Goal: Task Accomplishment & Management: Complete application form

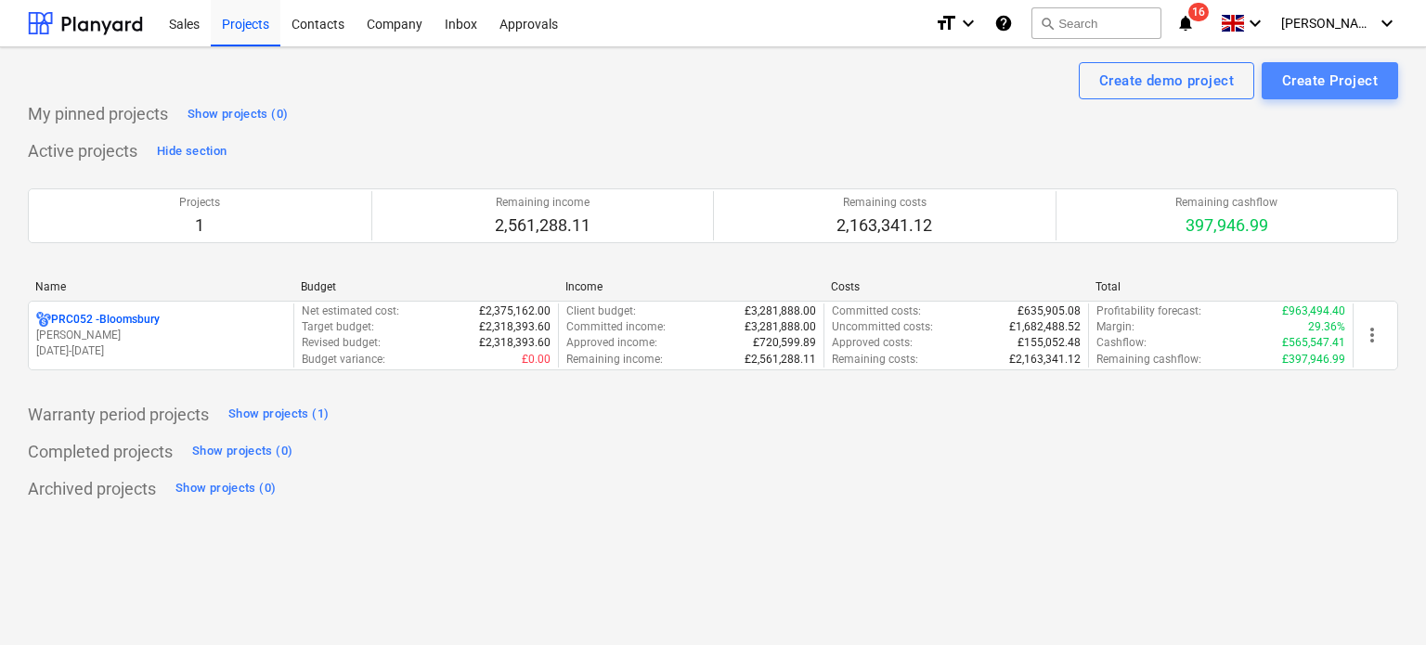
click at [1307, 91] on div "Create Project" at bounding box center [1330, 81] width 96 height 24
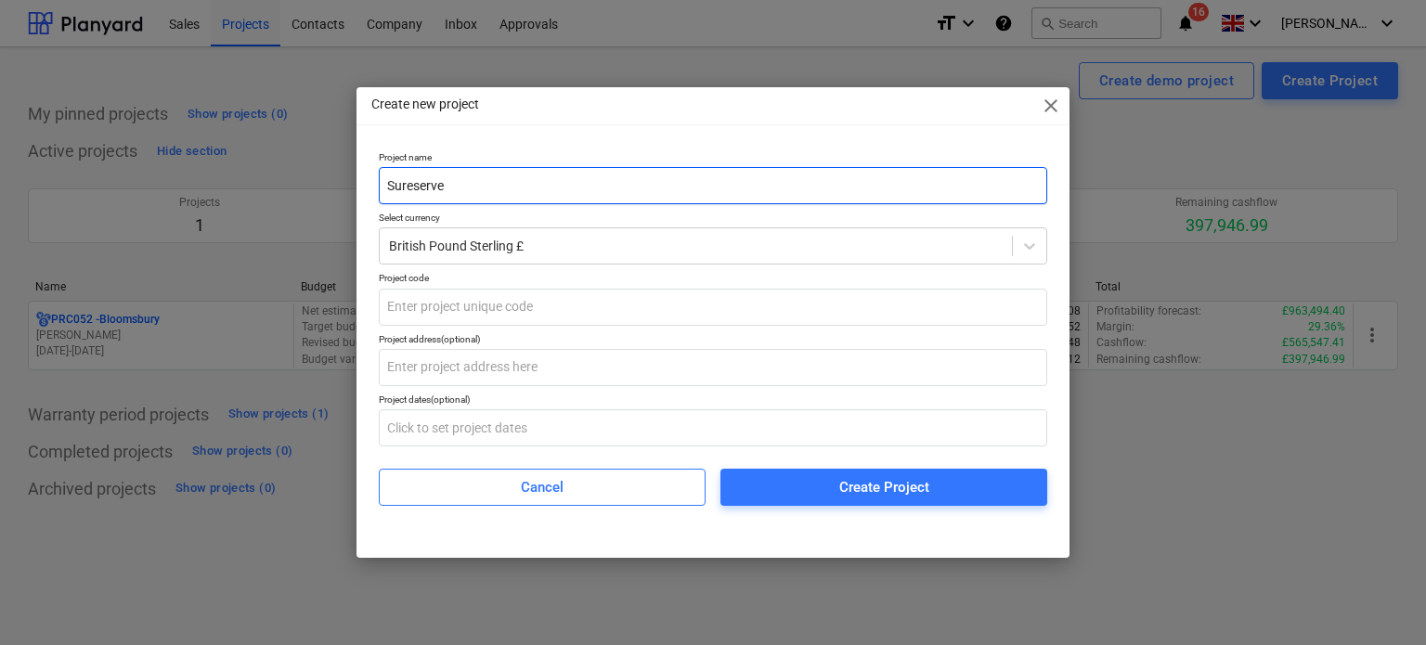
type input "Sureserve"
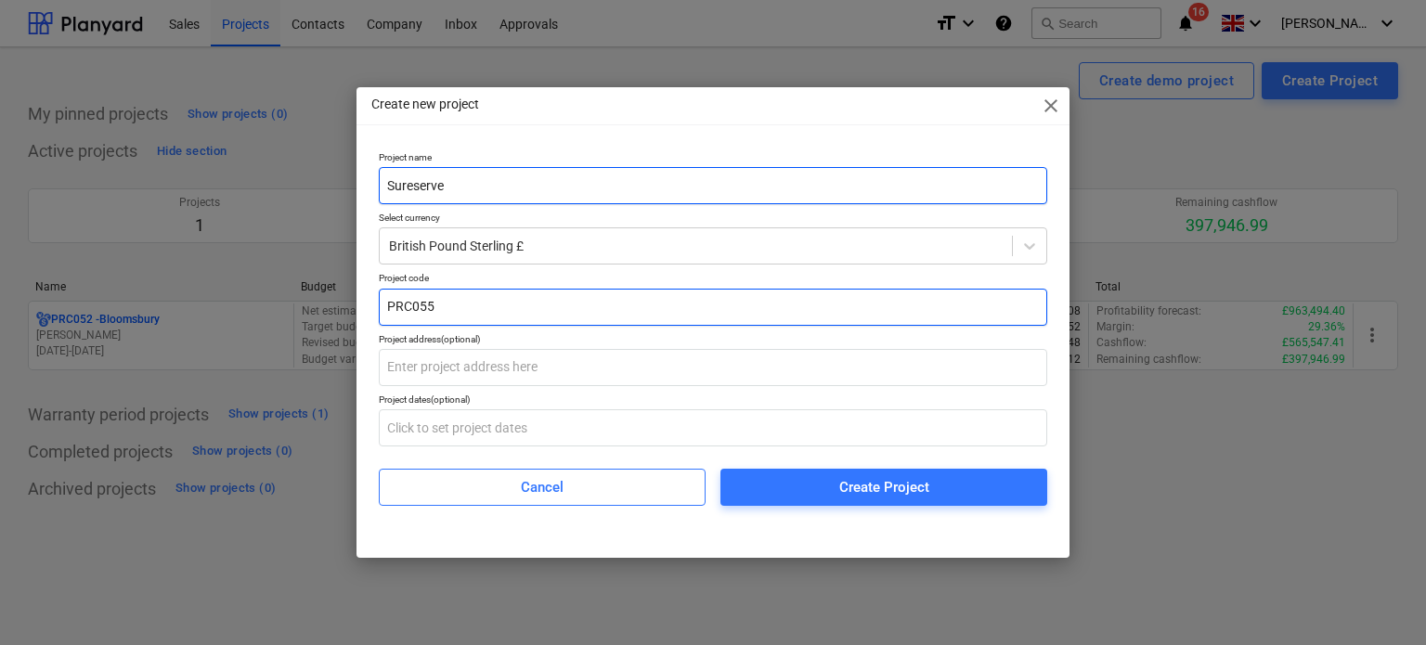
type input "PRC055"
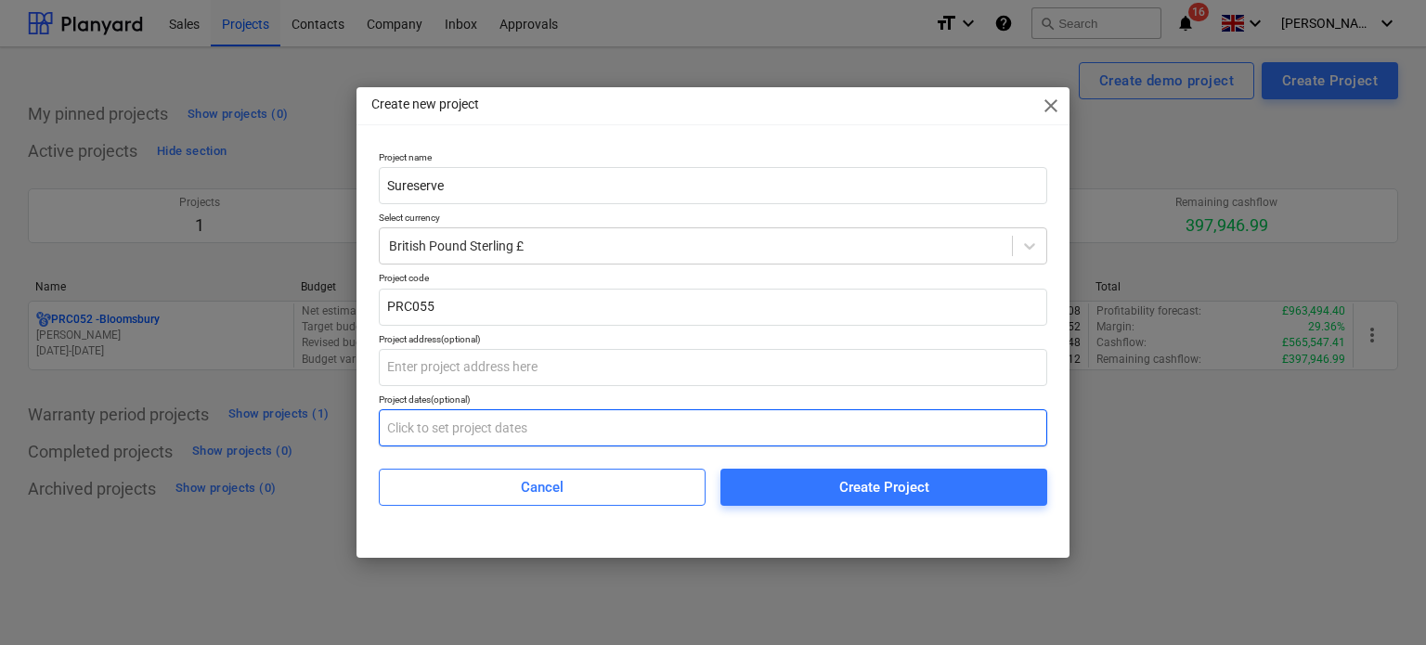
click at [498, 424] on input "text" at bounding box center [713, 427] width 668 height 37
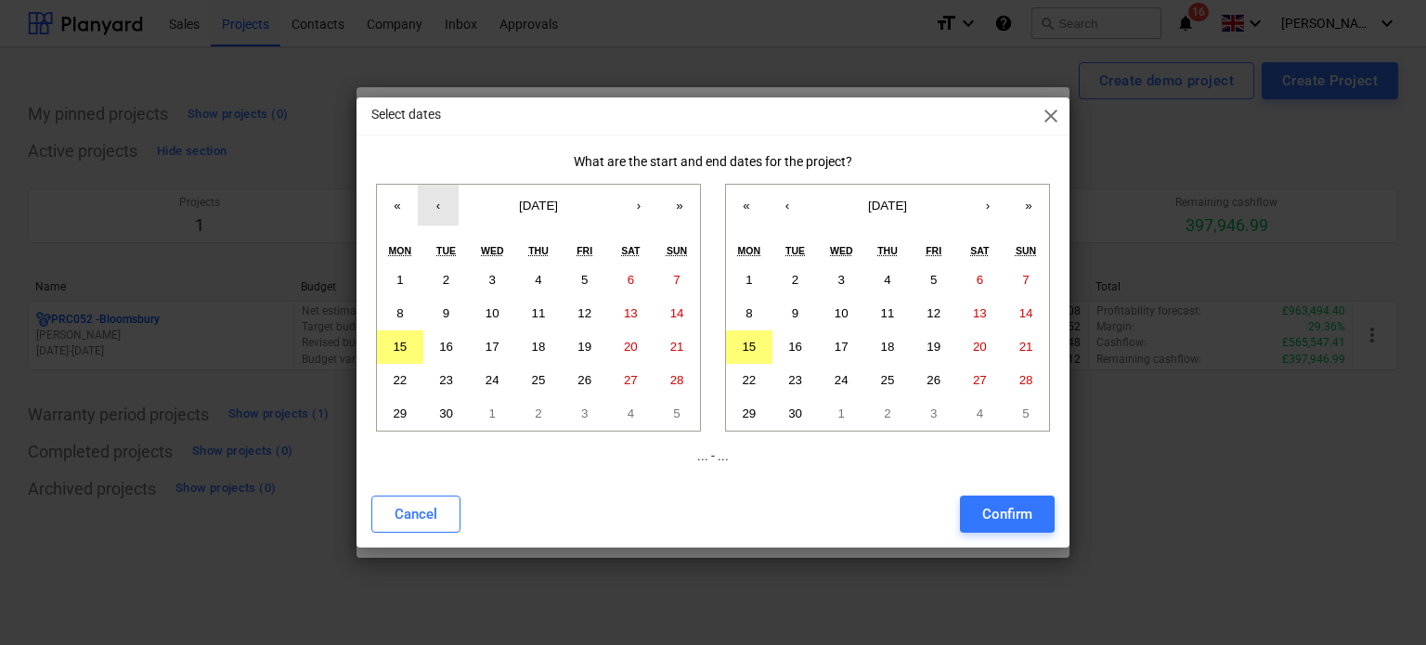
click at [440, 207] on button "‹" at bounding box center [438, 205] width 41 height 41
click at [489, 281] on abbr "2" at bounding box center [492, 280] width 6 height 14
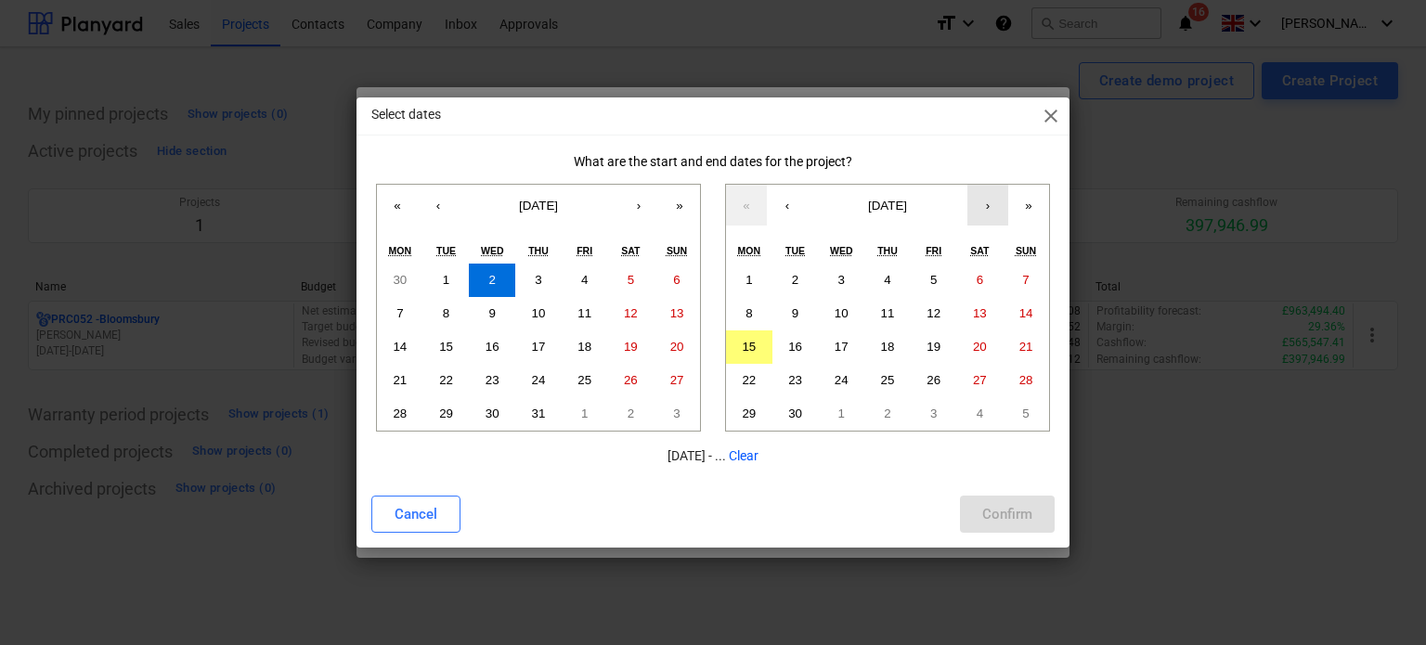
click at [995, 202] on button "›" at bounding box center [987, 205] width 41 height 41
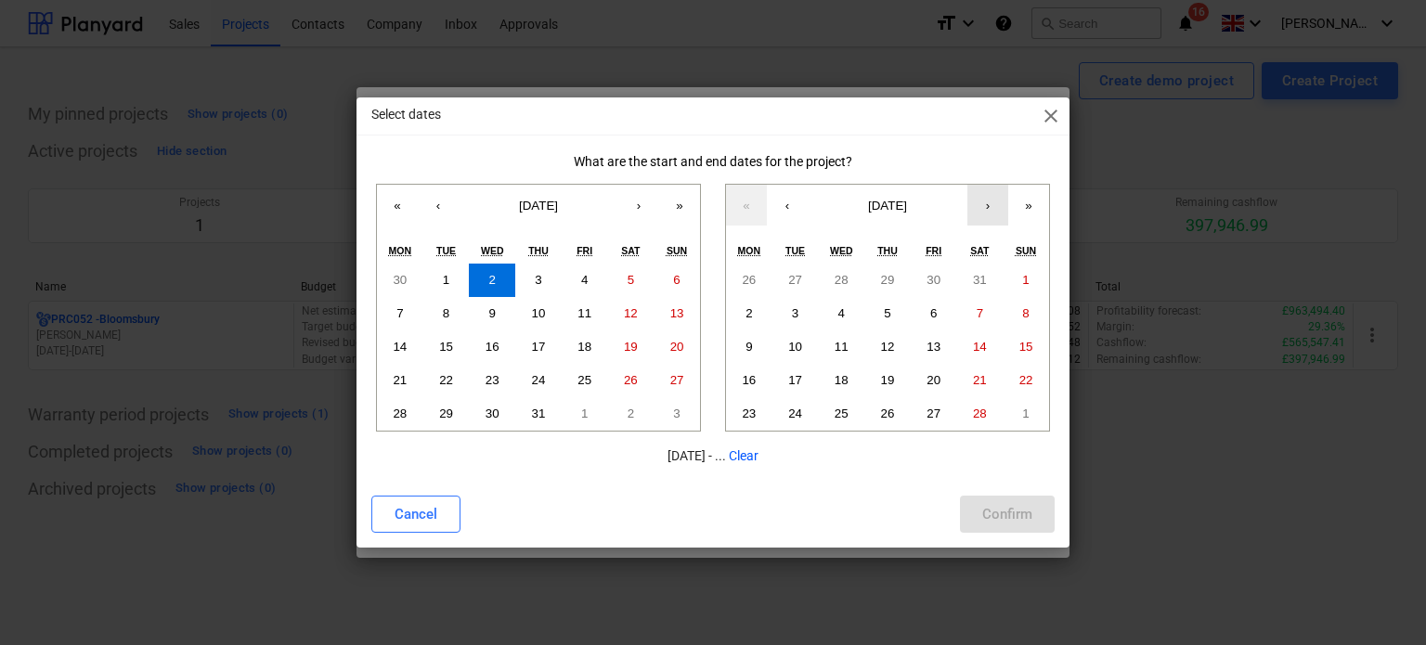
click at [995, 202] on button "›" at bounding box center [987, 205] width 41 height 41
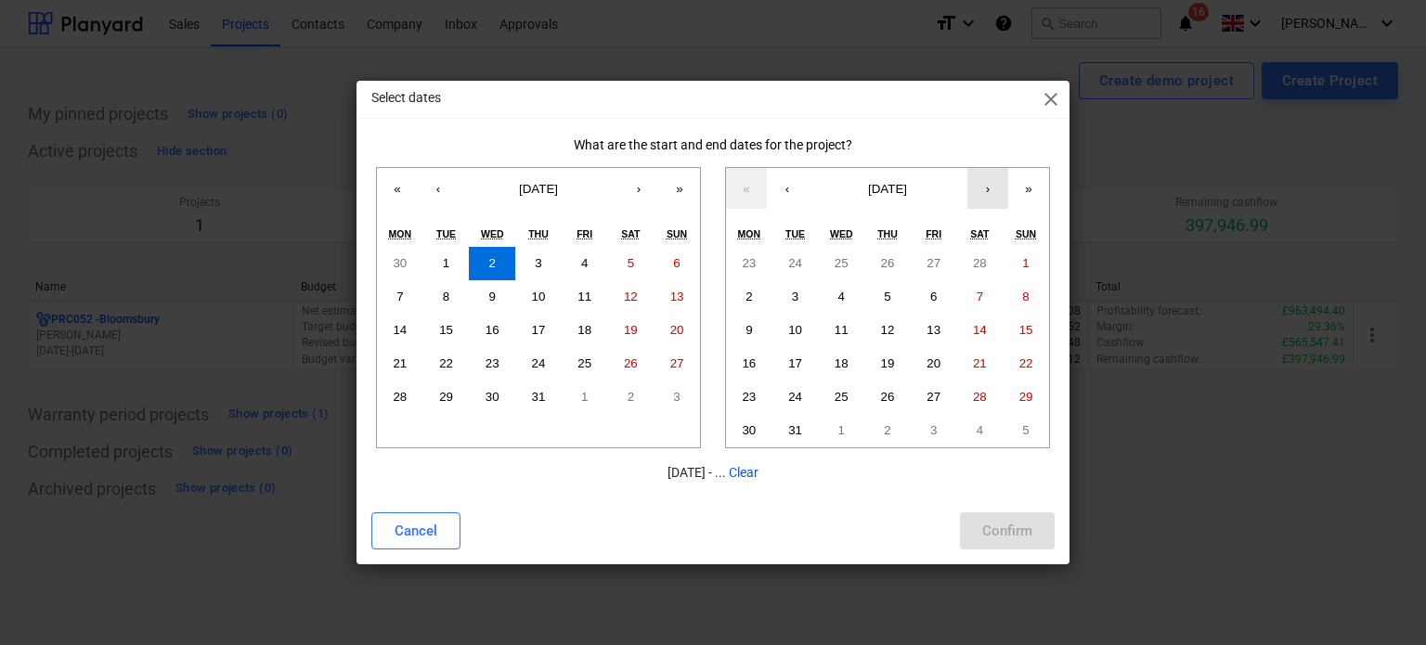
click at [995, 202] on button "›" at bounding box center [987, 188] width 41 height 41
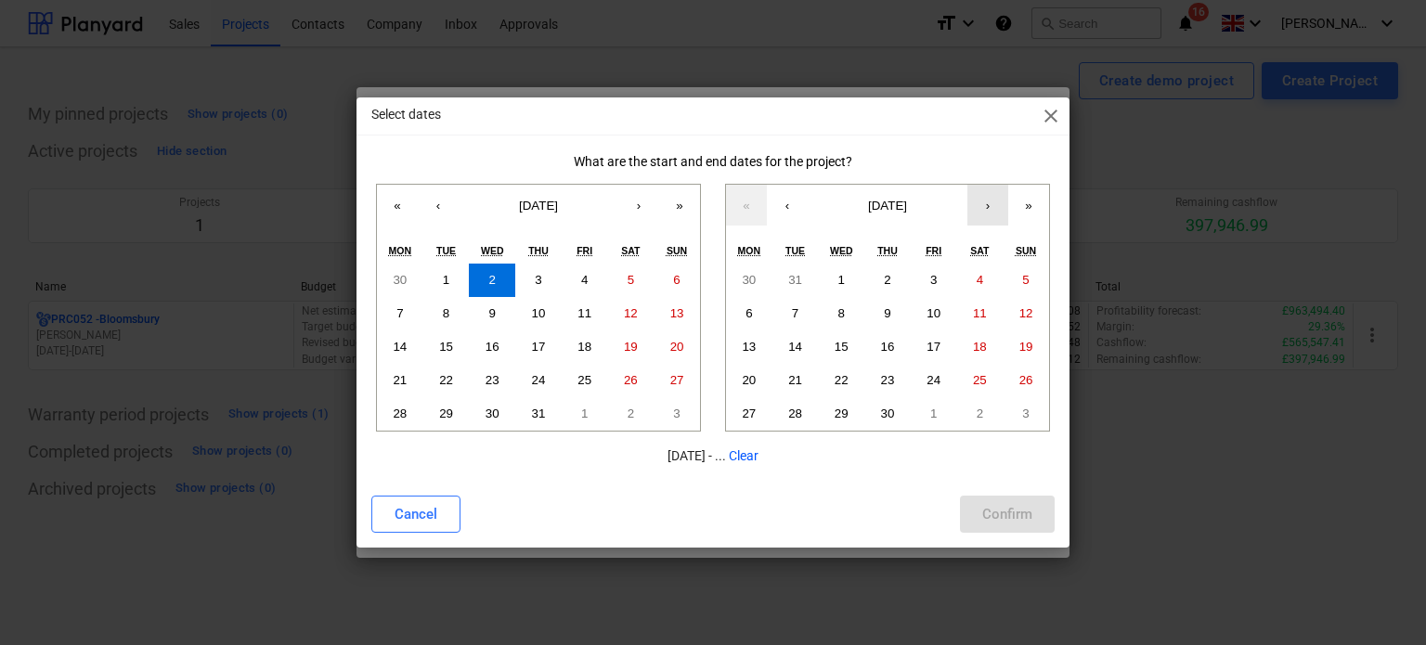
click at [995, 202] on button "›" at bounding box center [987, 205] width 41 height 41
click at [1021, 414] on abbr "31" at bounding box center [1026, 414] width 14 height 14
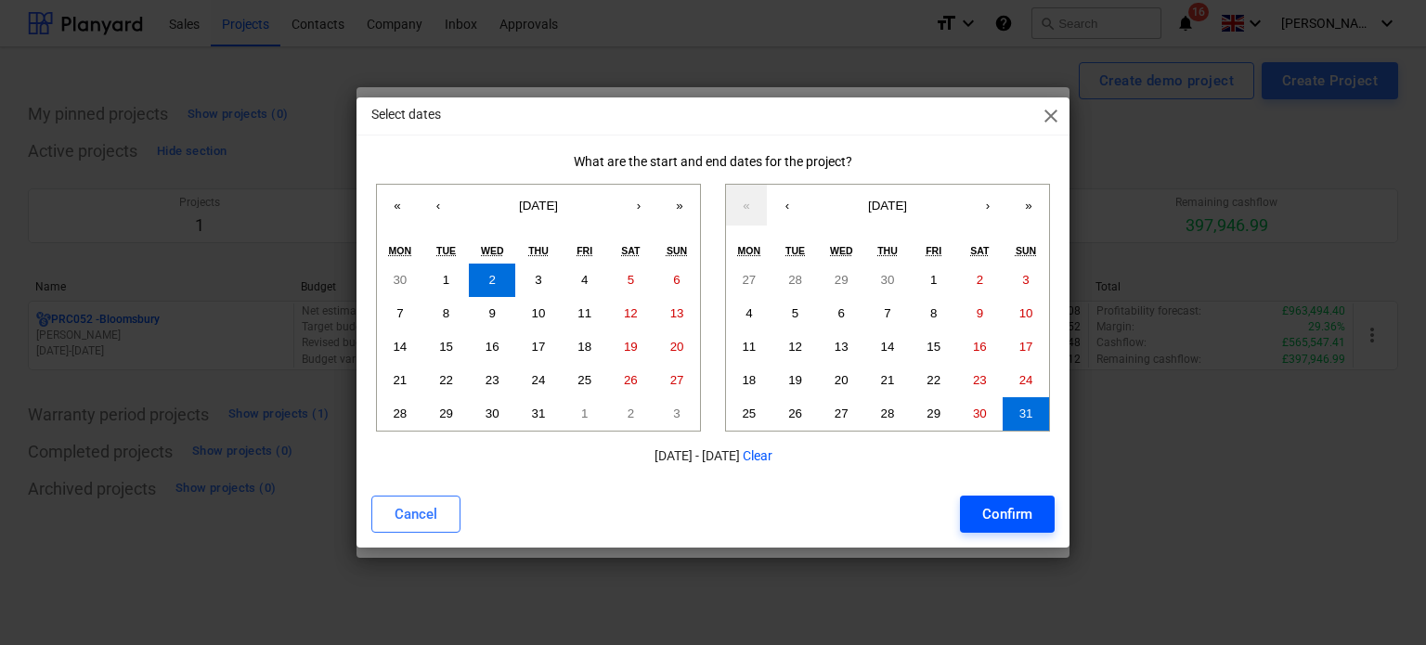
click at [985, 516] on div "Confirm" at bounding box center [1007, 514] width 50 height 24
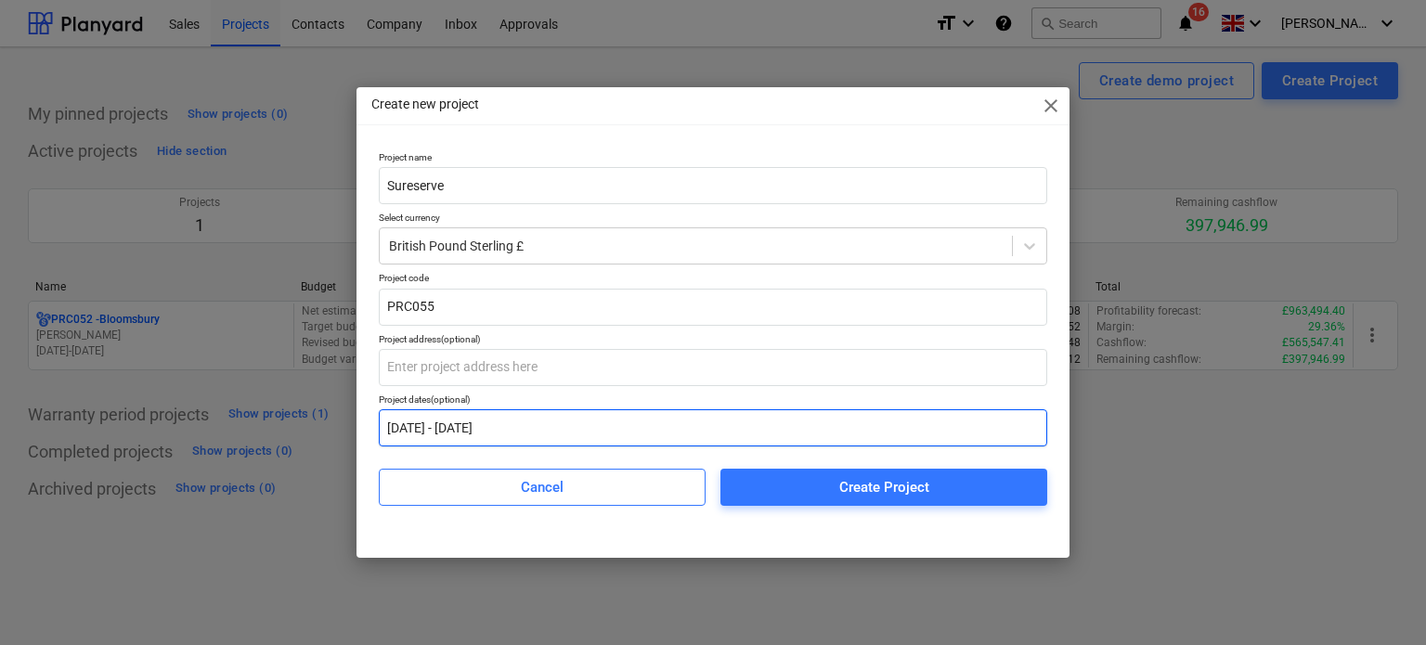
type input "[DATE] - [DATE]"
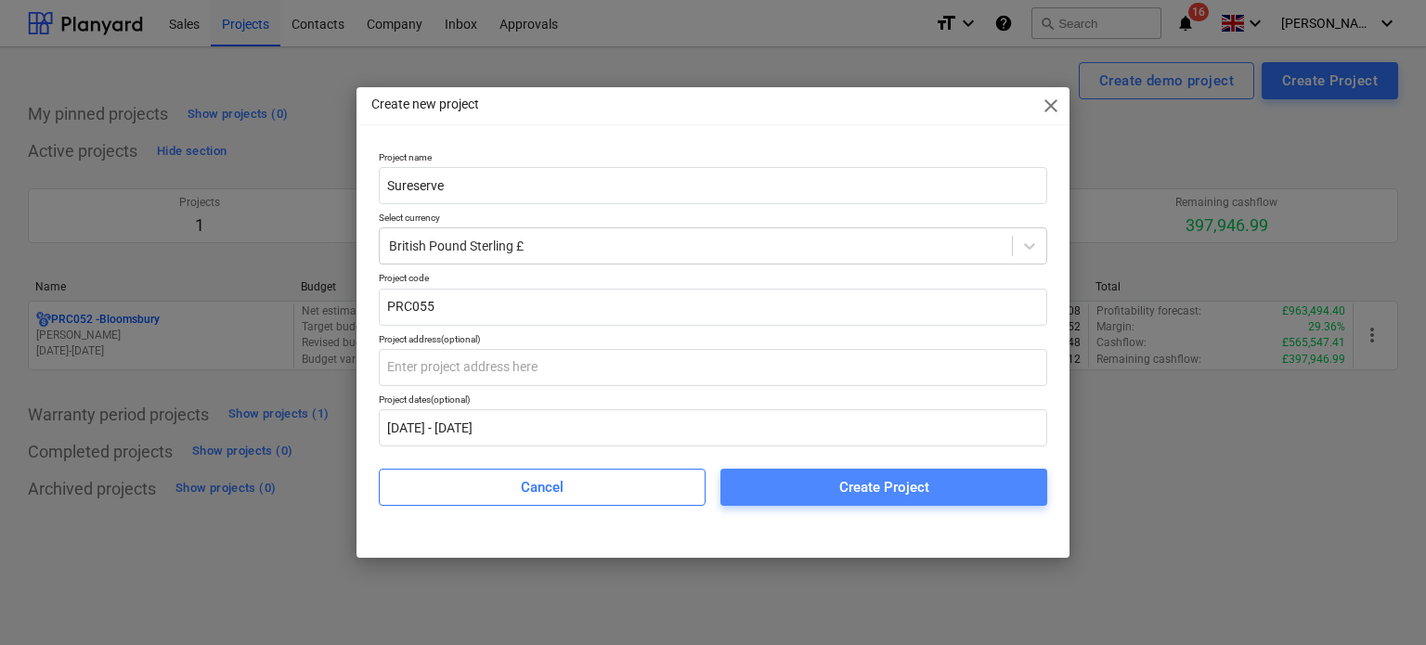
click at [827, 487] on span "Create Project" at bounding box center [884, 487] width 282 height 24
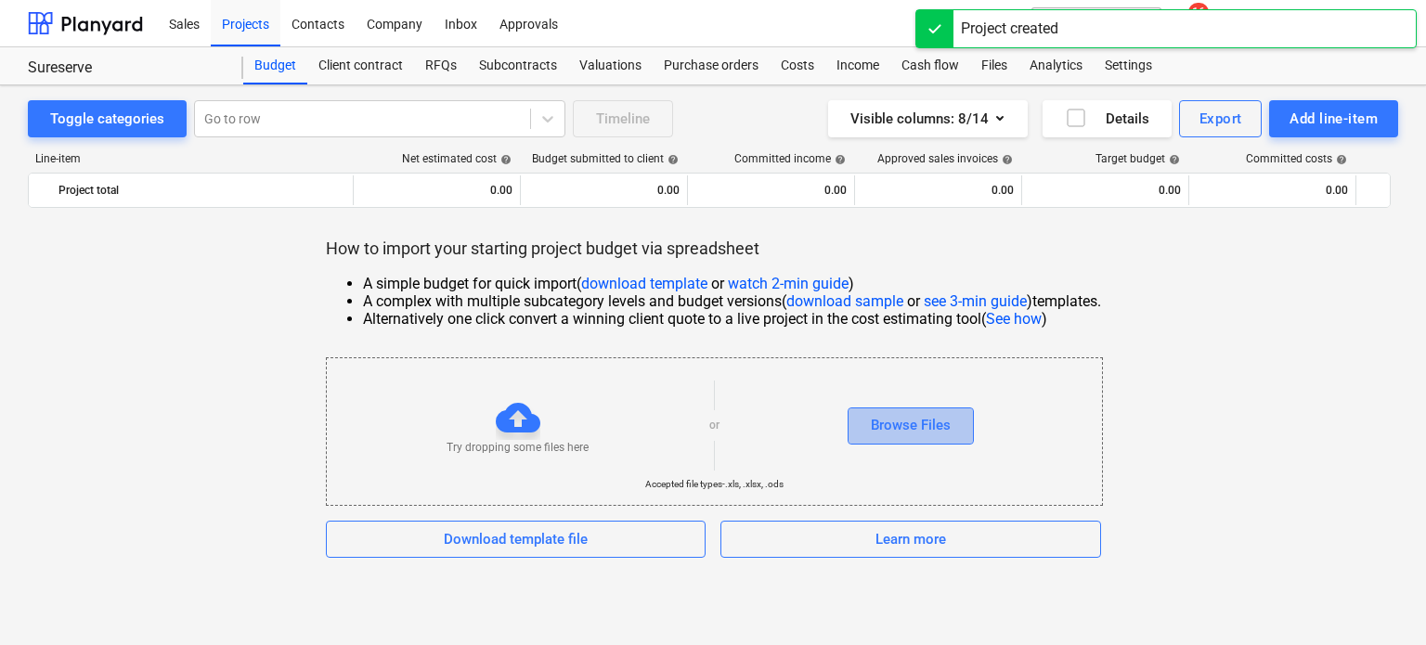
click at [900, 429] on div "Browse Files" at bounding box center [911, 425] width 80 height 24
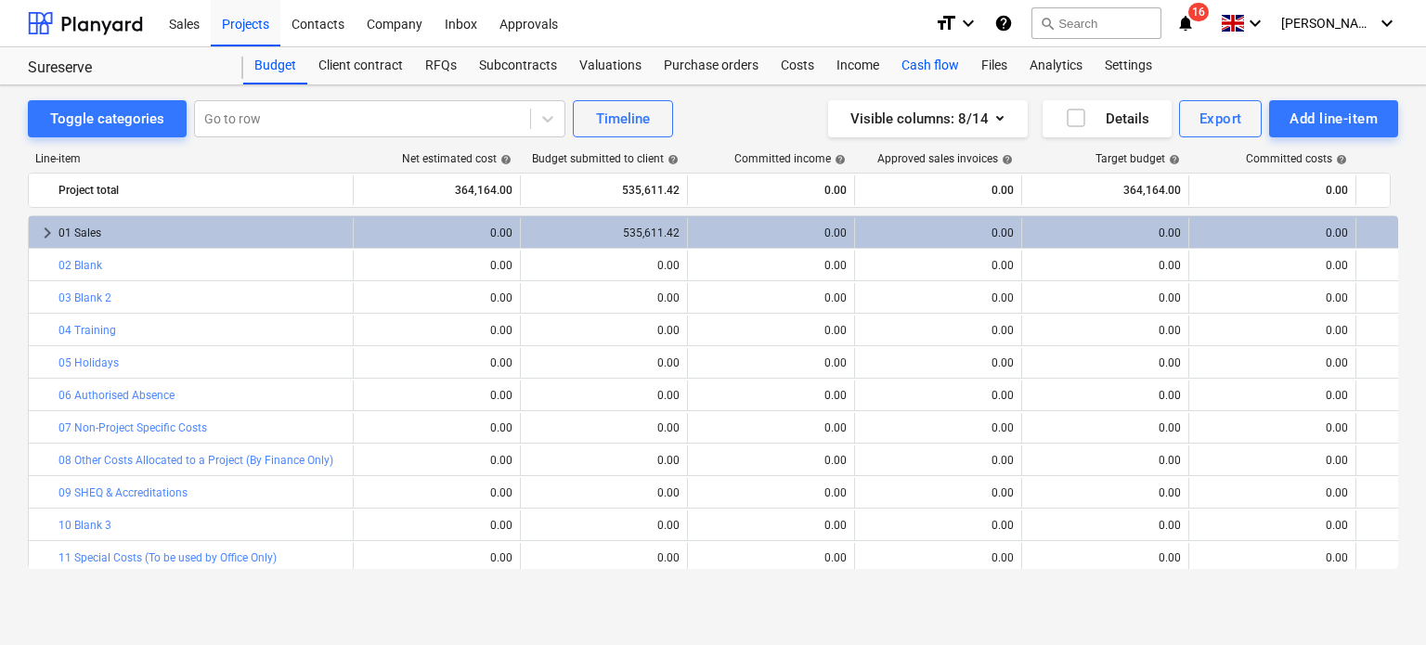
click at [942, 62] on div "Cash flow" at bounding box center [930, 65] width 80 height 37
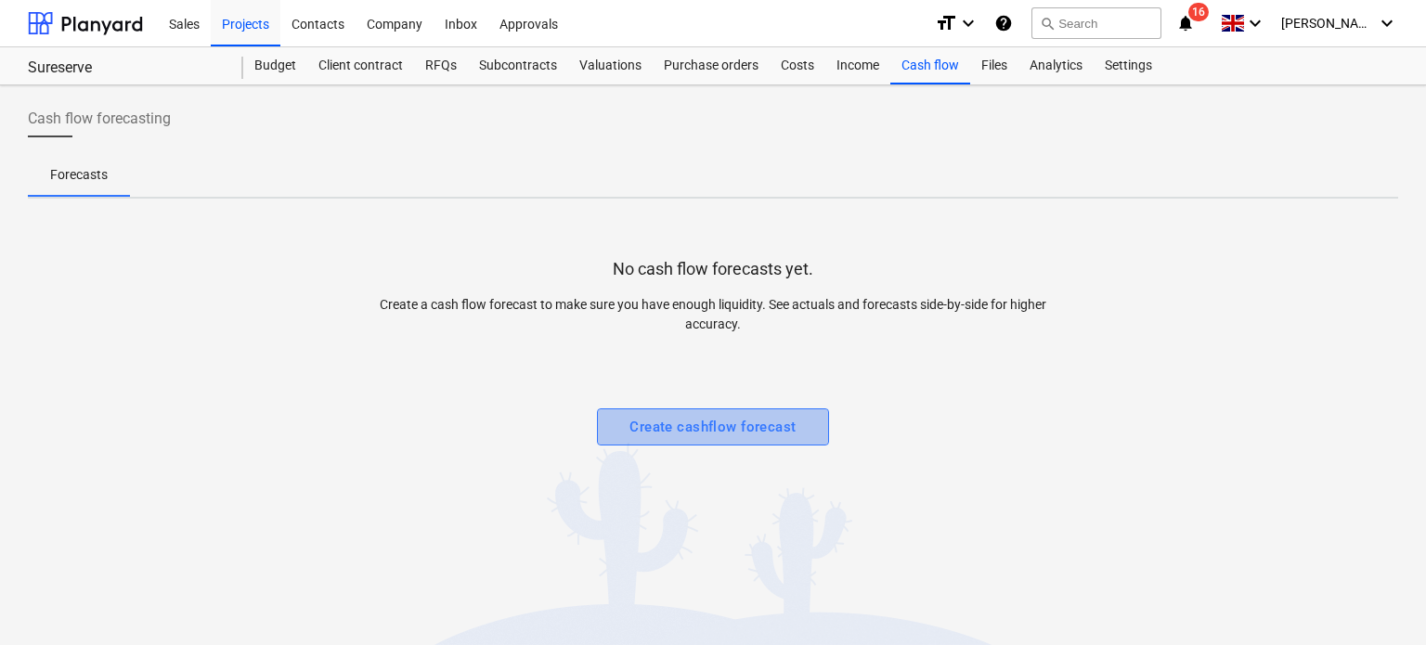
click at [683, 426] on div "Create cashflow forecast" at bounding box center [712, 427] width 166 height 24
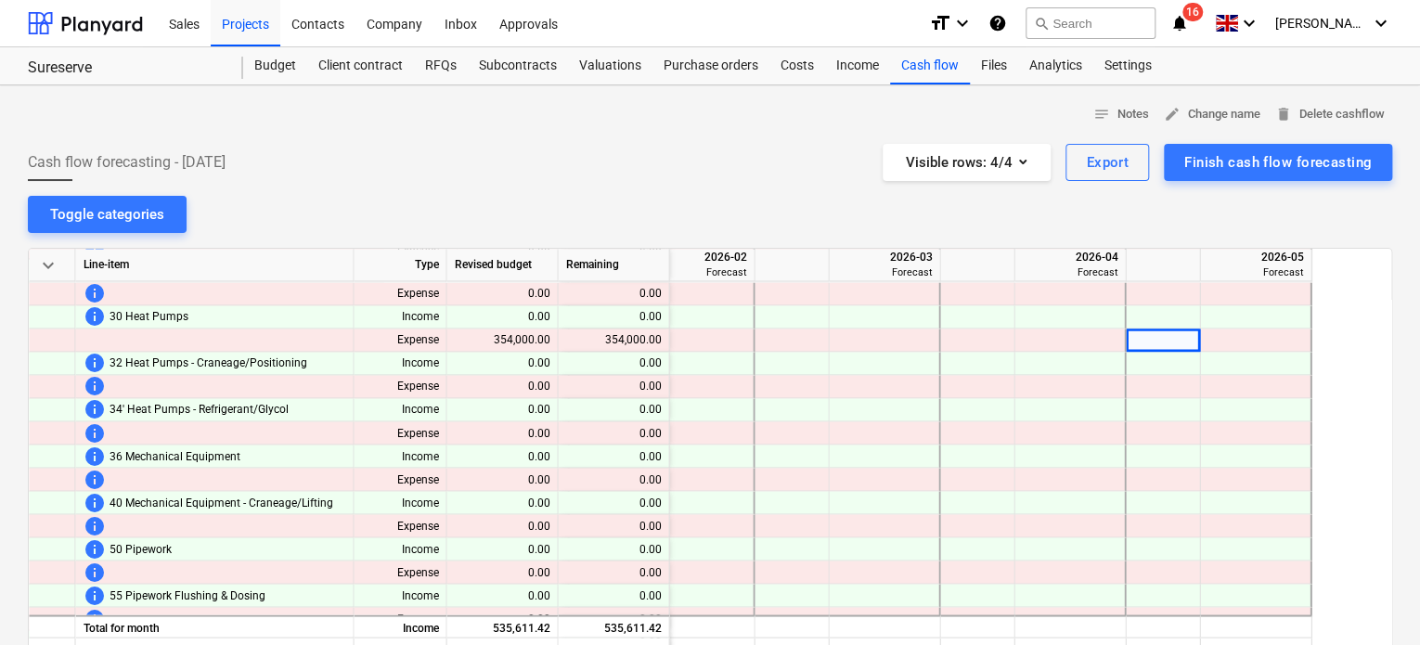
scroll to position [1601, 1883]
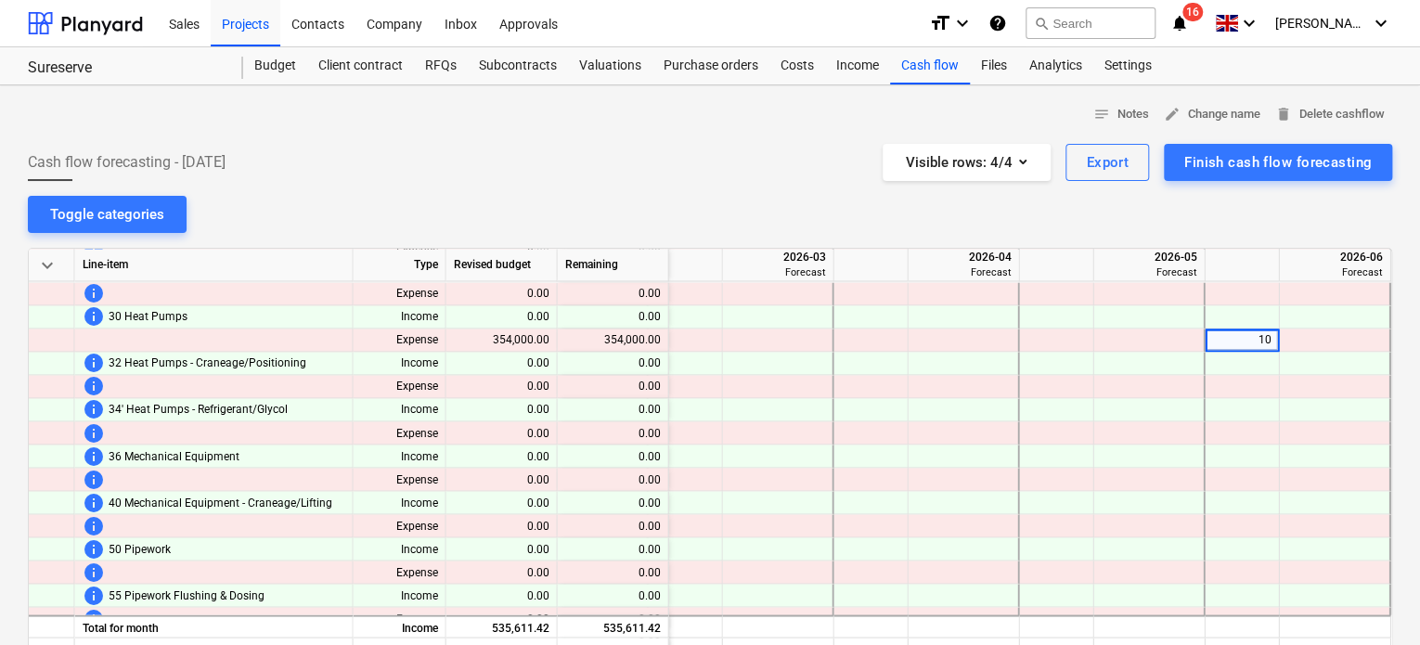
type input "100"
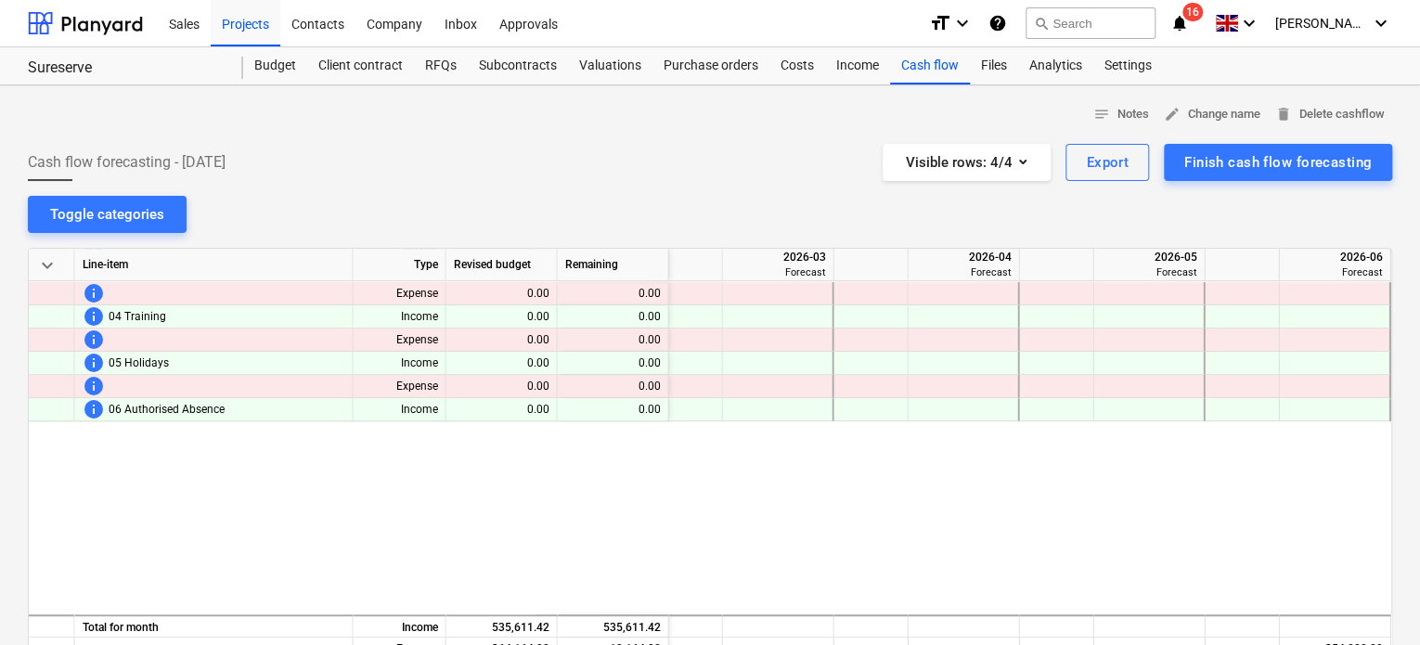
scroll to position [0, 1883]
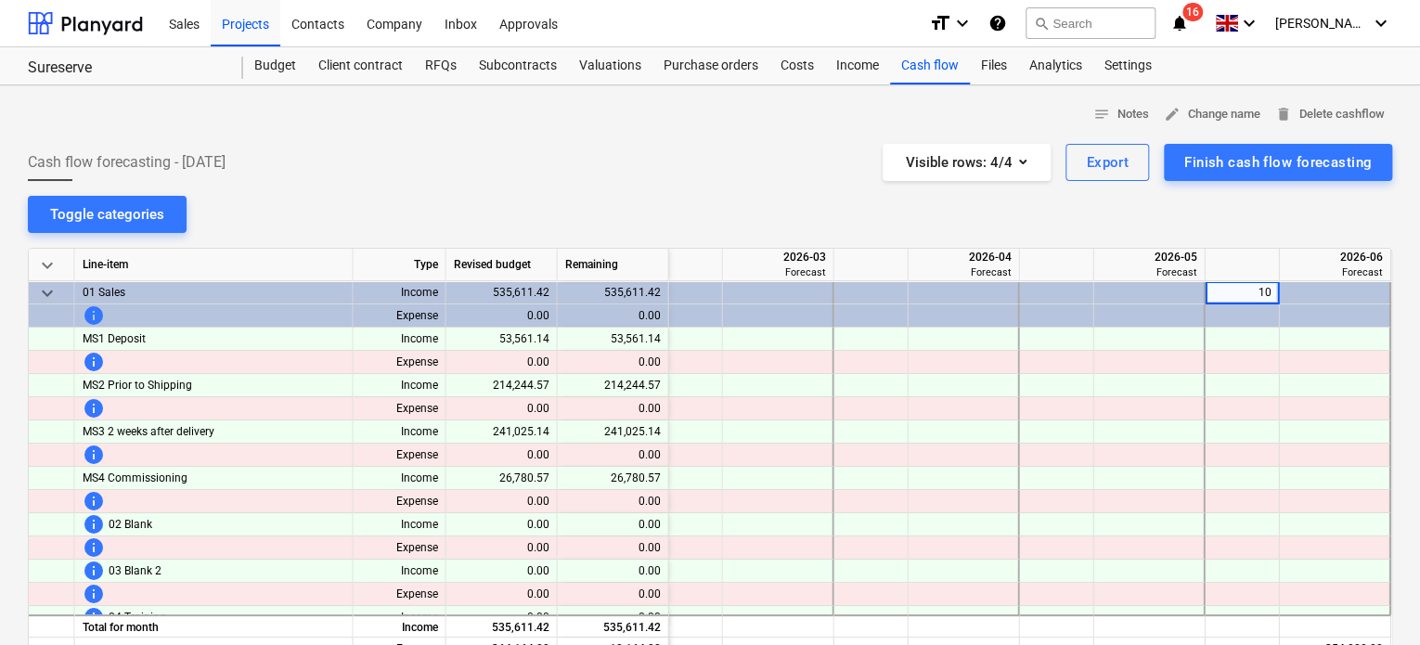
type input "100"
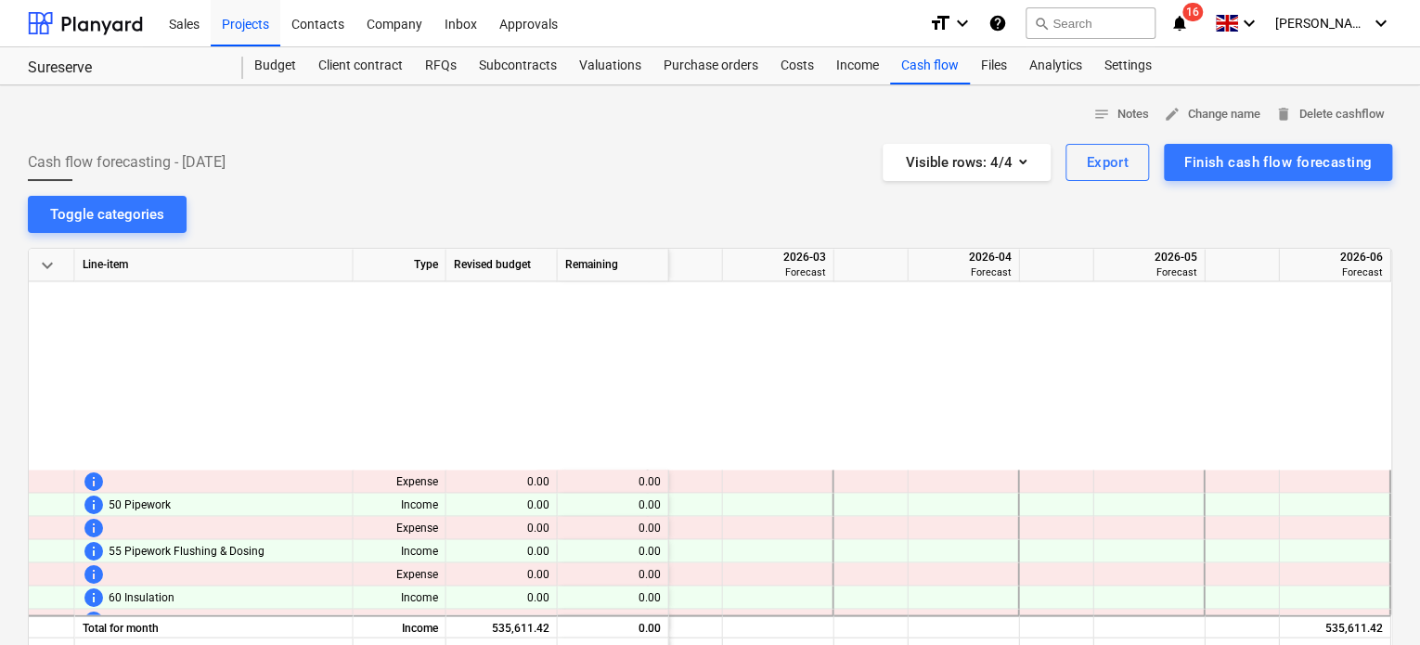
scroll to position [1946, 1883]
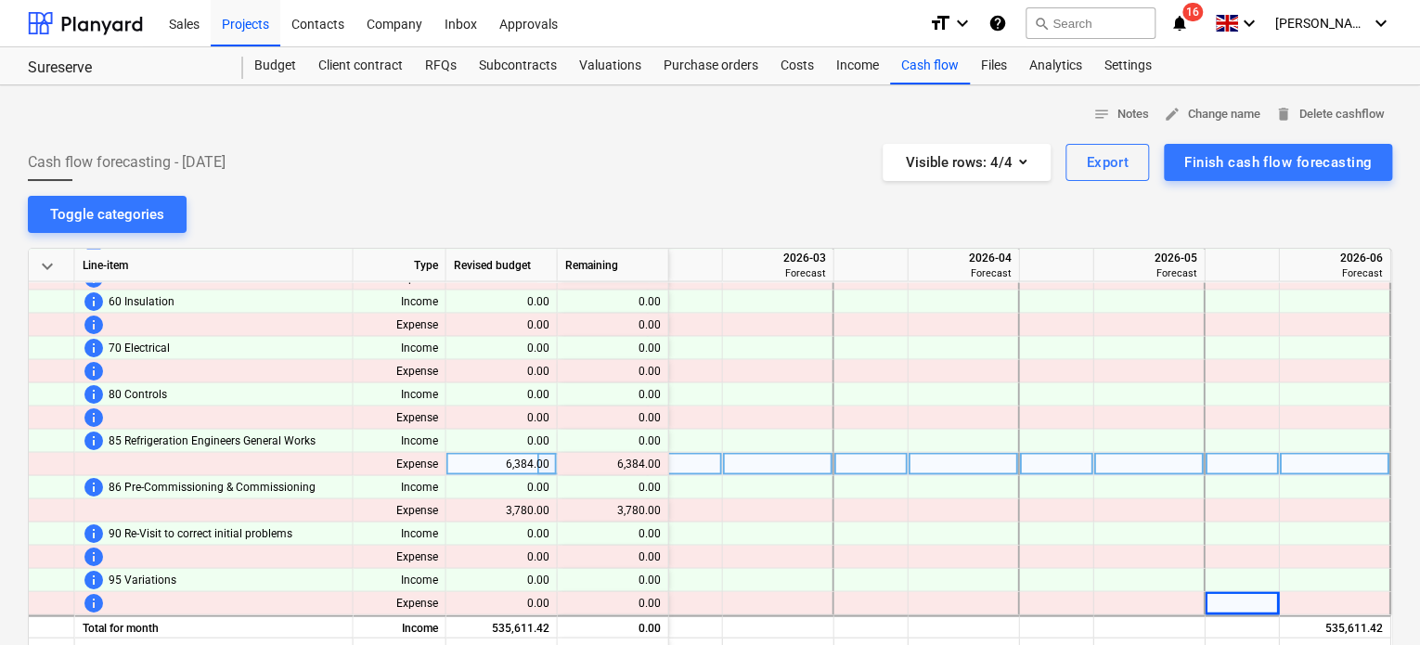
click at [1263, 452] on div at bounding box center [1243, 463] width 74 height 23
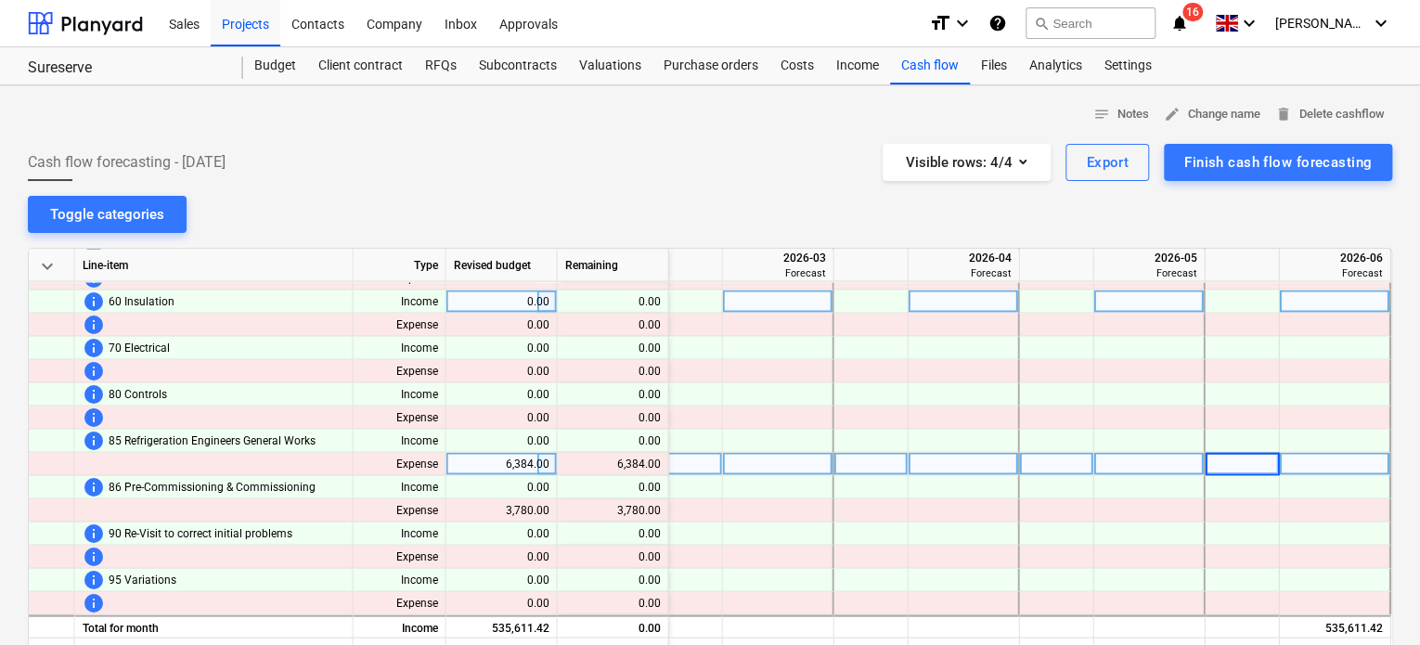
drag, startPoint x: 1263, startPoint y: 452, endPoint x: 1275, endPoint y: 304, distance: 149.0
click at [1275, 304] on div "keyboard_arrow_down Line-item Type Revised budget Remaining 2026-02 Forecast 20…" at bounding box center [710, 490] width 1365 height 484
type input "100"
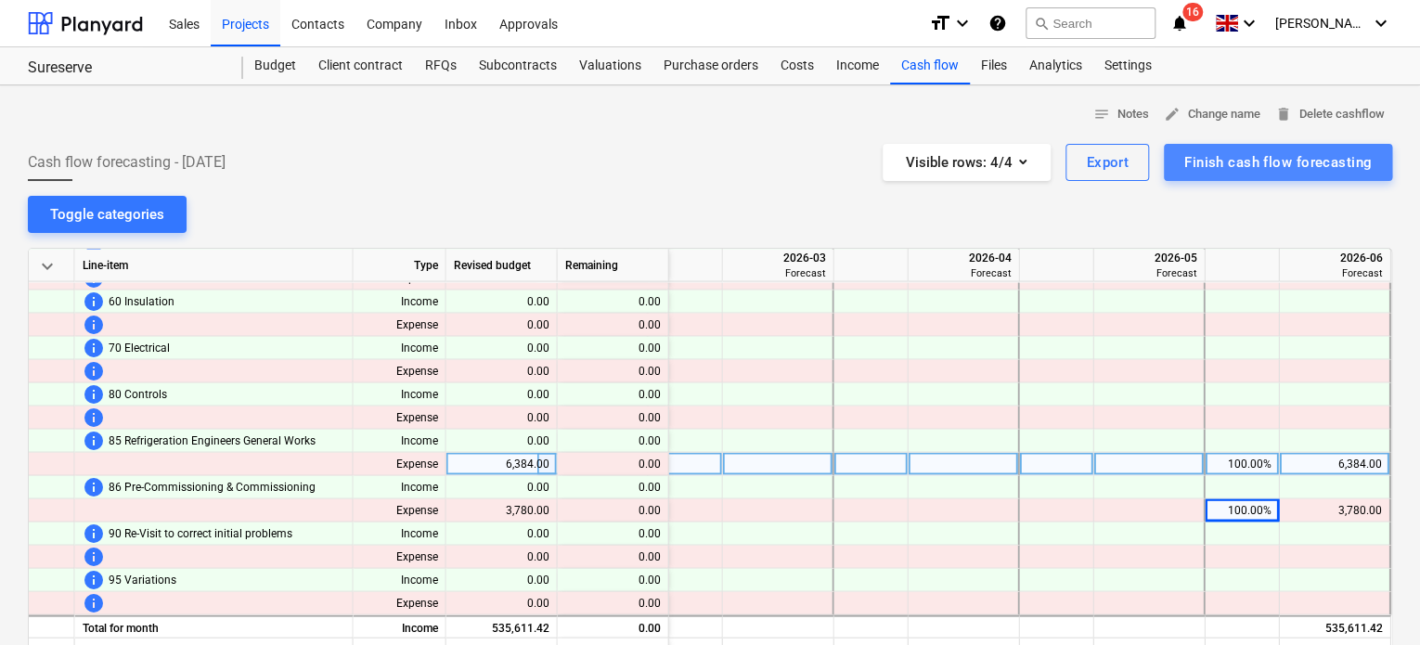
click at [1239, 161] on div "Finish cash flow forecasting" at bounding box center [1279, 162] width 188 height 24
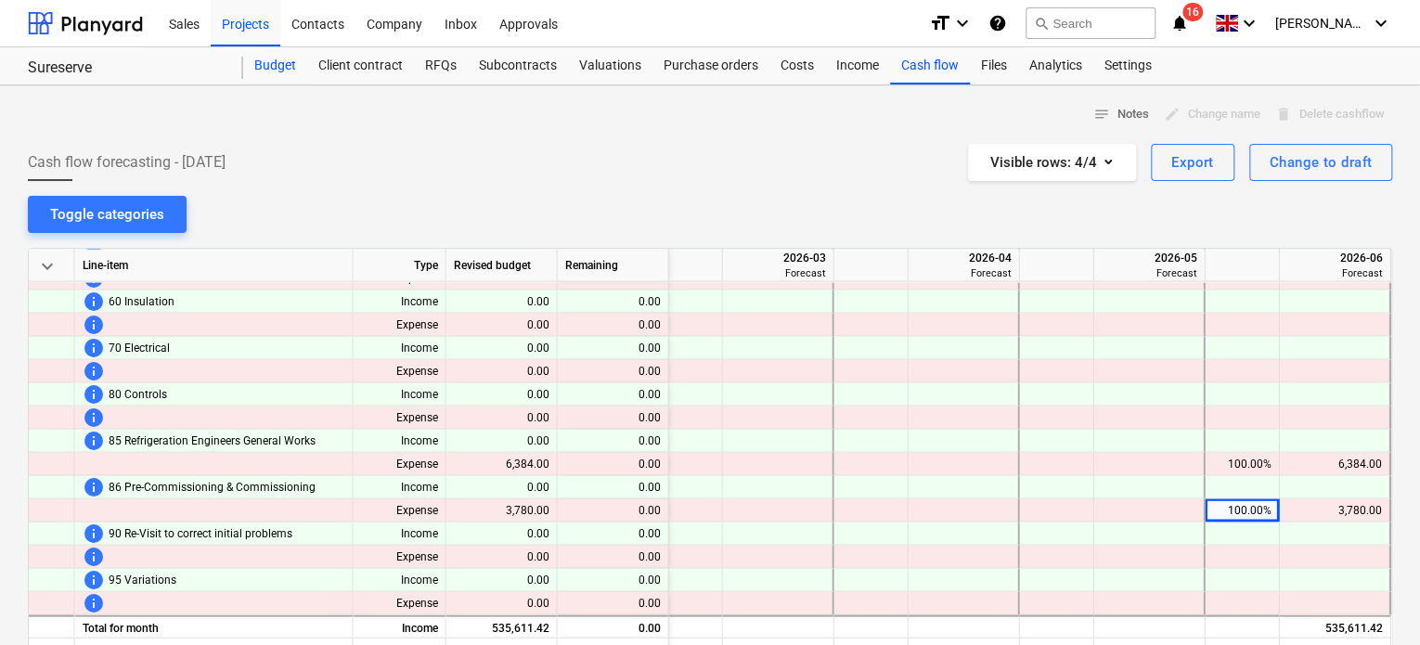
click at [272, 58] on div "Budget" at bounding box center [275, 65] width 64 height 37
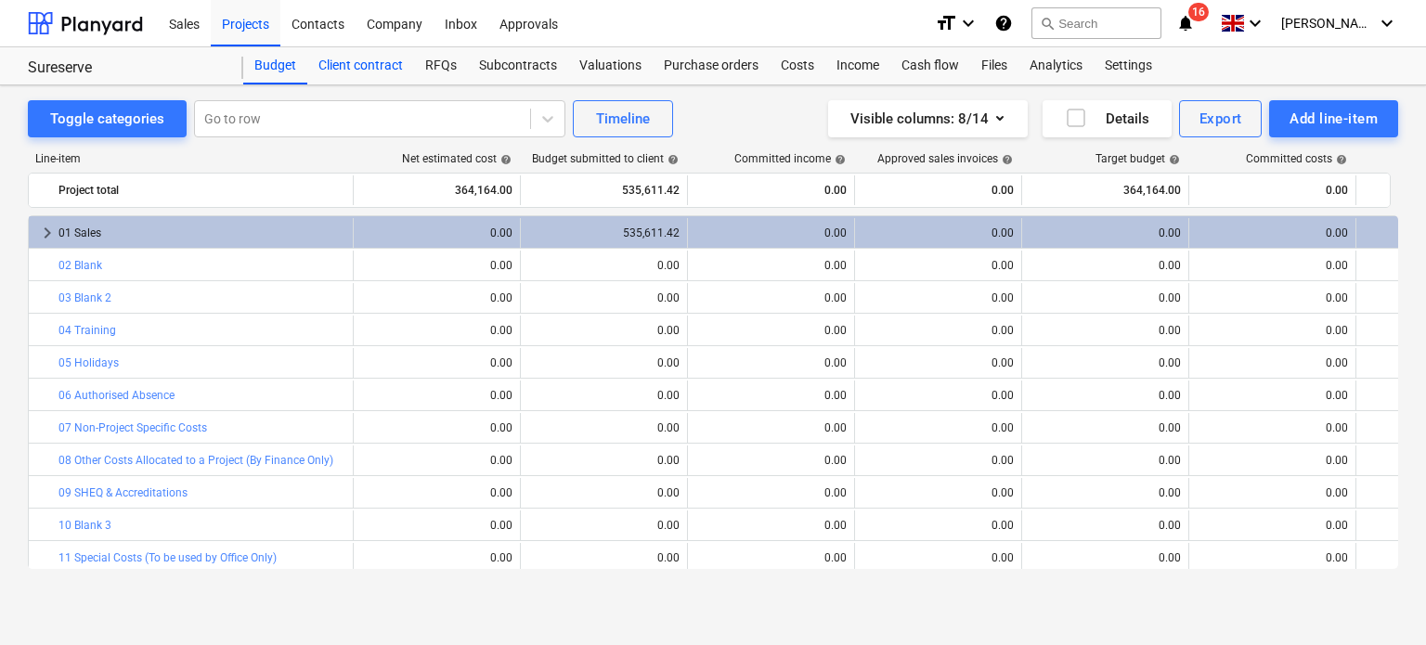
click at [343, 67] on div "Client contract" at bounding box center [360, 65] width 107 height 37
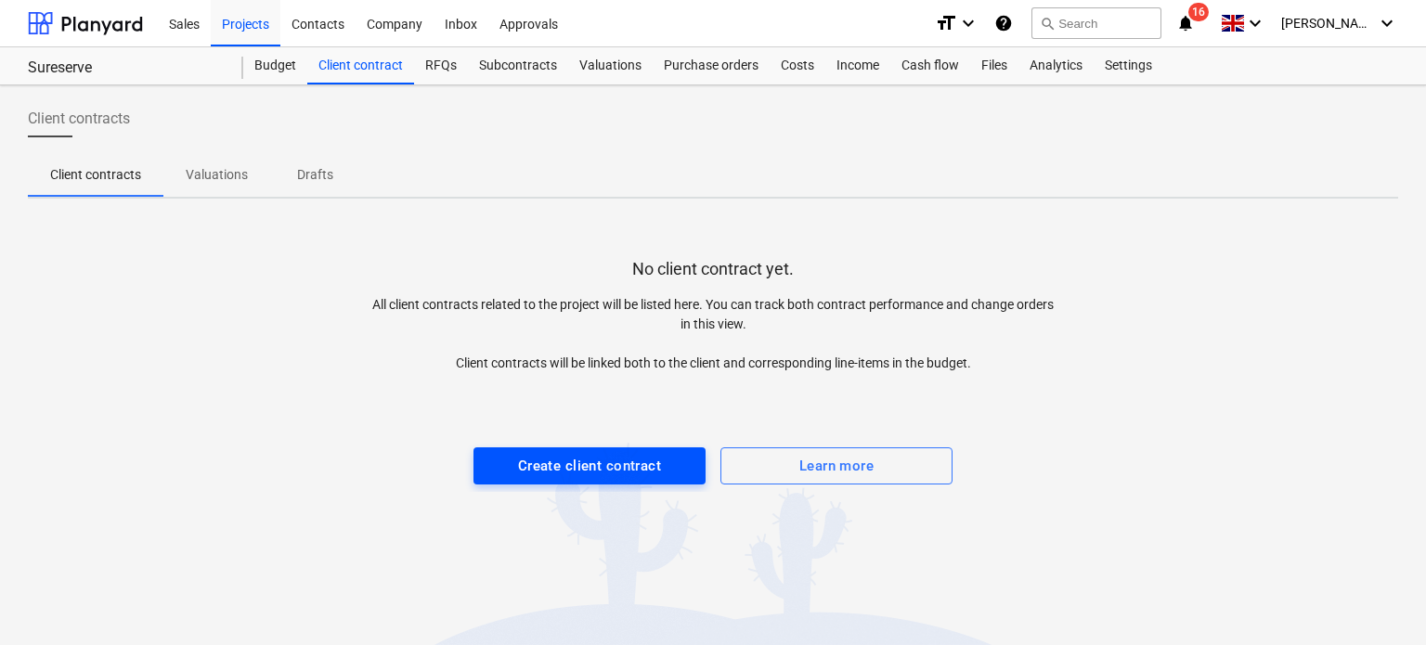
click at [603, 463] on div "Create client contract" at bounding box center [589, 466] width 143 height 24
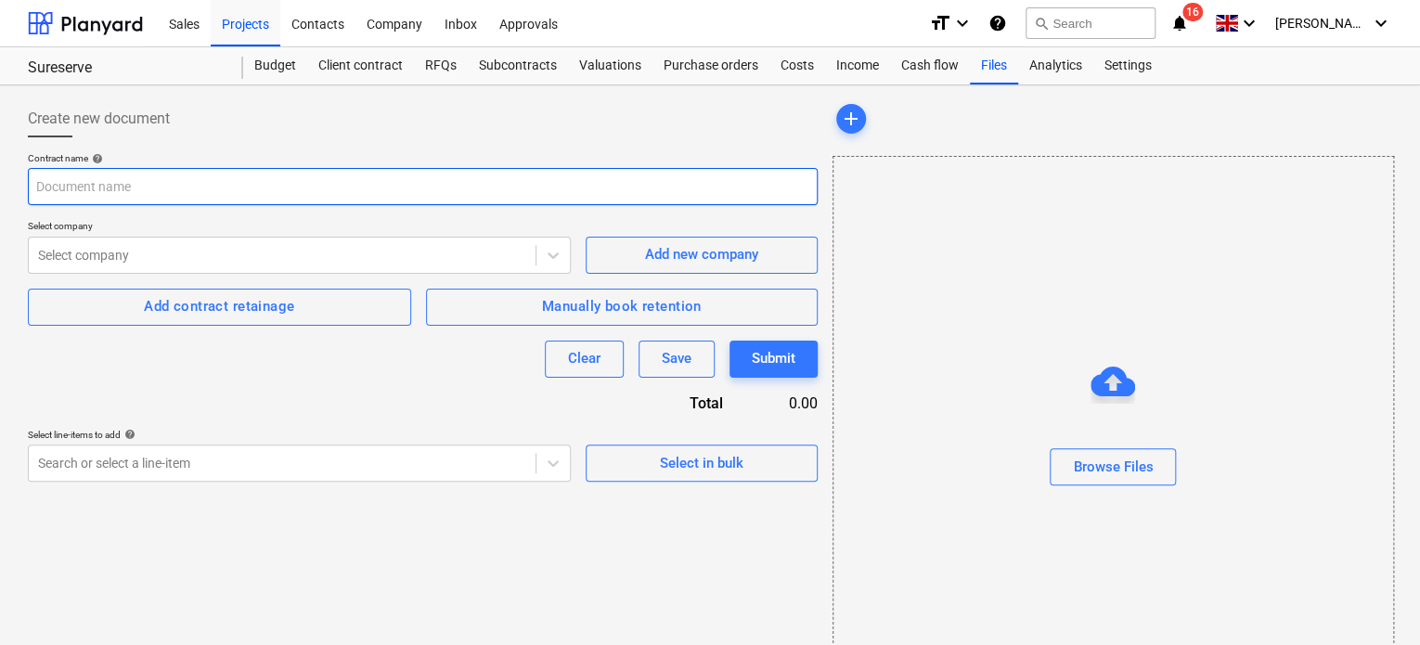
click at [207, 185] on input "text" at bounding box center [423, 186] width 790 height 37
type input "Sureserve"
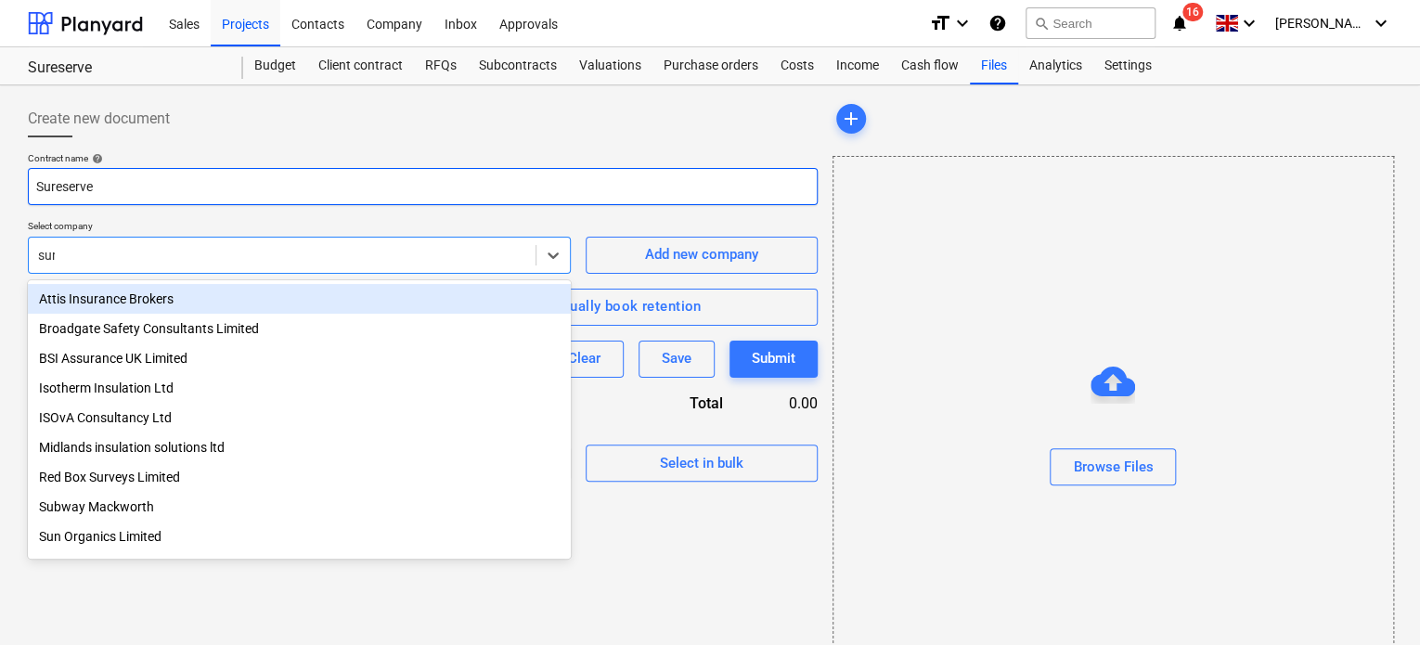
type input "sure"
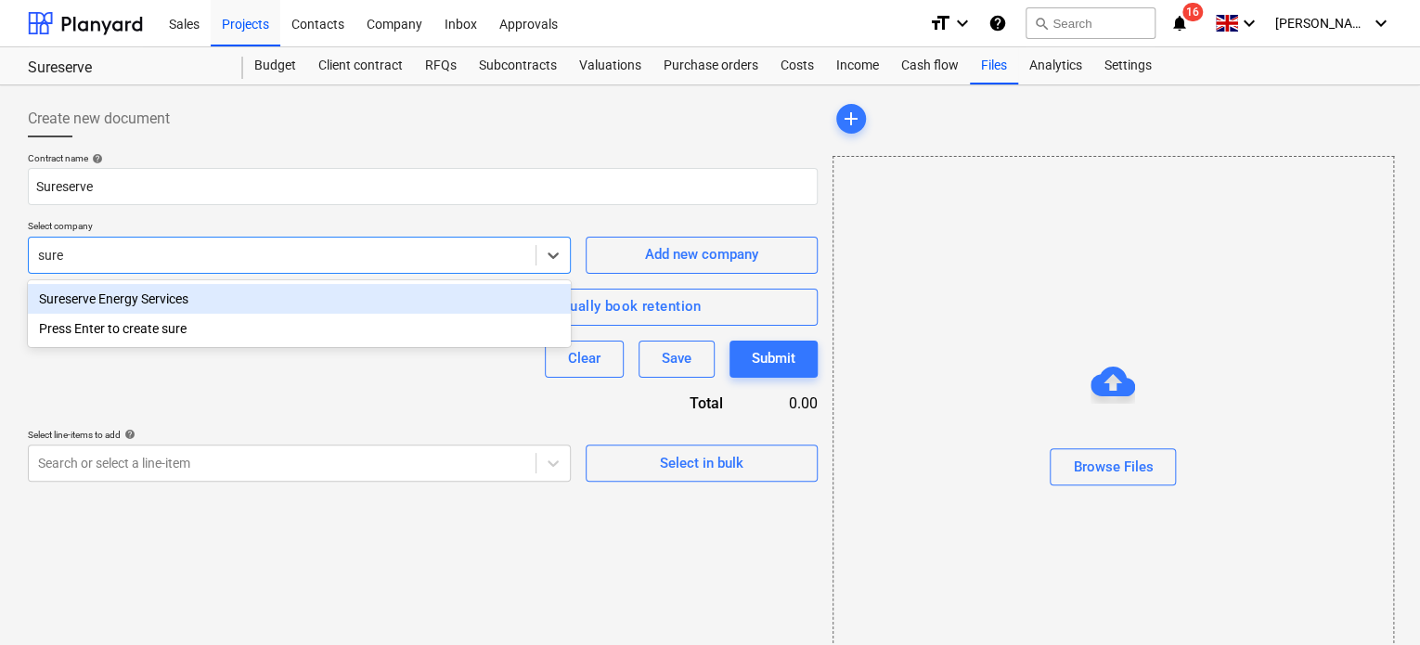
click at [182, 302] on div "Sureserve Energy Services" at bounding box center [299, 299] width 543 height 30
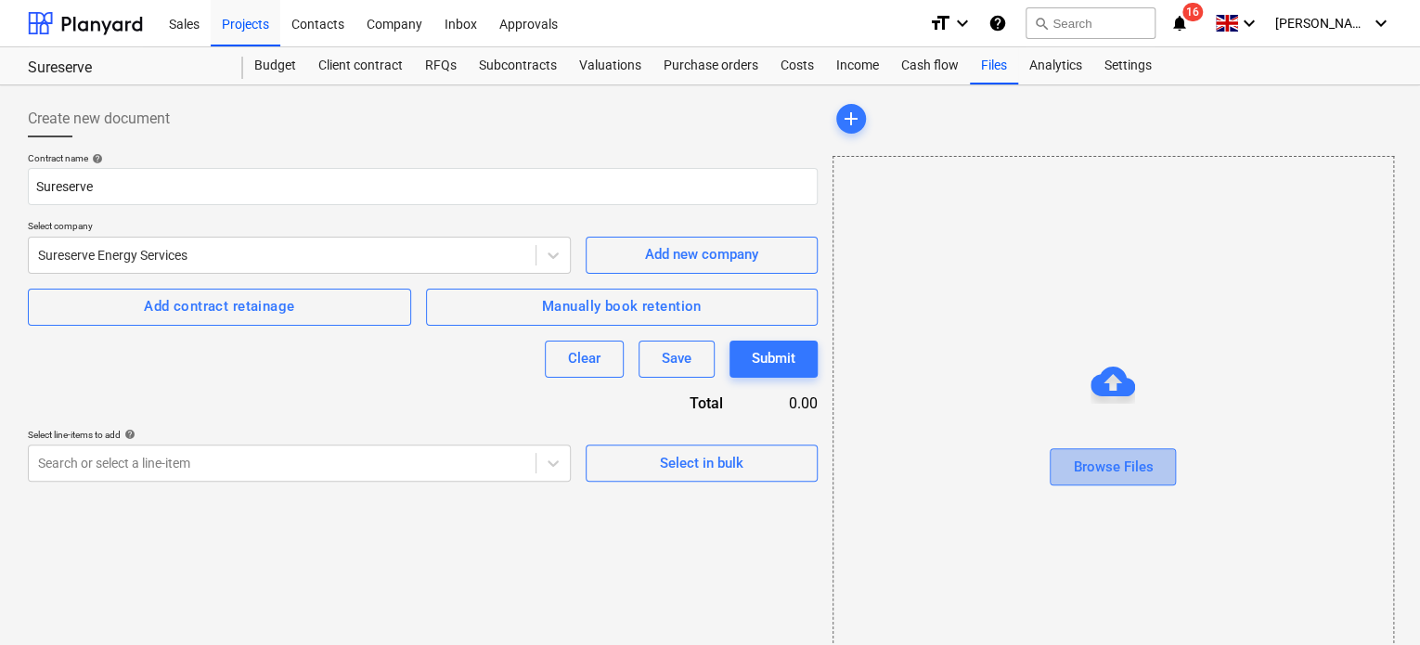
click at [1139, 473] on div "Browse Files" at bounding box center [1113, 467] width 80 height 24
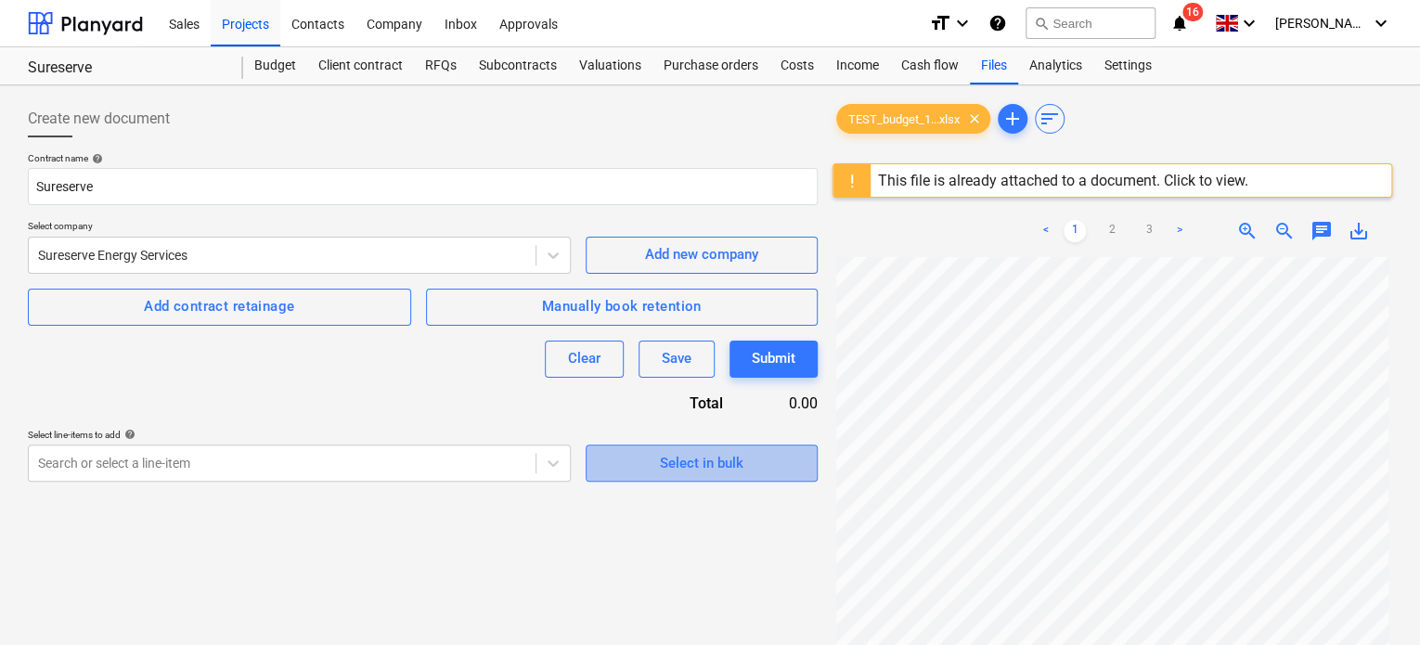
click at [684, 475] on button "Select in bulk" at bounding box center [702, 463] width 232 height 37
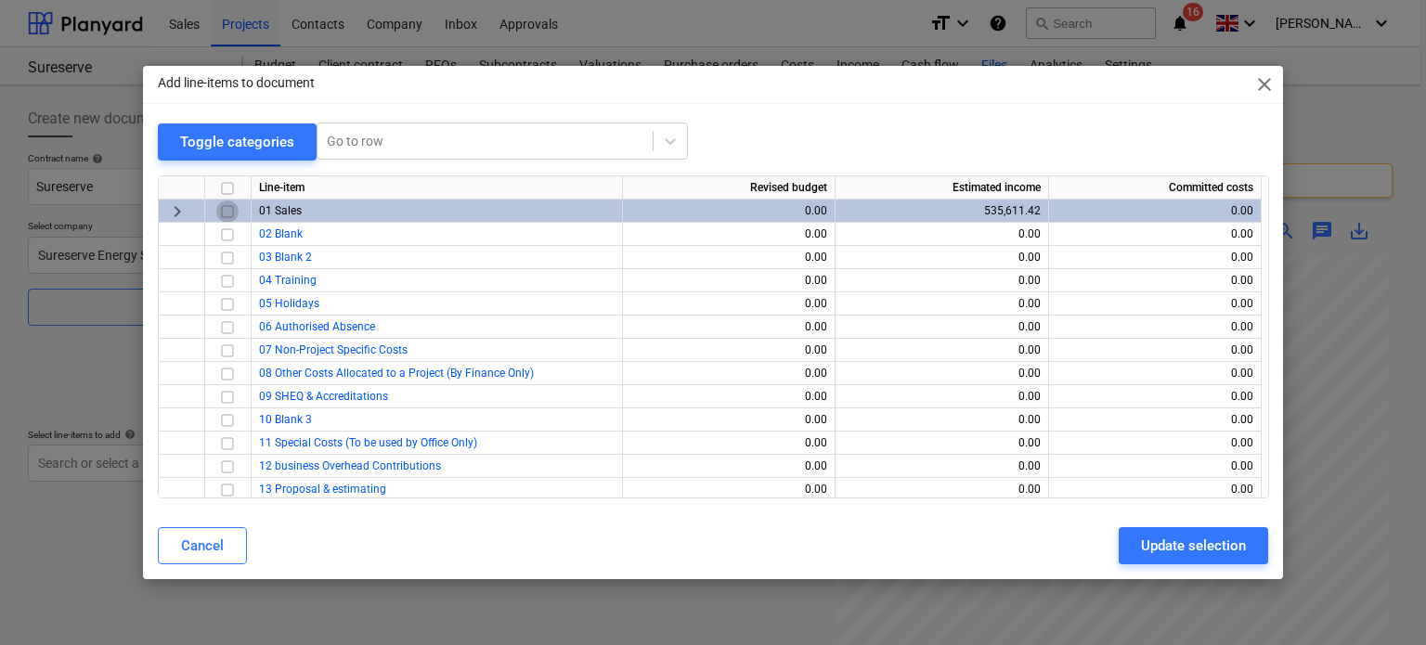
click at [226, 207] on input "checkbox" at bounding box center [227, 211] width 22 height 22
click at [174, 211] on span "keyboard_arrow_right" at bounding box center [177, 211] width 22 height 22
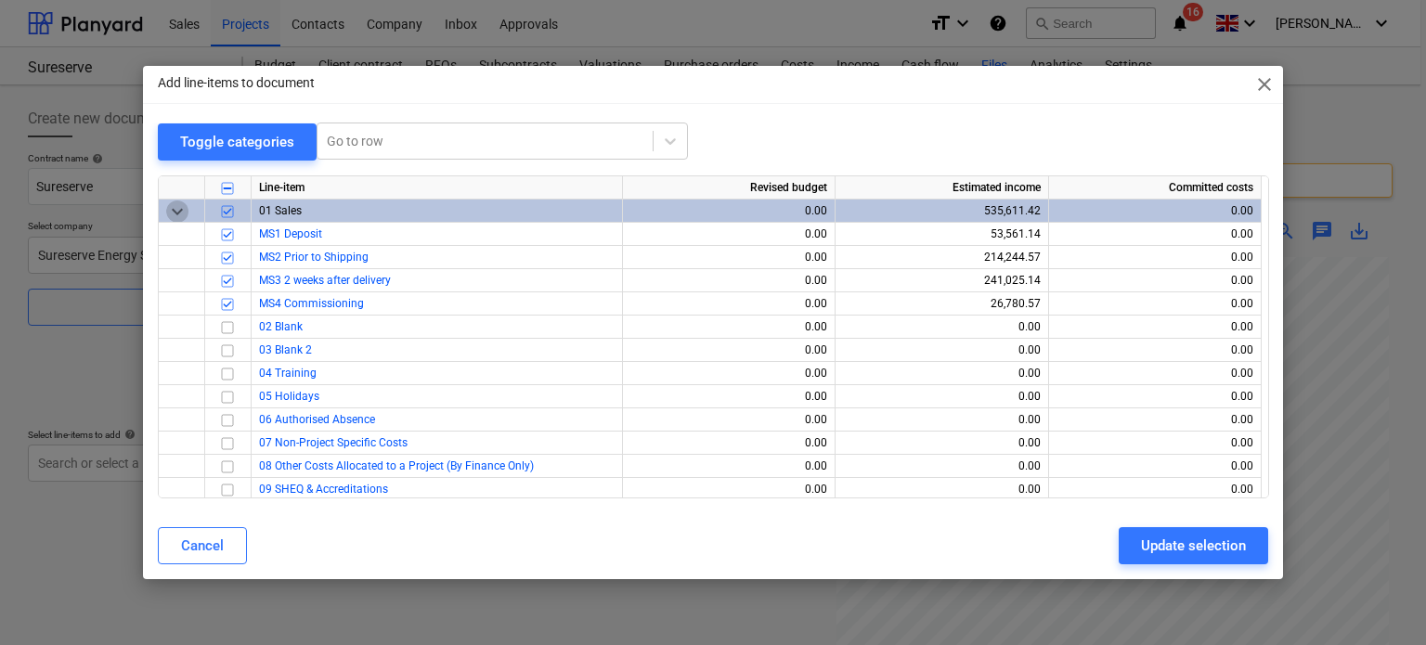
click at [174, 211] on span "keyboard_arrow_down" at bounding box center [177, 211] width 22 height 22
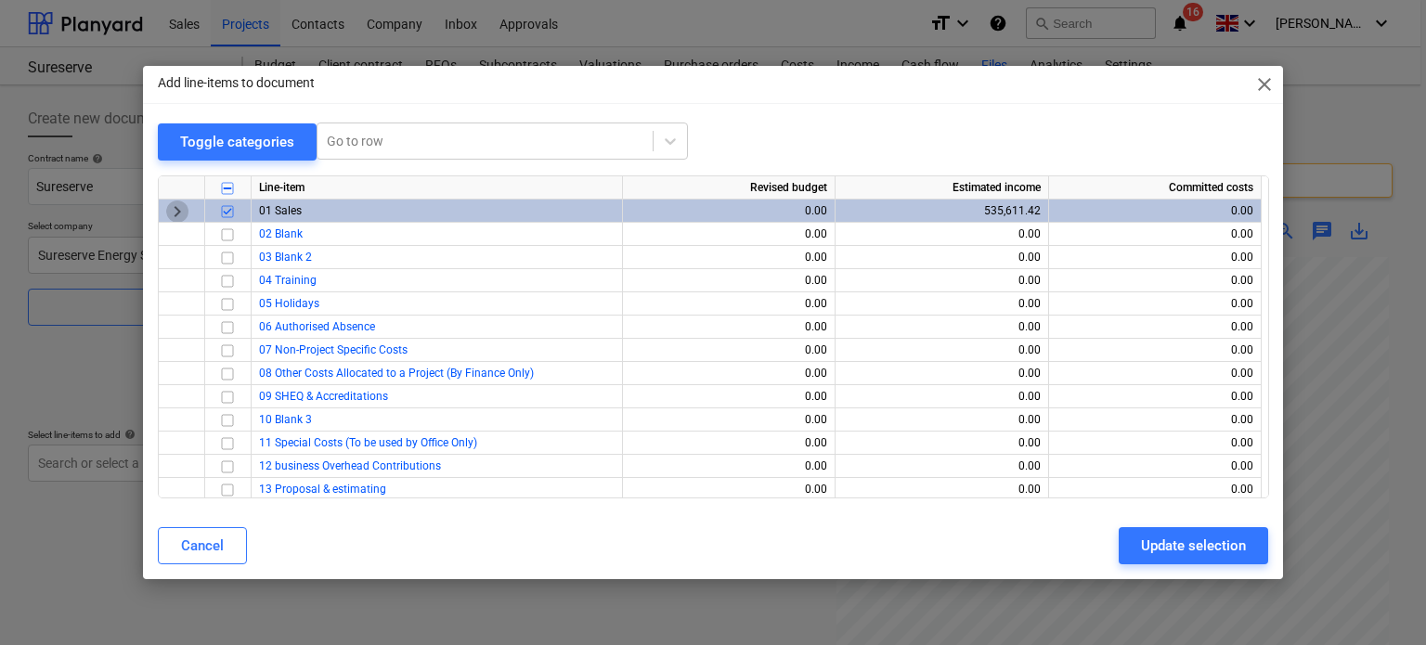
click at [174, 211] on span "keyboard_arrow_right" at bounding box center [177, 211] width 22 height 22
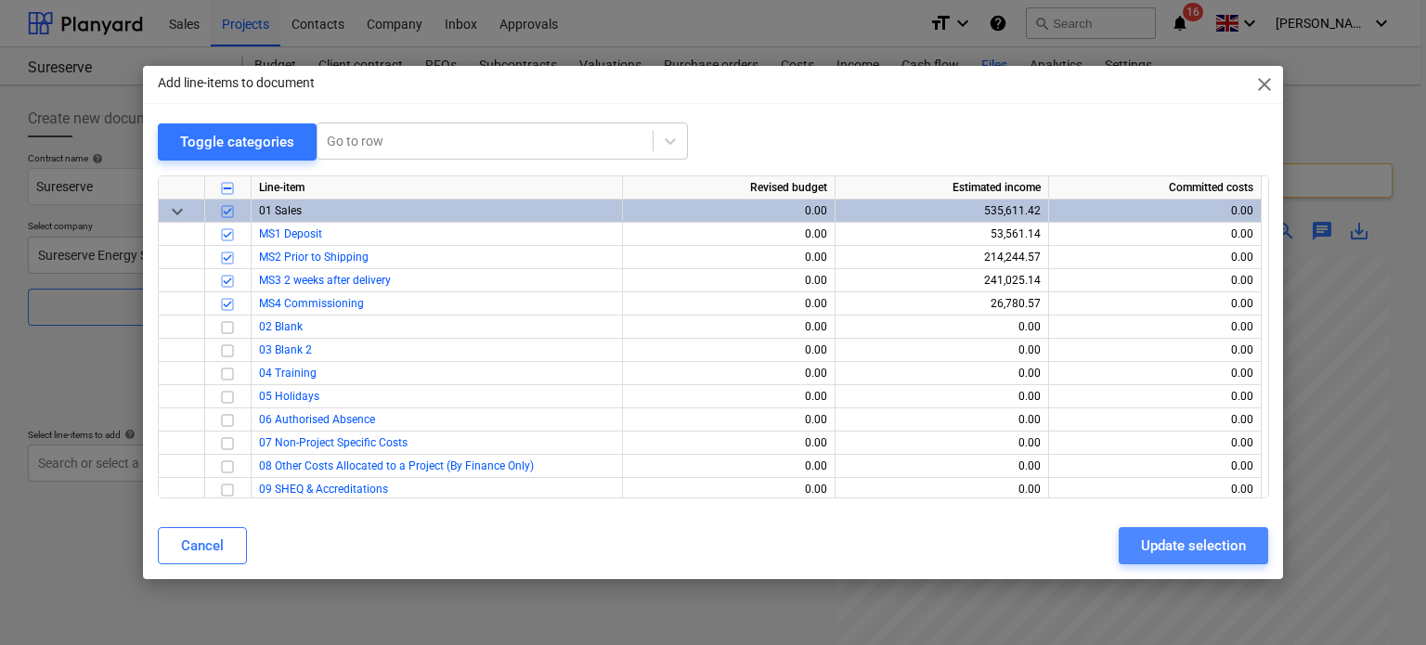
click at [1181, 544] on div "Update selection" at bounding box center [1193, 546] width 105 height 24
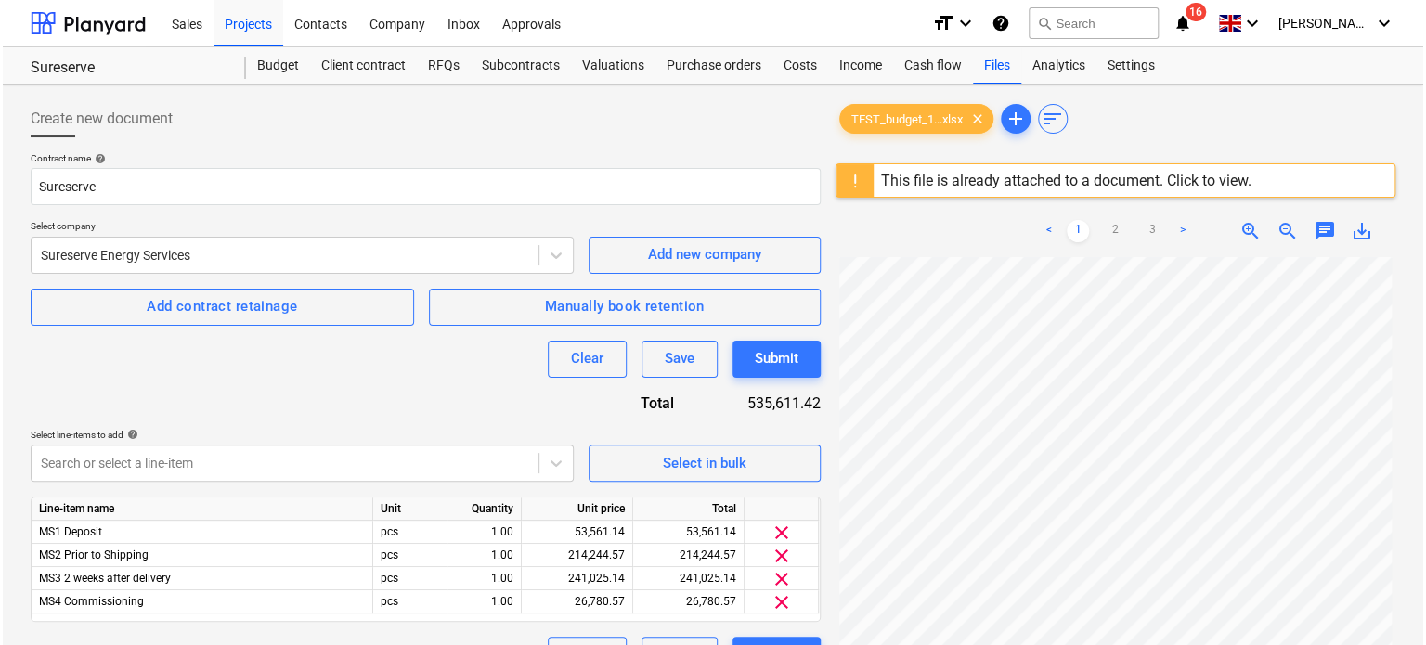
scroll to position [147, 0]
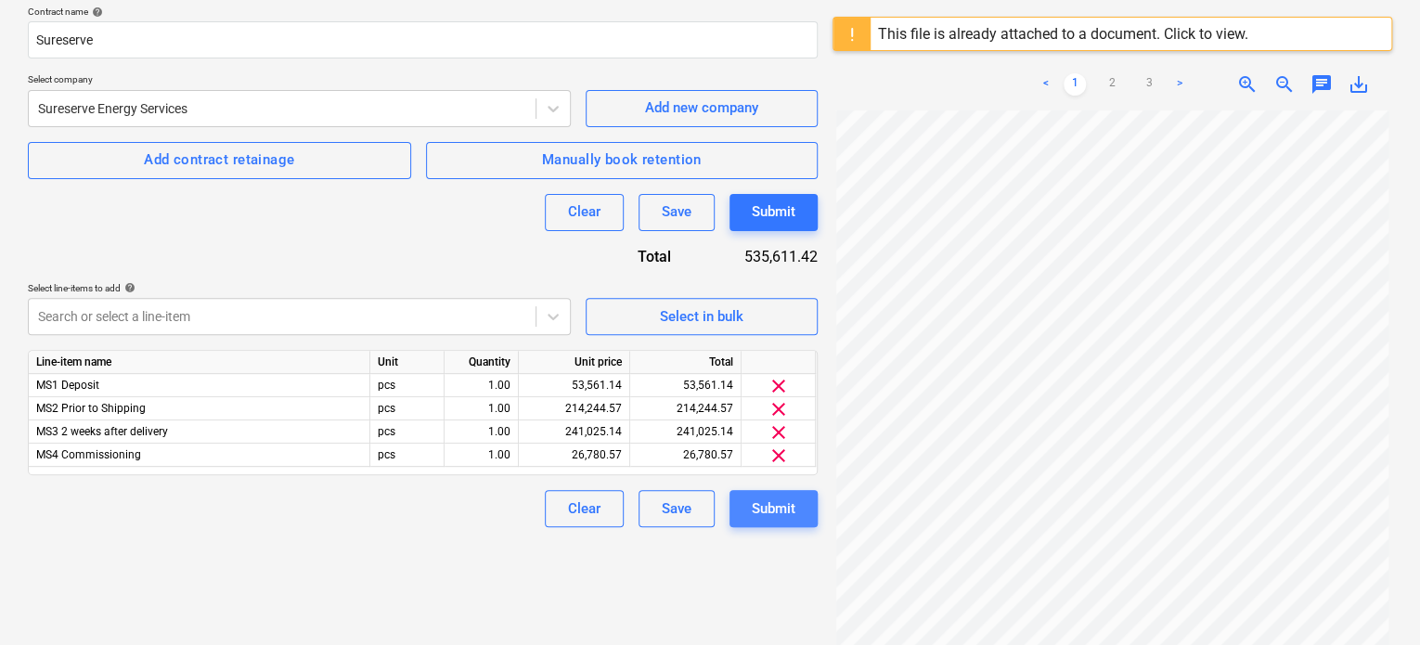
click at [763, 502] on div "Submit" at bounding box center [774, 509] width 44 height 24
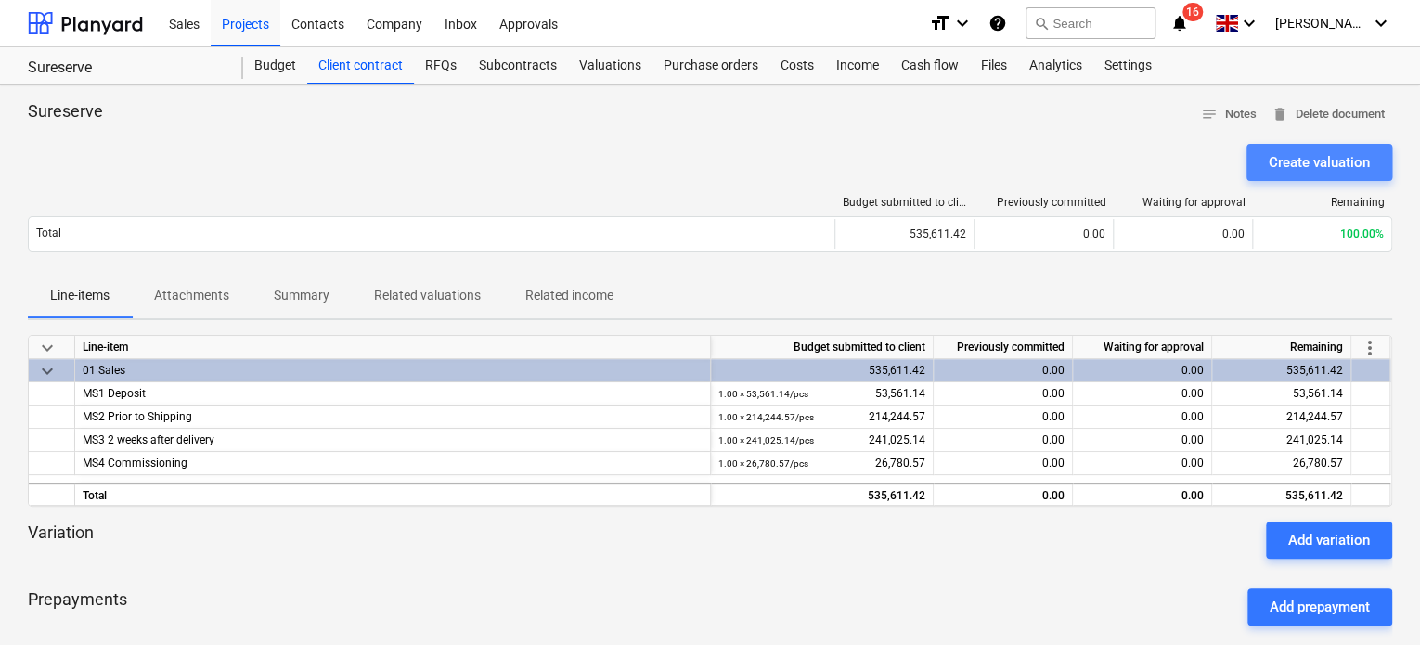
click at [1295, 162] on div "Create valuation" at bounding box center [1319, 162] width 101 height 24
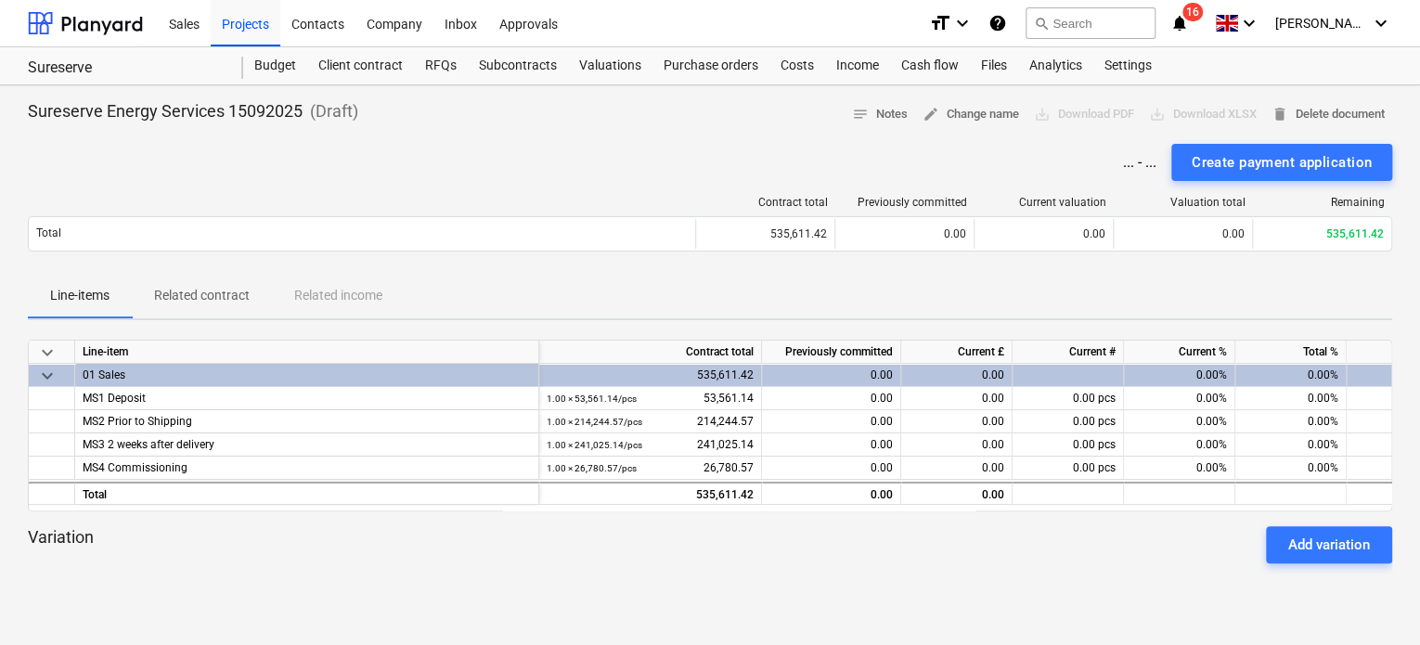
click at [1174, 377] on div "0.00%" at bounding box center [1179, 375] width 111 height 23
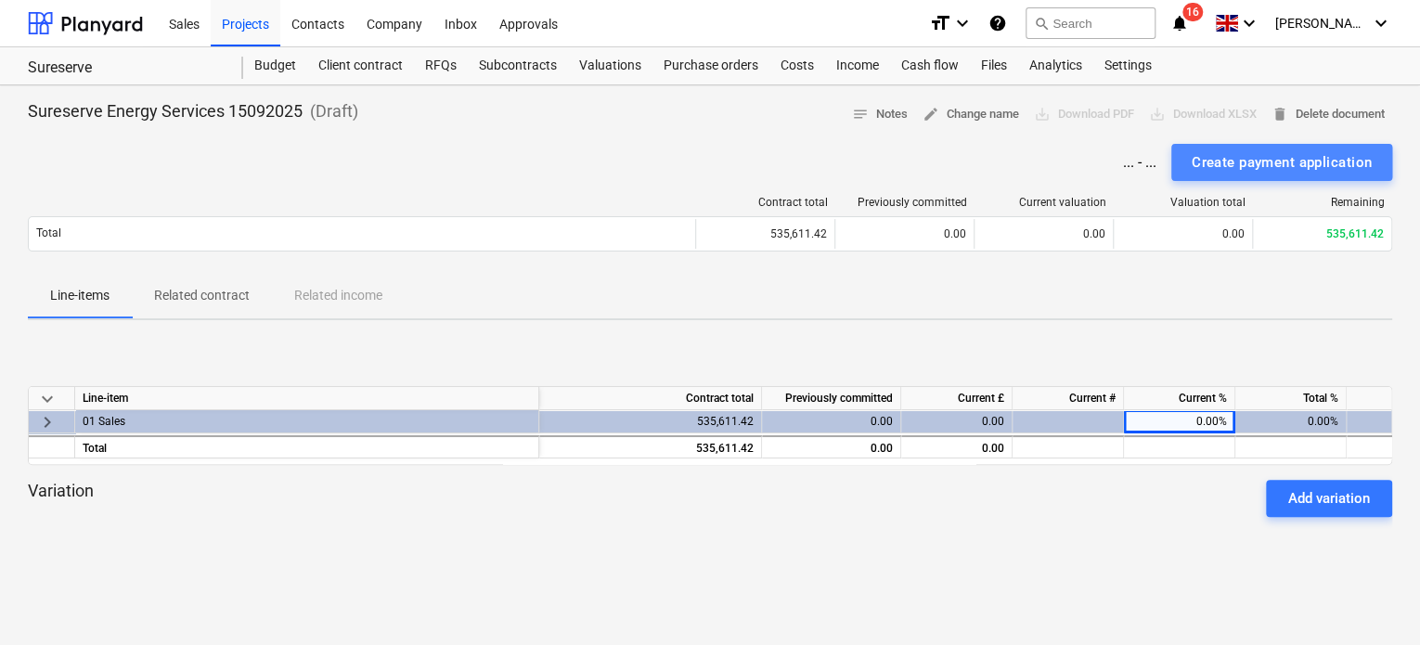
click at [1265, 170] on div "Create payment application" at bounding box center [1282, 162] width 180 height 24
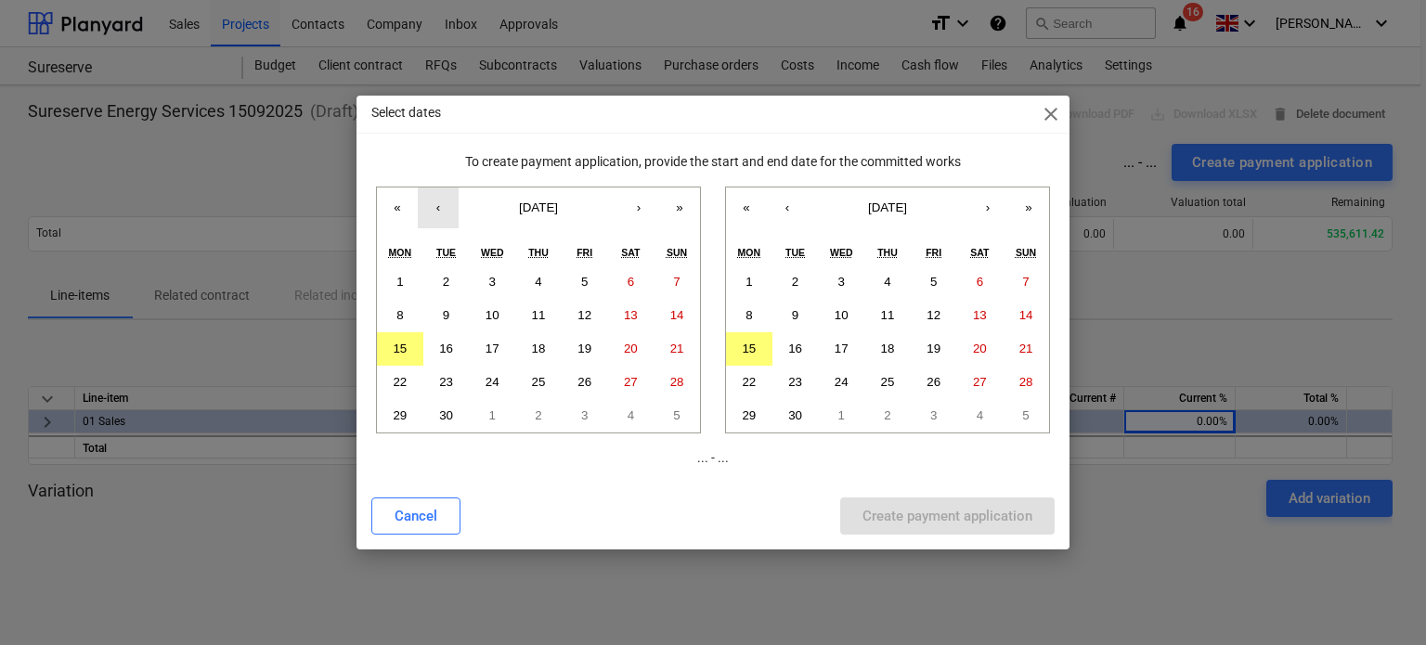
click at [446, 196] on button "‹" at bounding box center [438, 208] width 41 height 41
click at [540, 308] on abbr "10" at bounding box center [539, 315] width 14 height 14
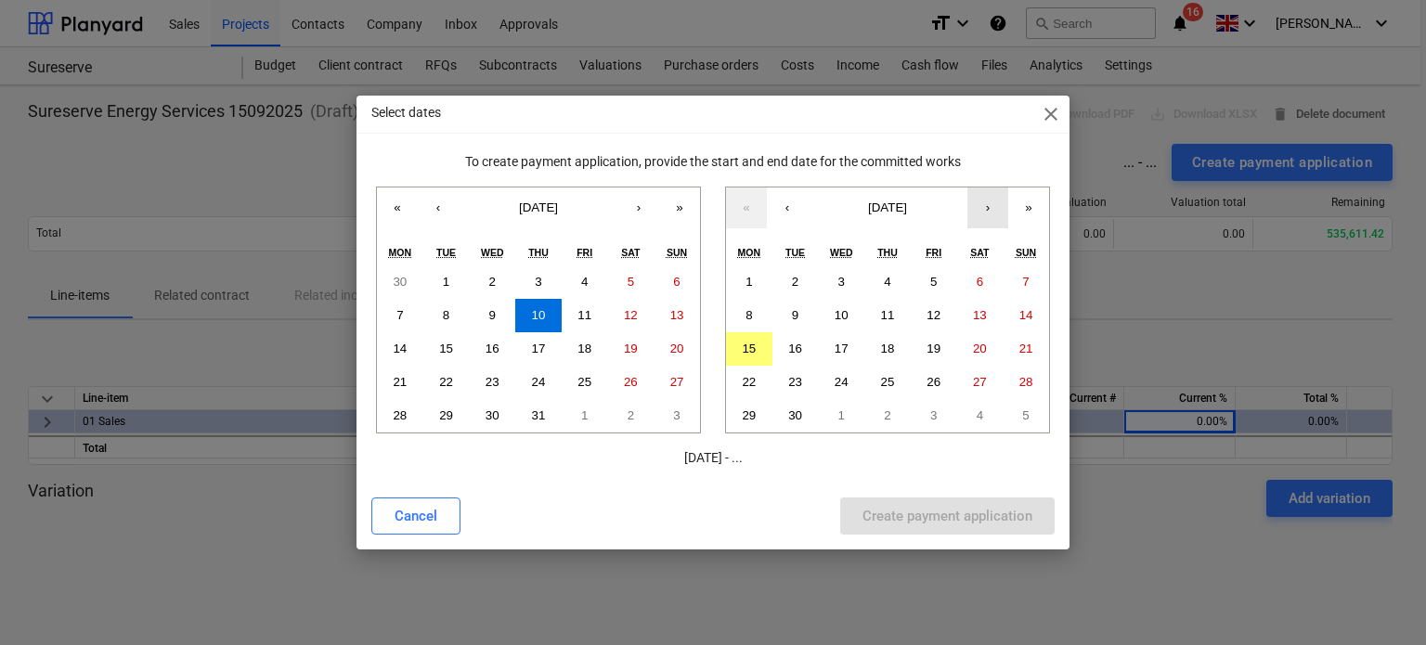
click at [998, 201] on button "›" at bounding box center [987, 208] width 41 height 41
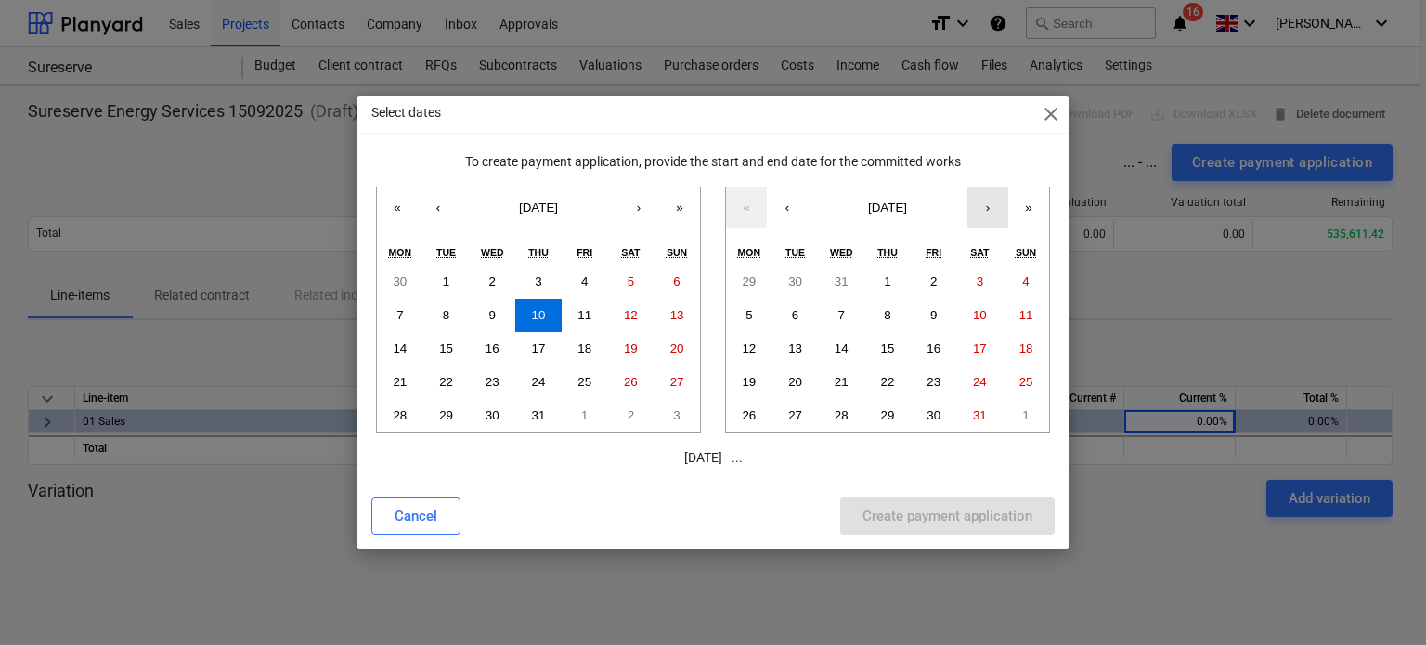
click at [998, 201] on button "›" at bounding box center [987, 208] width 41 height 41
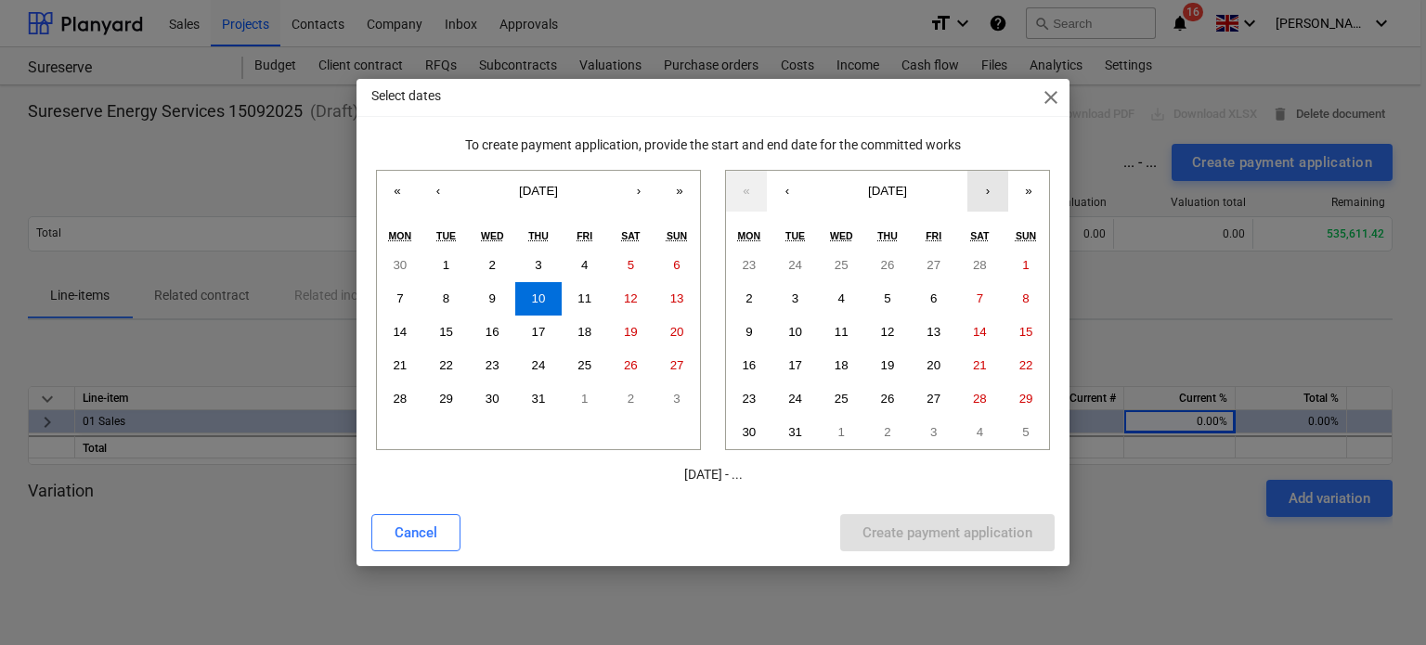
click at [998, 201] on button "›" at bounding box center [987, 191] width 41 height 41
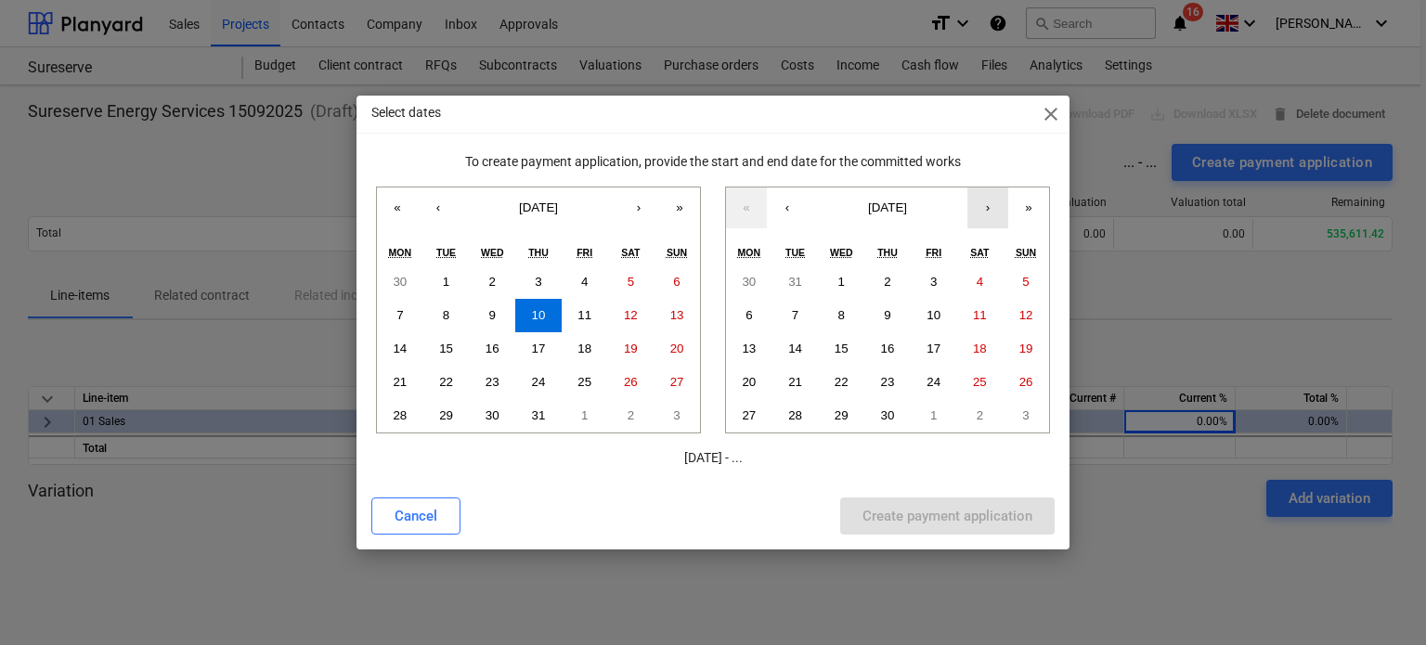
click at [998, 201] on button "›" at bounding box center [987, 208] width 41 height 41
click at [789, 198] on button "‹" at bounding box center [787, 208] width 41 height 41
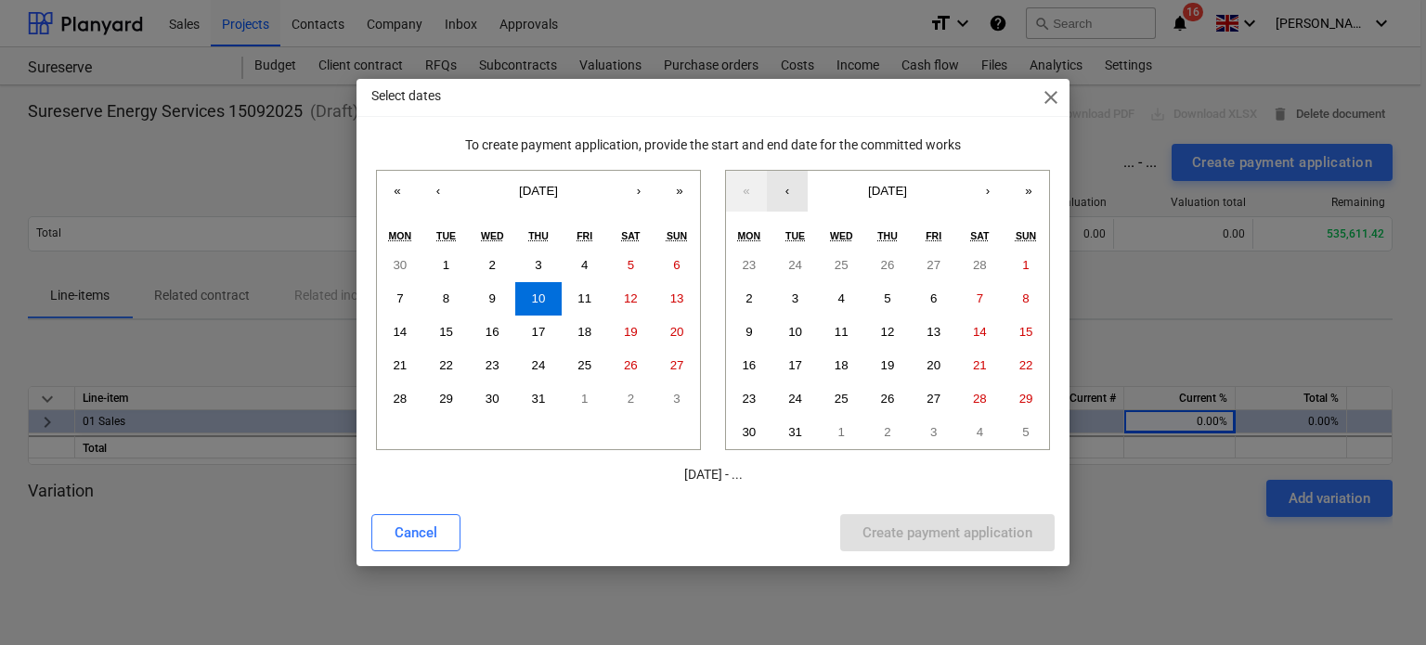
click at [789, 198] on button "‹" at bounding box center [787, 191] width 41 height 41
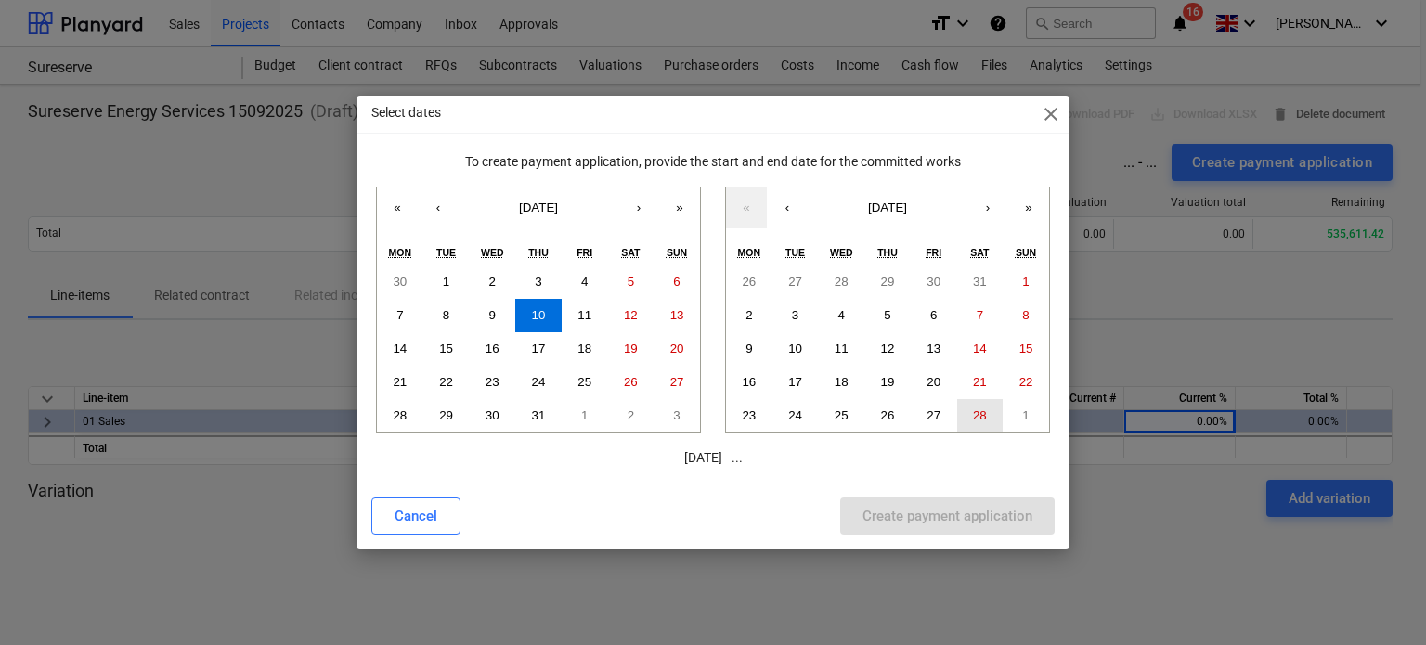
click at [979, 404] on button "28" at bounding box center [980, 415] width 46 height 33
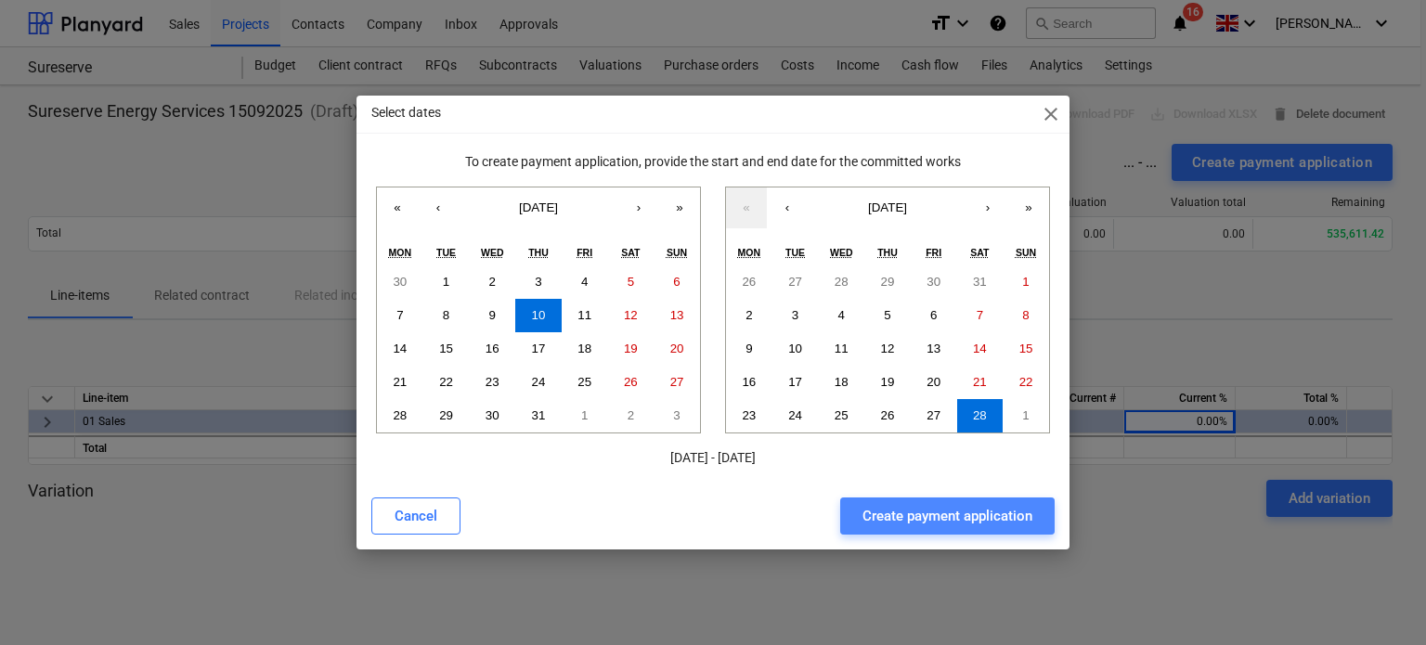
click at [903, 504] on div "Create payment application" at bounding box center [948, 516] width 170 height 24
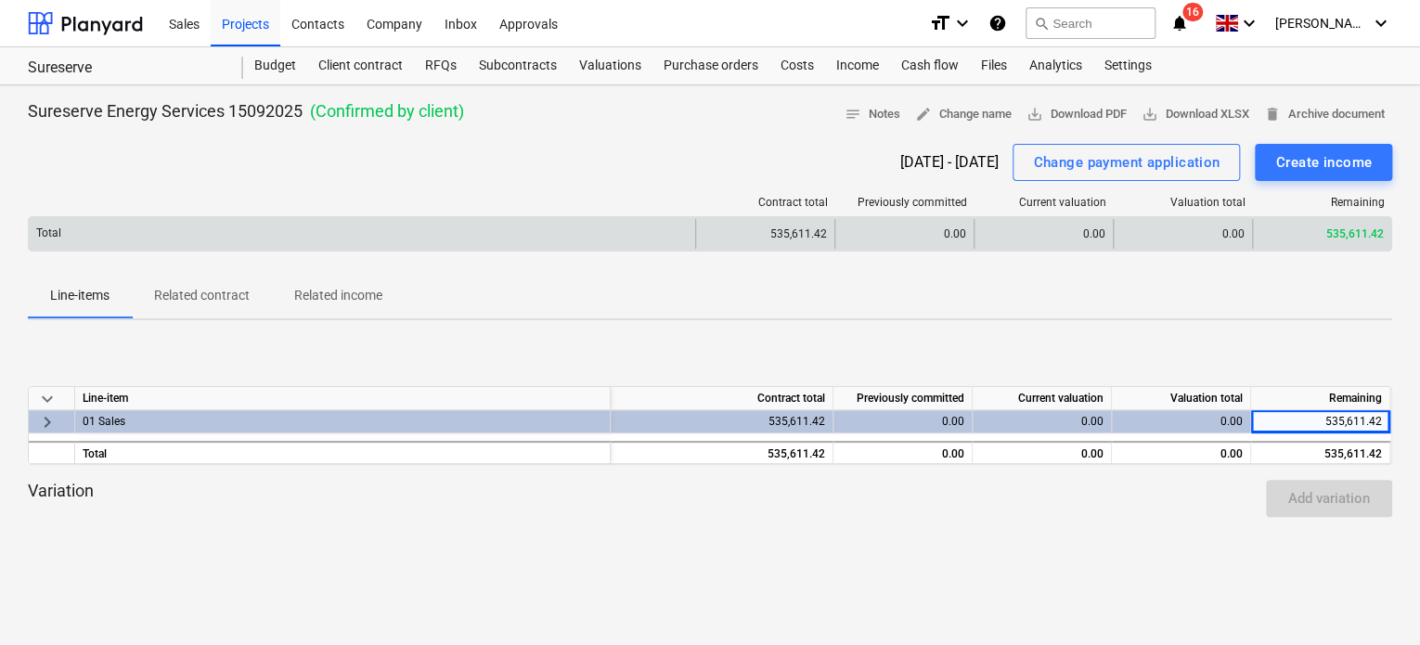
click at [1077, 234] on div "0.00" at bounding box center [1043, 234] width 139 height 30
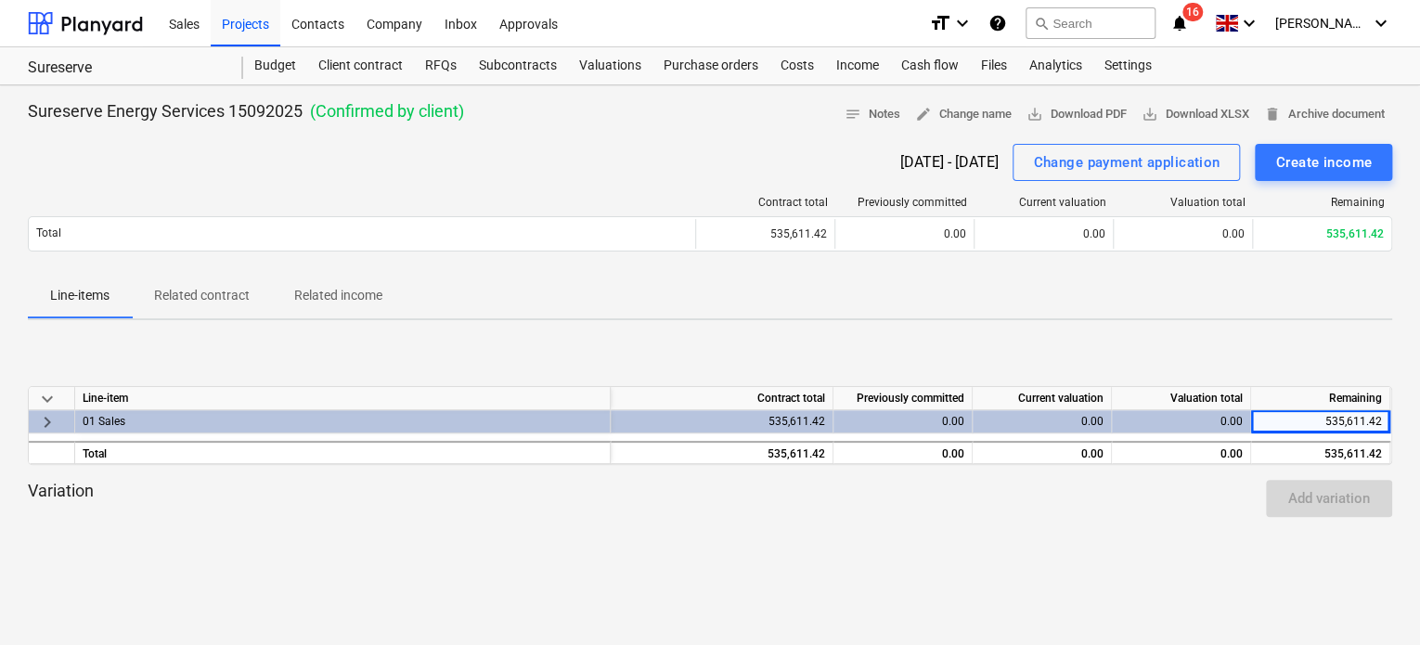
click at [1046, 411] on div "0.00" at bounding box center [1042, 421] width 139 height 23
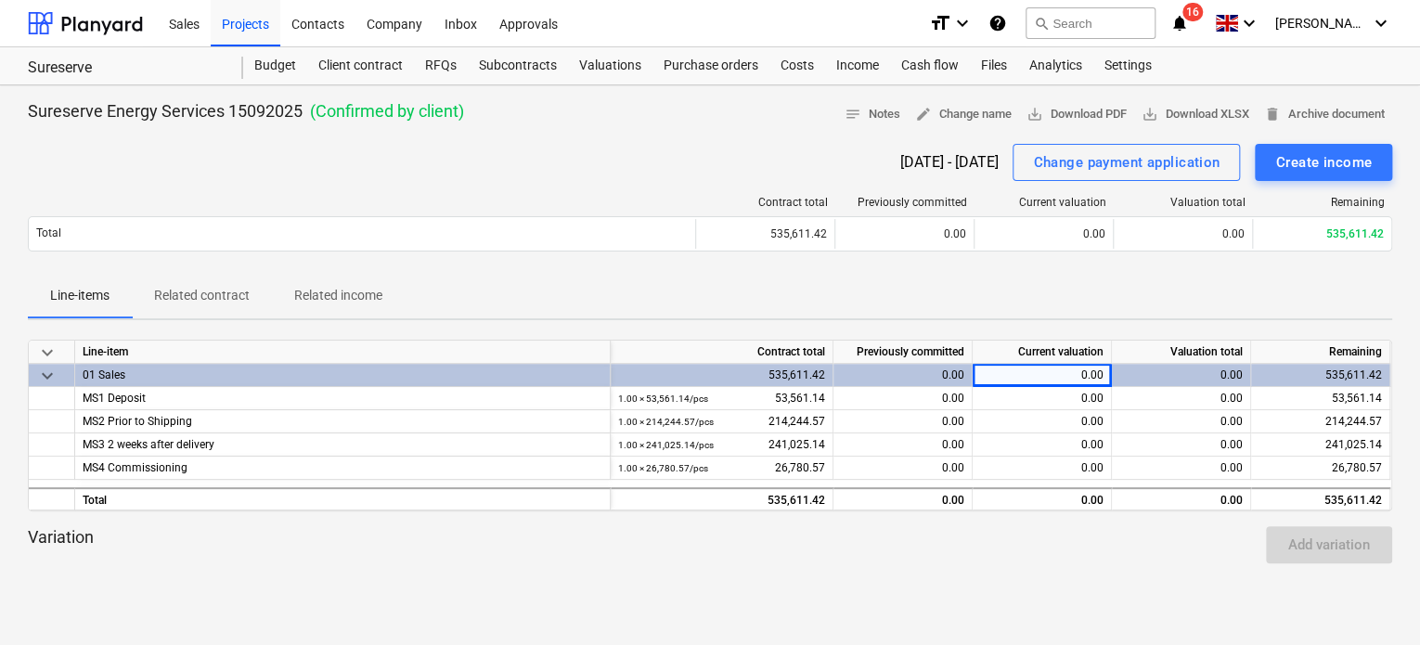
click at [1046, 411] on div "0.00" at bounding box center [1042, 421] width 139 height 23
click at [1047, 373] on div "0.00" at bounding box center [1042, 375] width 139 height 23
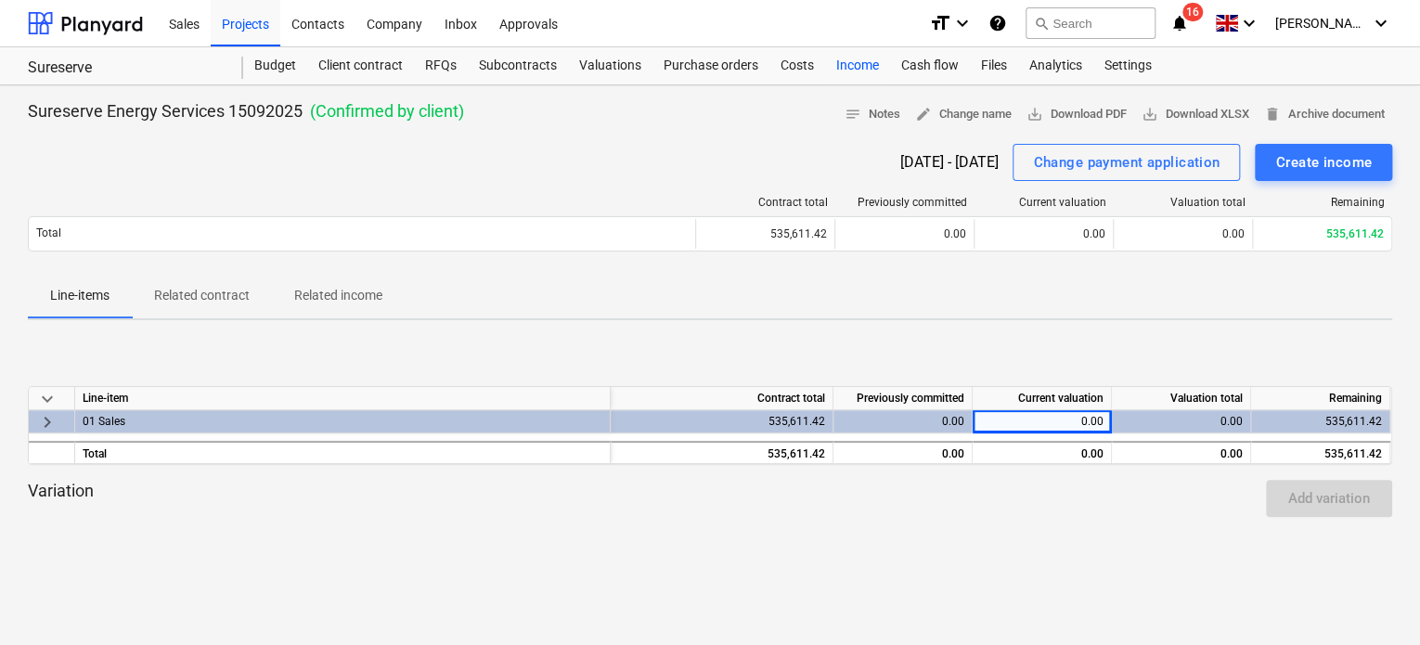
click at [840, 67] on div "Income" at bounding box center [857, 65] width 65 height 37
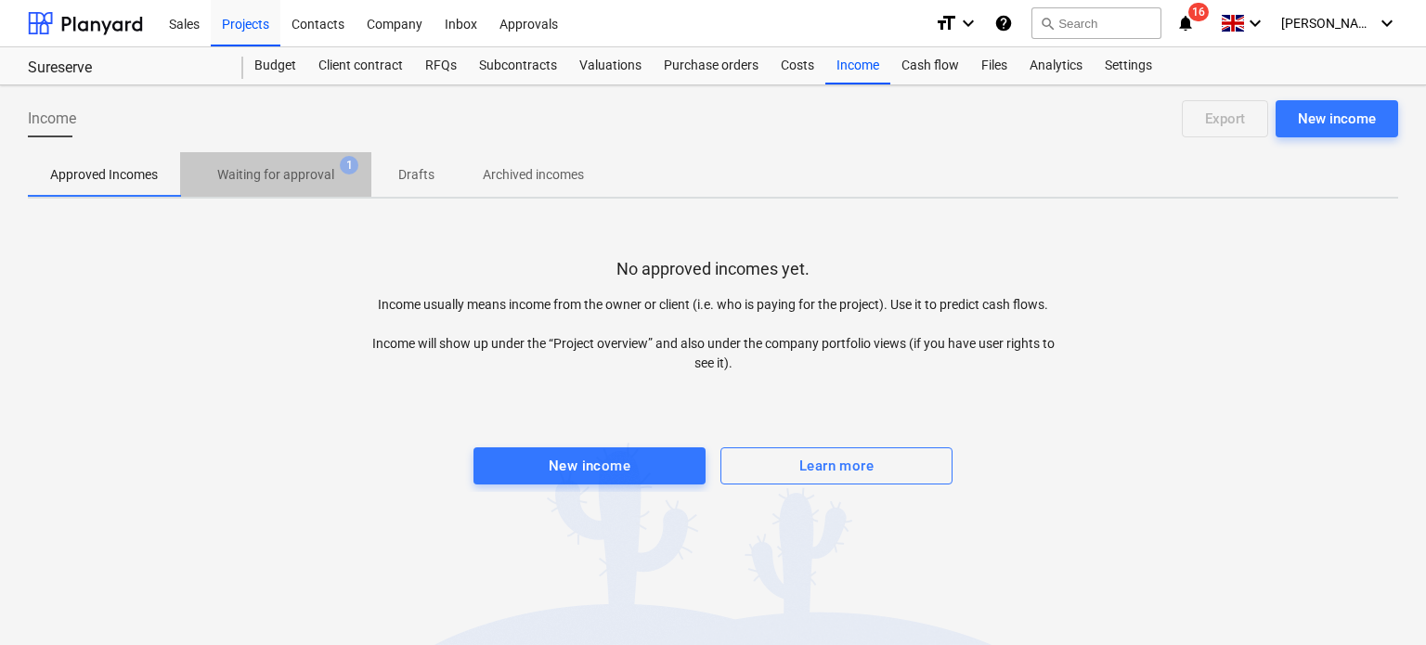
click at [276, 162] on span "Waiting for approval 1" at bounding box center [275, 174] width 191 height 33
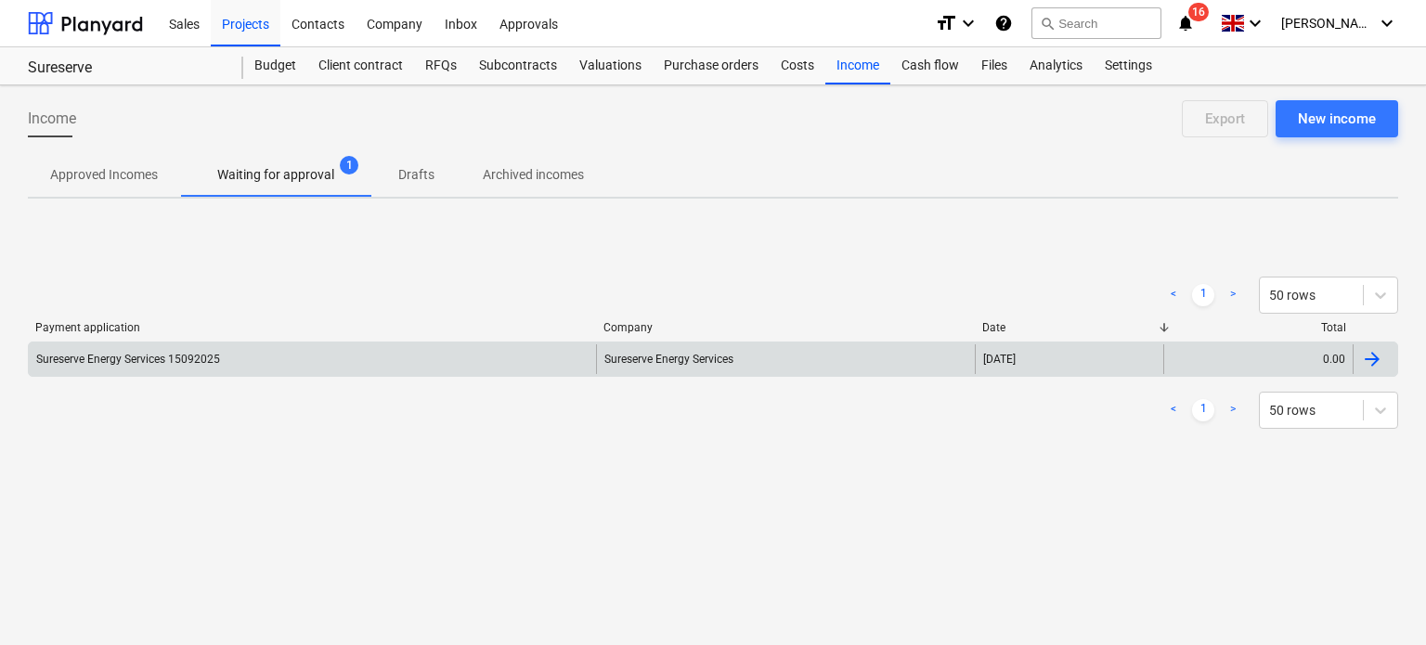
click at [677, 366] on div "Sureserve Energy Services" at bounding box center [785, 359] width 378 height 30
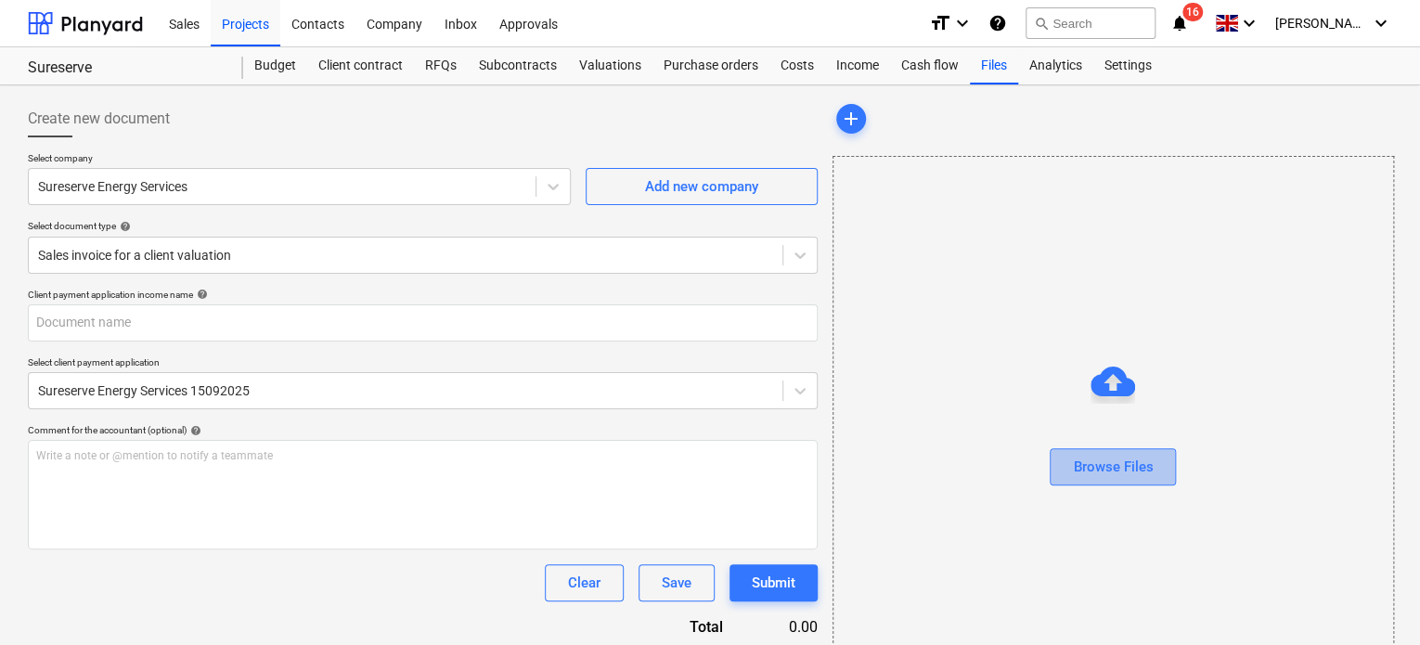
click at [1116, 468] on div "Browse Files" at bounding box center [1113, 467] width 80 height 24
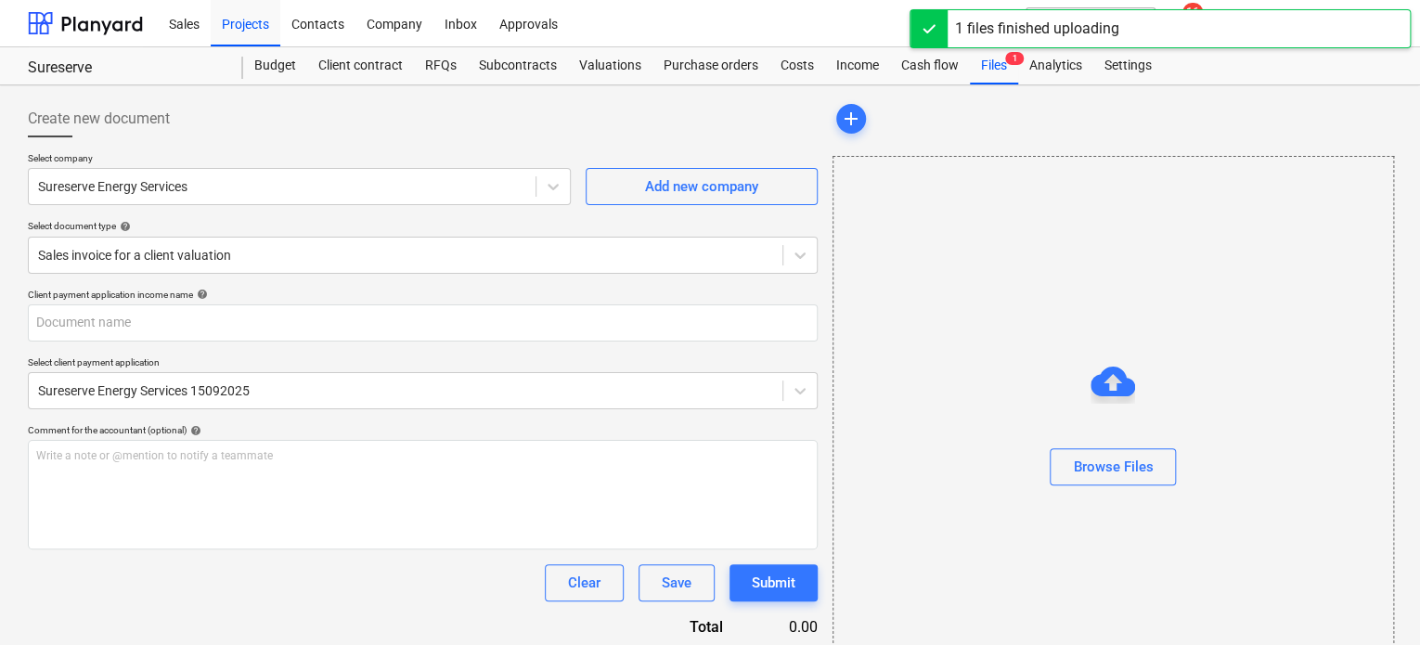
type input "Invoice INV-0281 (1).pdf"
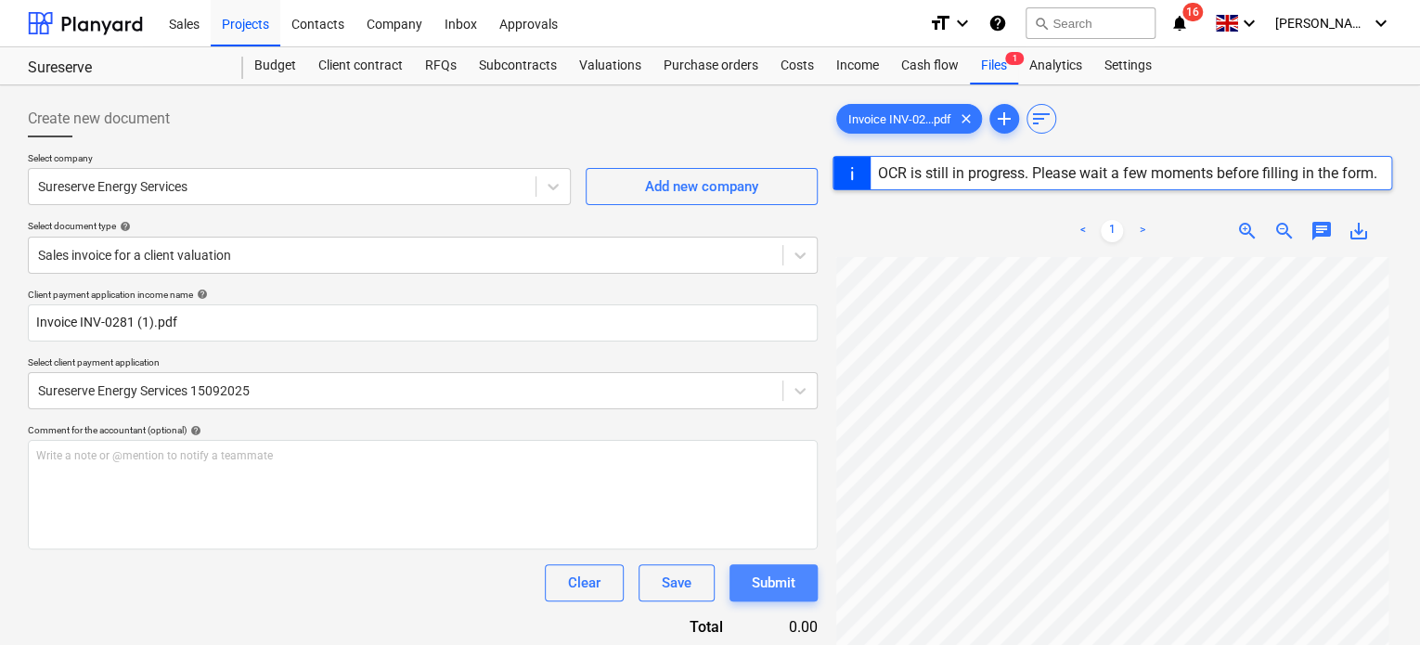
click at [784, 589] on div "Submit" at bounding box center [774, 583] width 44 height 24
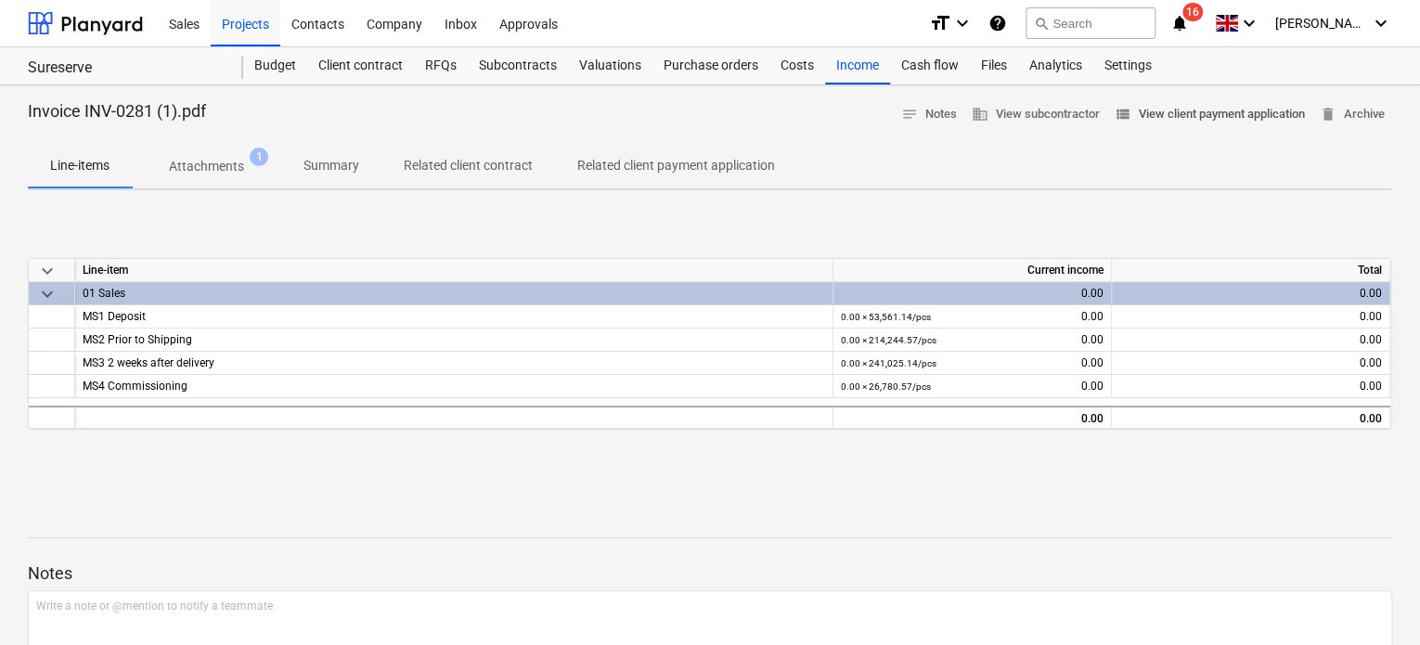
click at [1174, 113] on span "view_list View client payment application" at bounding box center [1210, 114] width 190 height 21
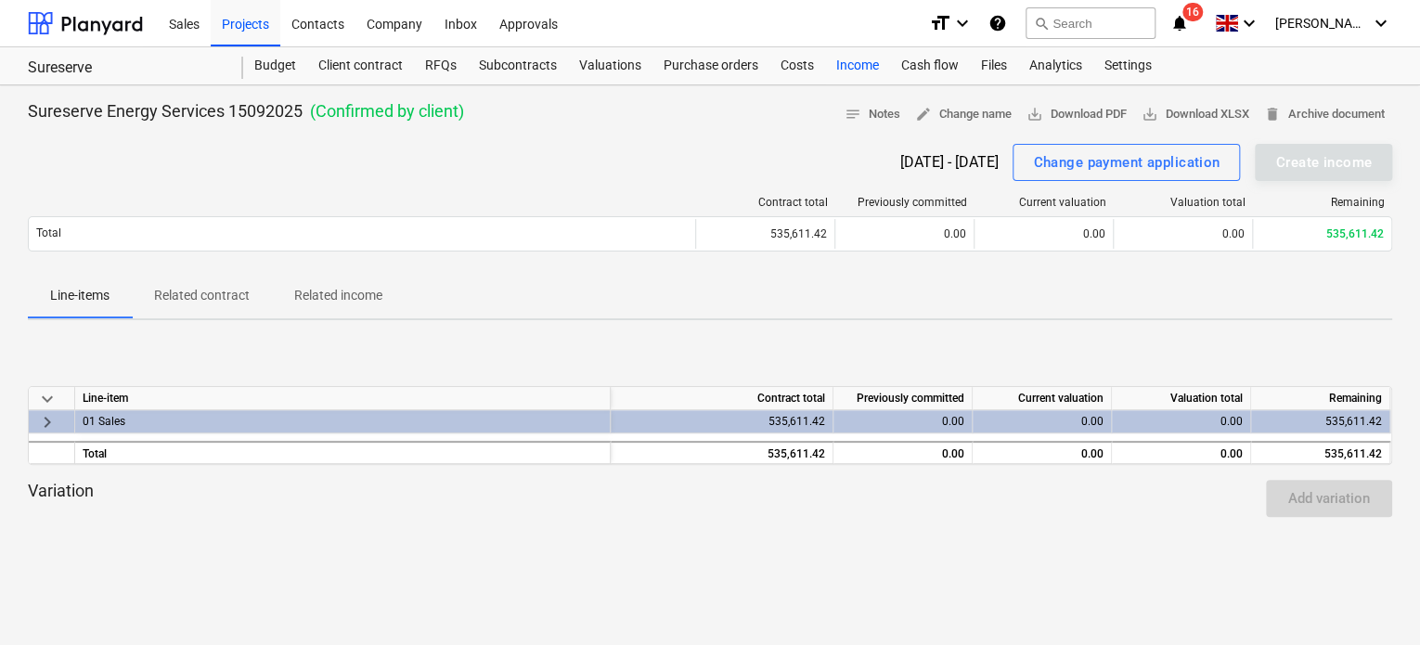
click at [852, 70] on div "Income" at bounding box center [857, 65] width 65 height 37
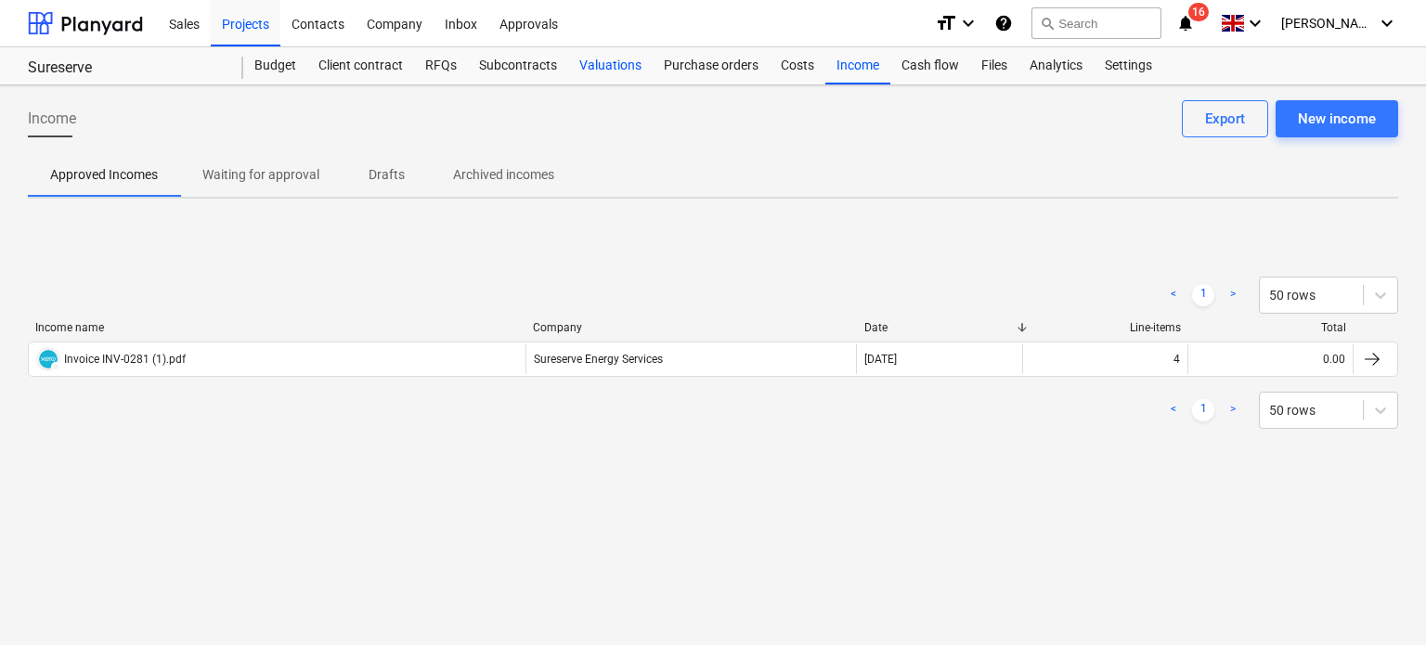
click at [600, 61] on div "Valuations" at bounding box center [610, 65] width 84 height 37
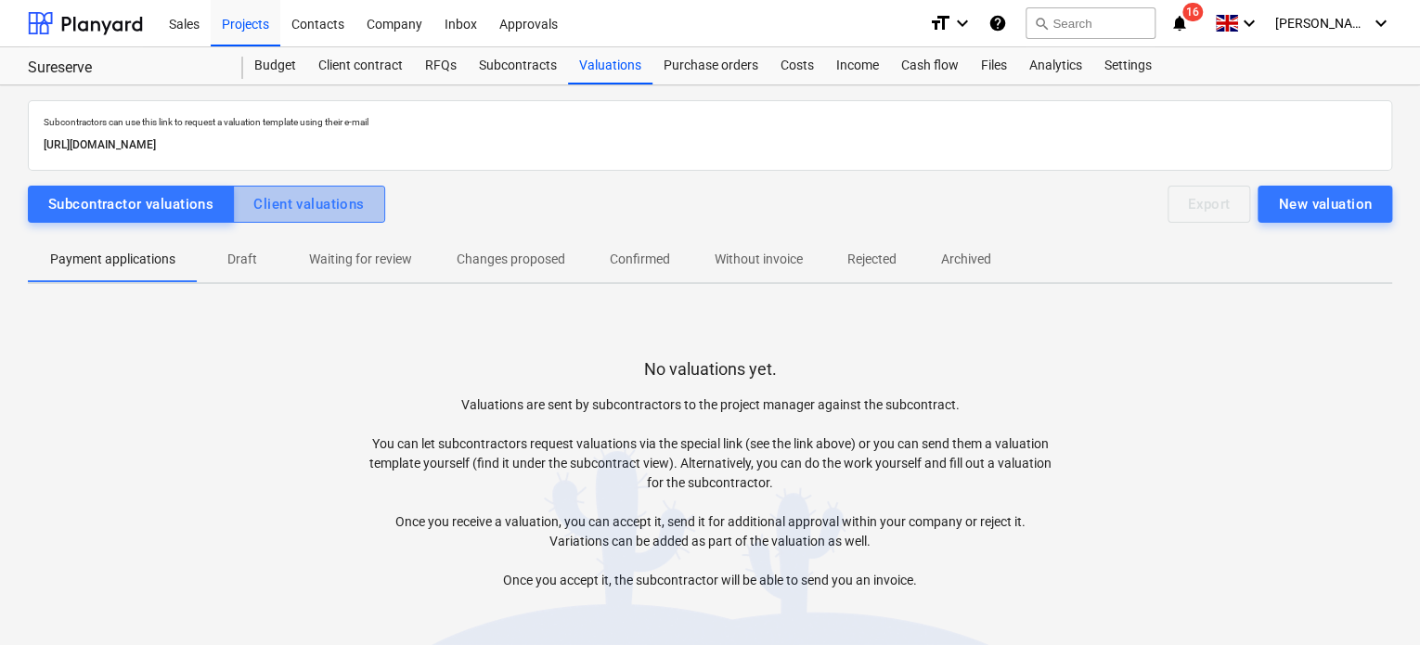
click at [307, 215] on button "Client valuations" at bounding box center [308, 204] width 151 height 37
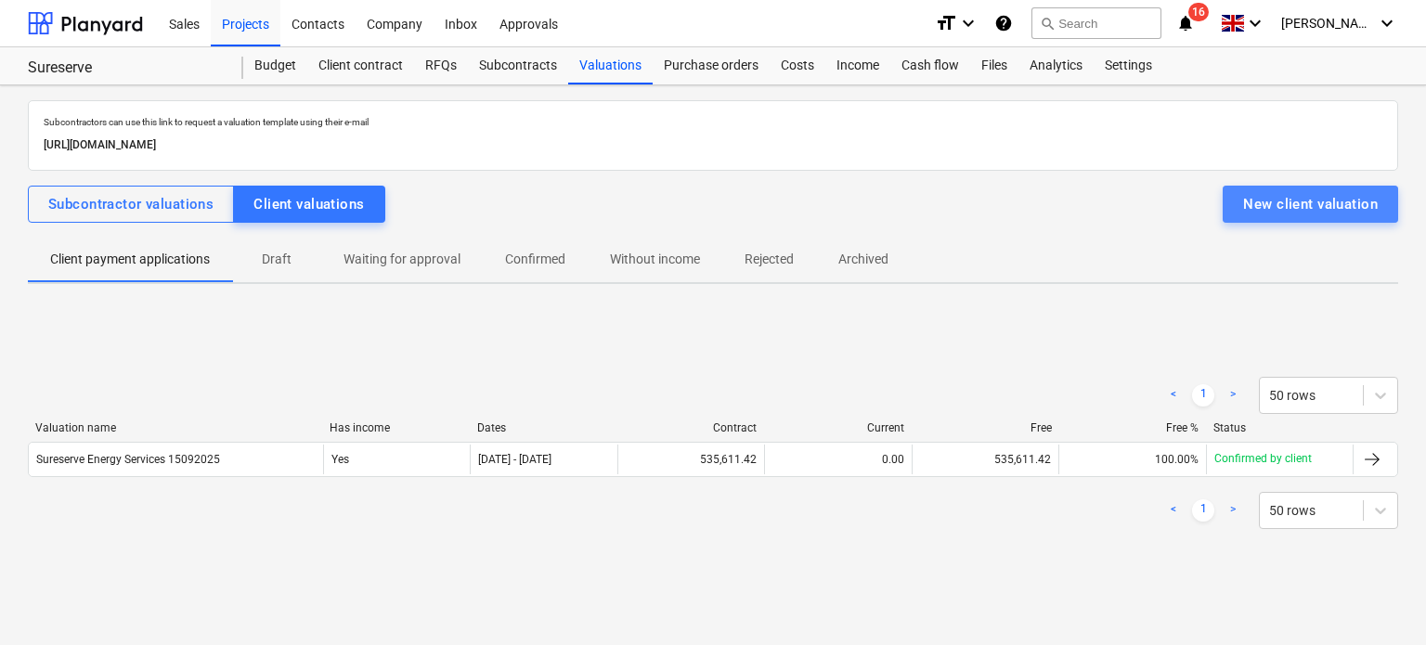
click at [1278, 215] on button "New client valuation" at bounding box center [1310, 204] width 175 height 37
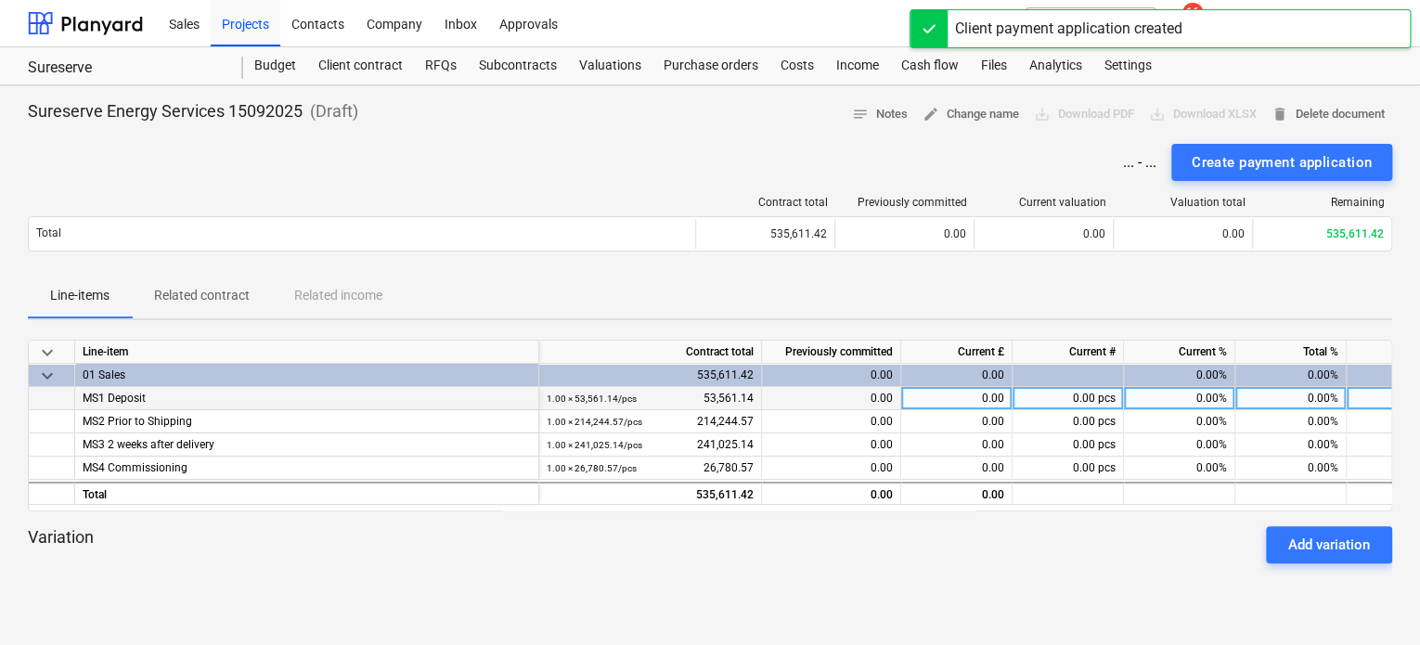
click at [1084, 402] on div "0.00 pcs" at bounding box center [1068, 398] width 111 height 23
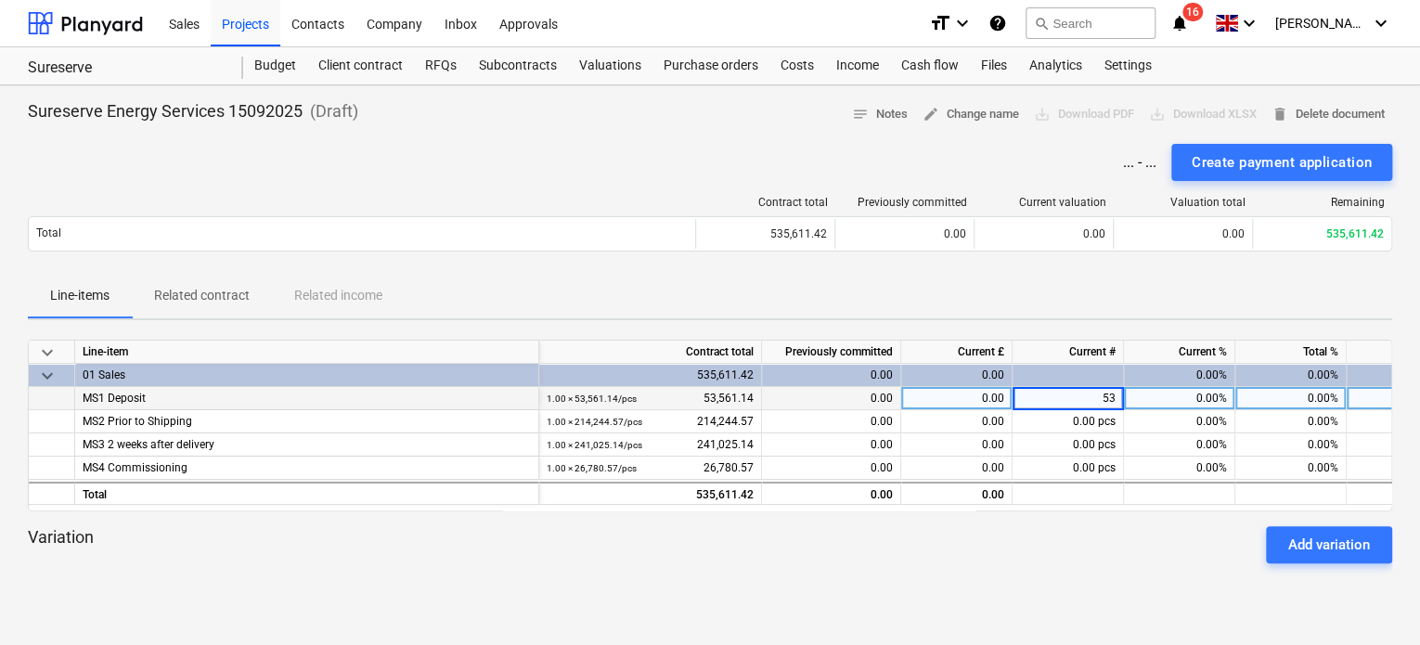
type input "535"
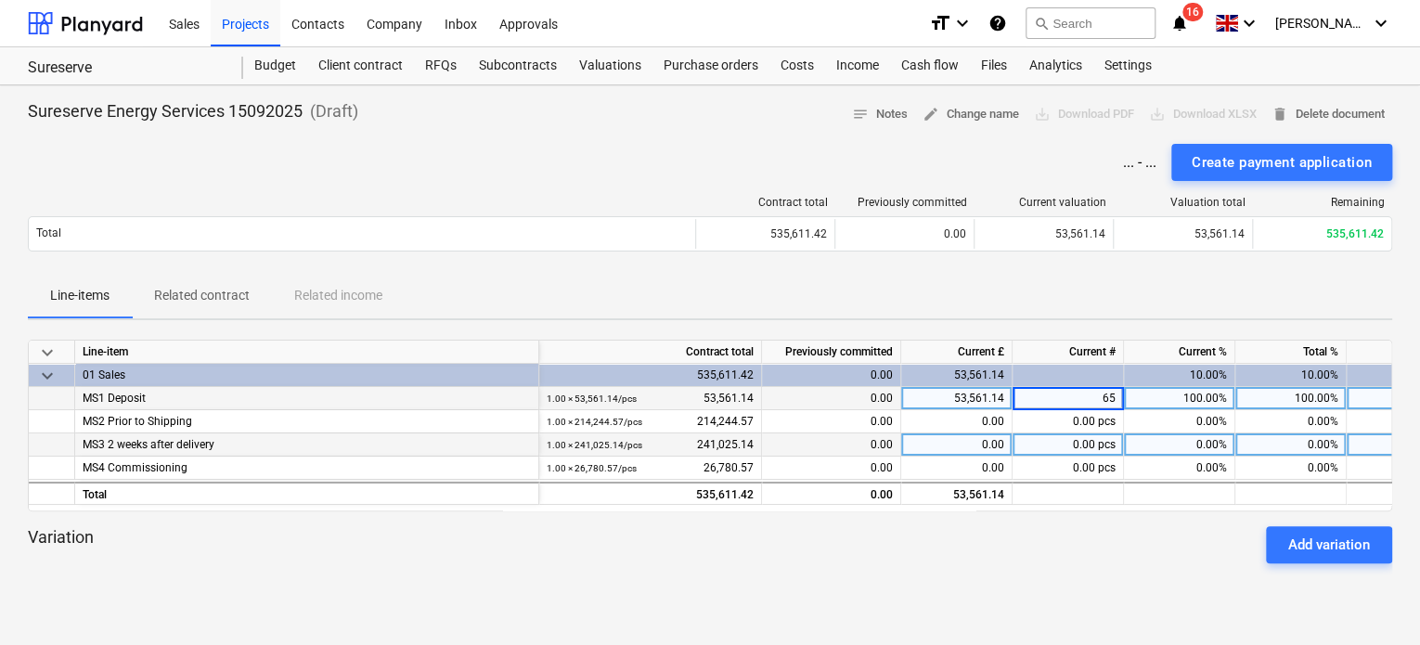
type input "6"
type input "52561.14"
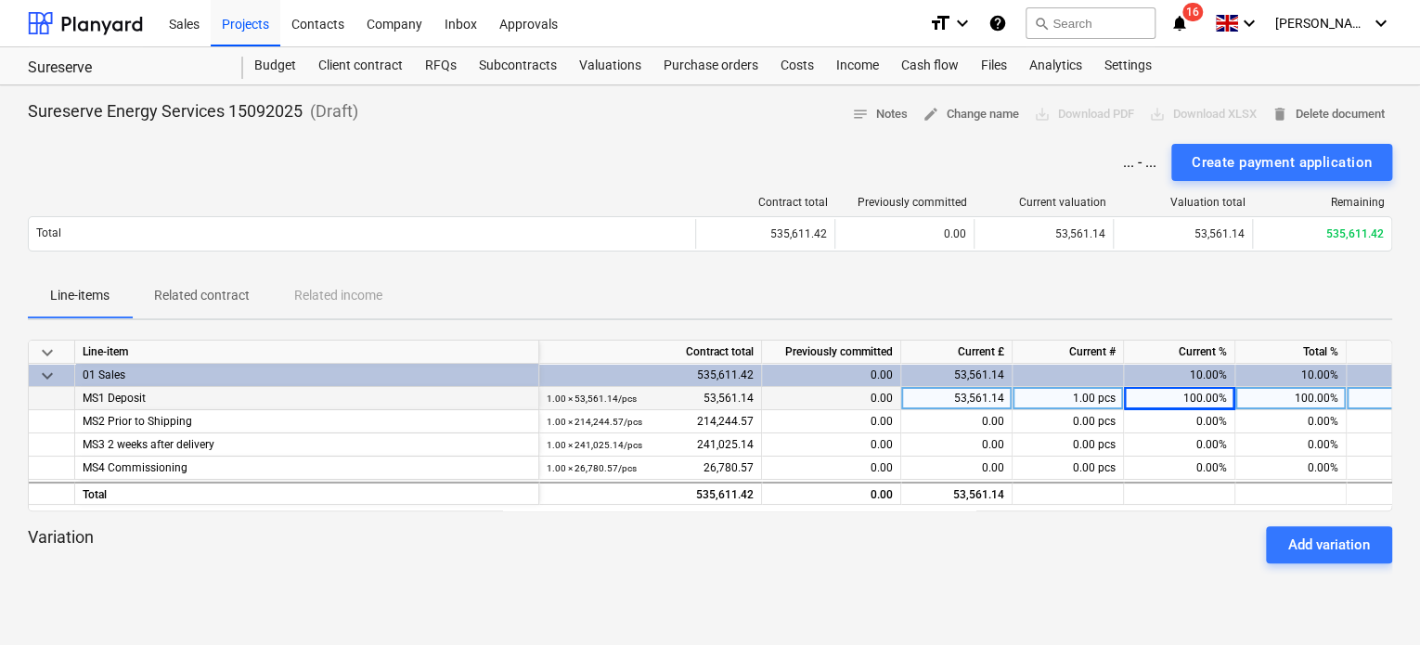
click at [1070, 393] on div "1.00 pcs" at bounding box center [1068, 398] width 111 height 23
click at [1070, 393] on input at bounding box center [1068, 398] width 110 height 22
type input "52561.14"
type input "99"
click at [942, 396] on div "53,025.53" at bounding box center [957, 398] width 111 height 23
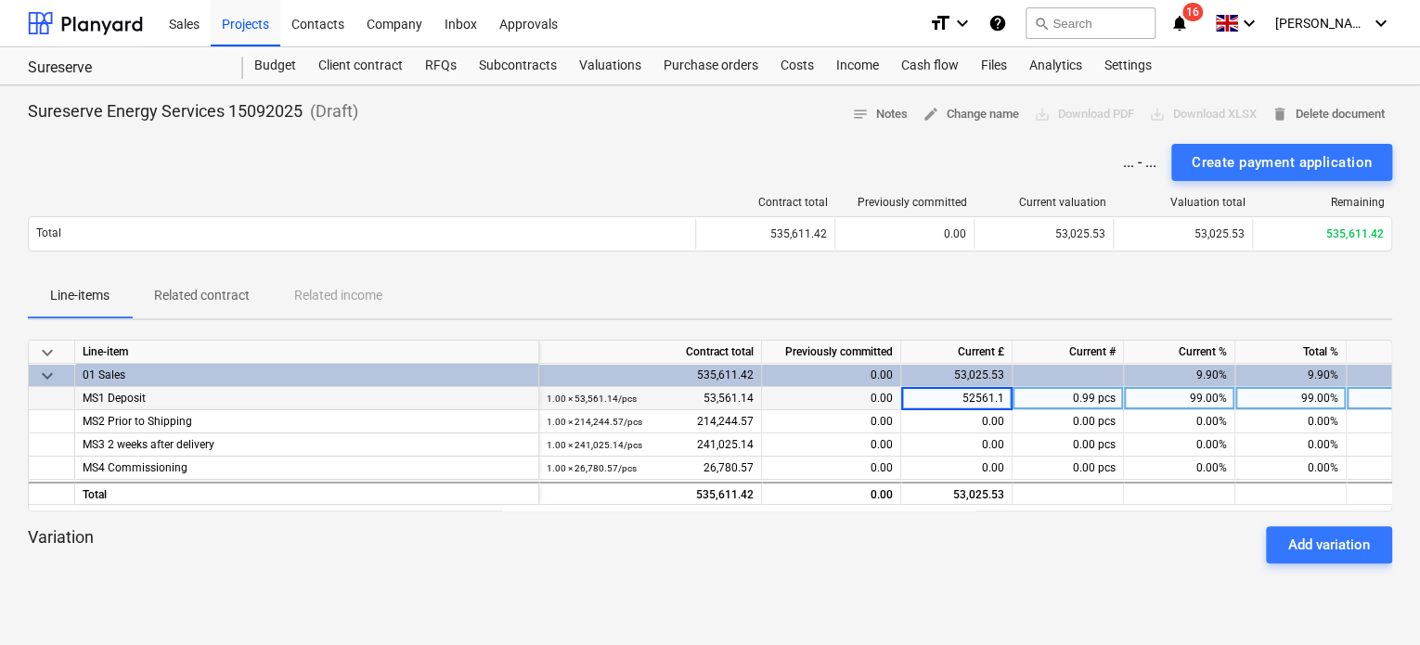
type input "52561.14"
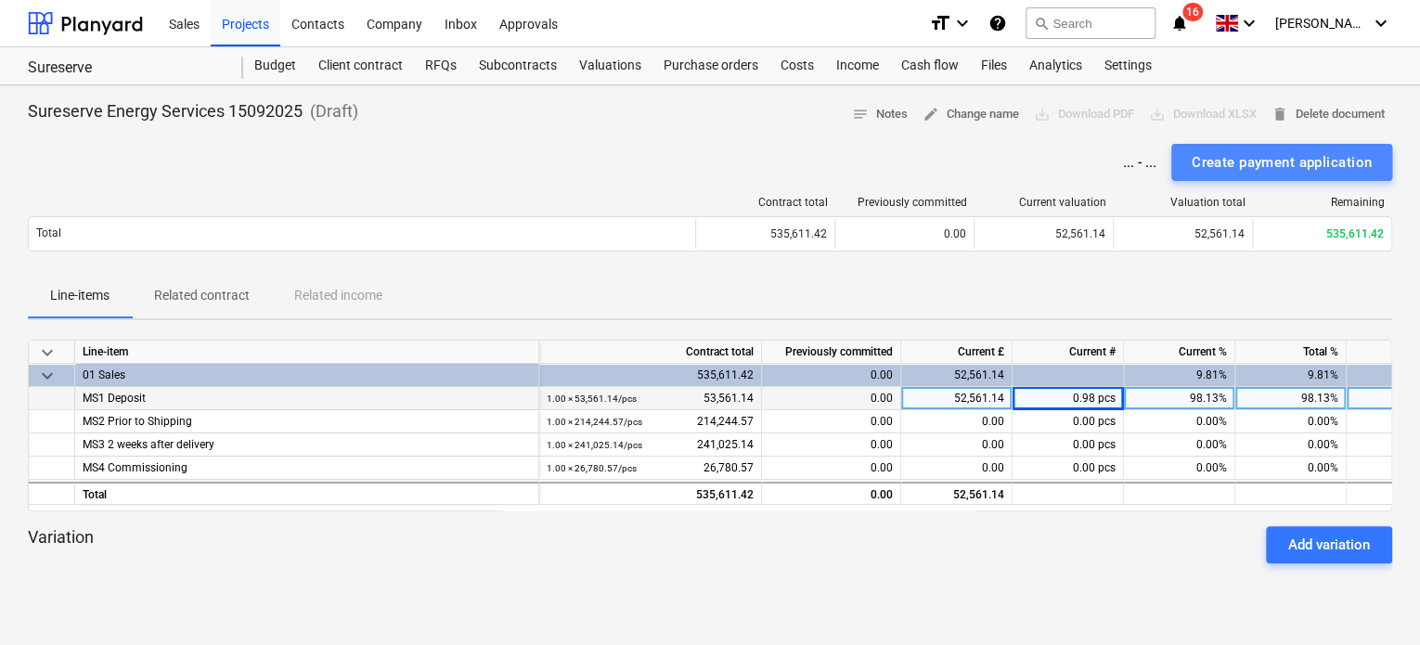
click at [1234, 159] on div "Create payment application" at bounding box center [1282, 162] width 180 height 24
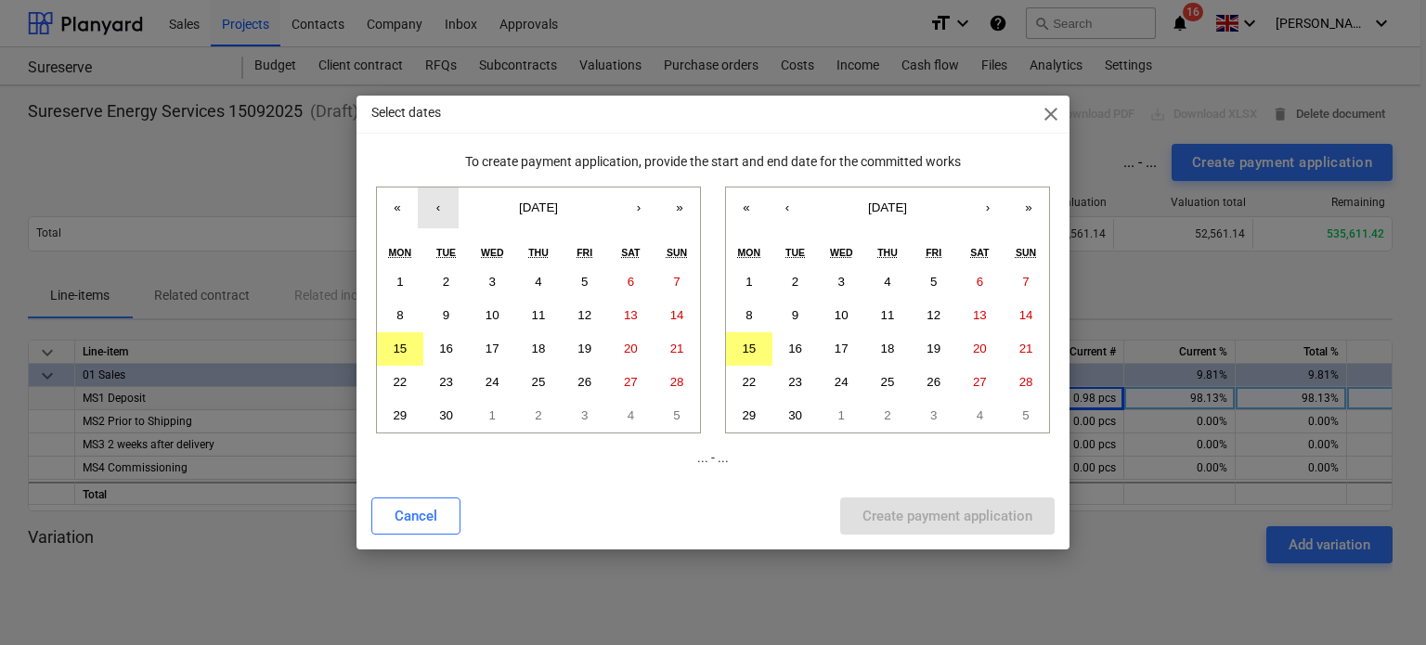
click at [448, 196] on button "‹" at bounding box center [438, 208] width 41 height 41
click at [487, 344] on abbr "16" at bounding box center [493, 349] width 14 height 14
click at [791, 211] on button "‹" at bounding box center [787, 208] width 41 height 41
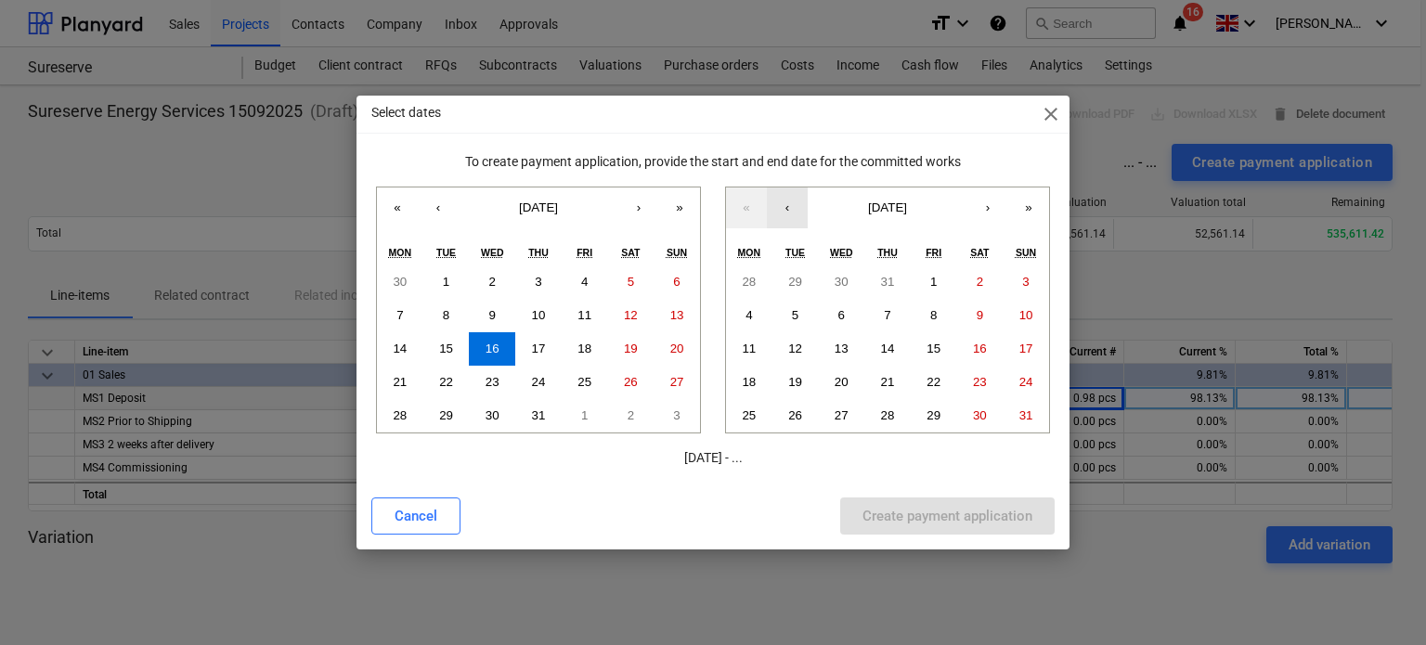
click at [791, 211] on button "‹" at bounding box center [787, 208] width 41 height 41
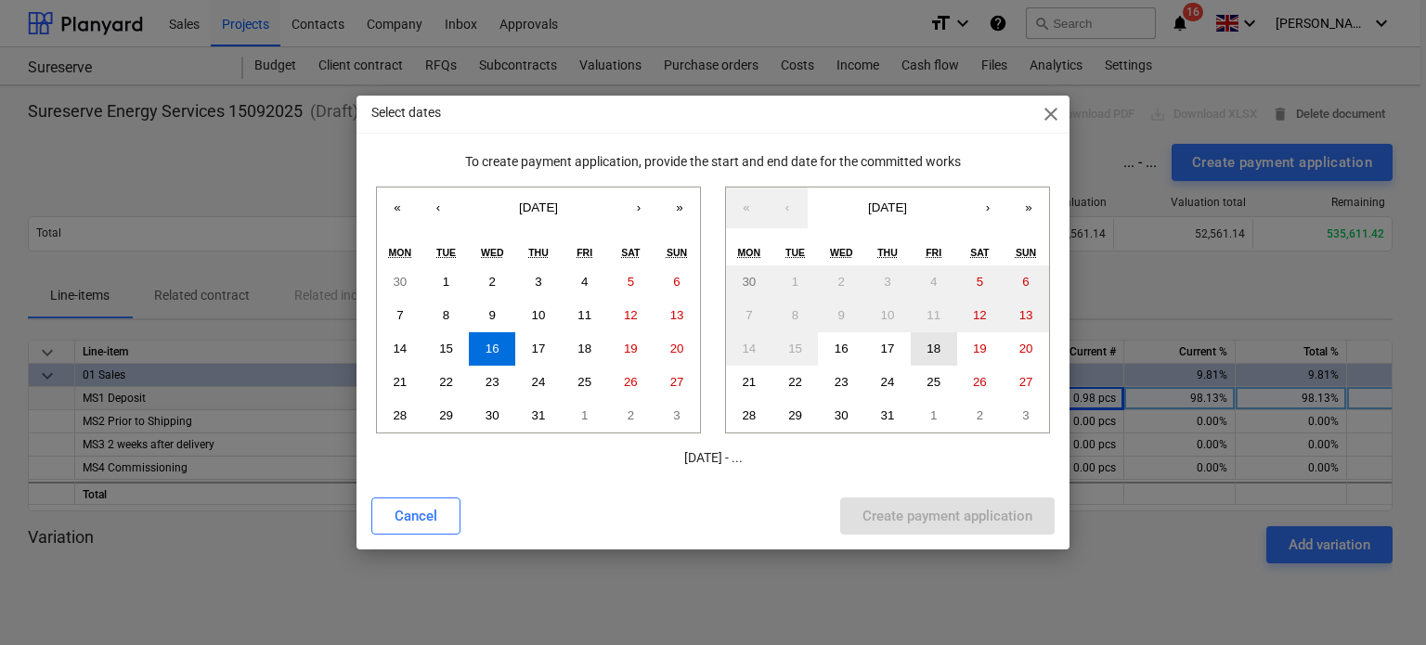
click at [937, 348] on abbr "18" at bounding box center [934, 349] width 14 height 14
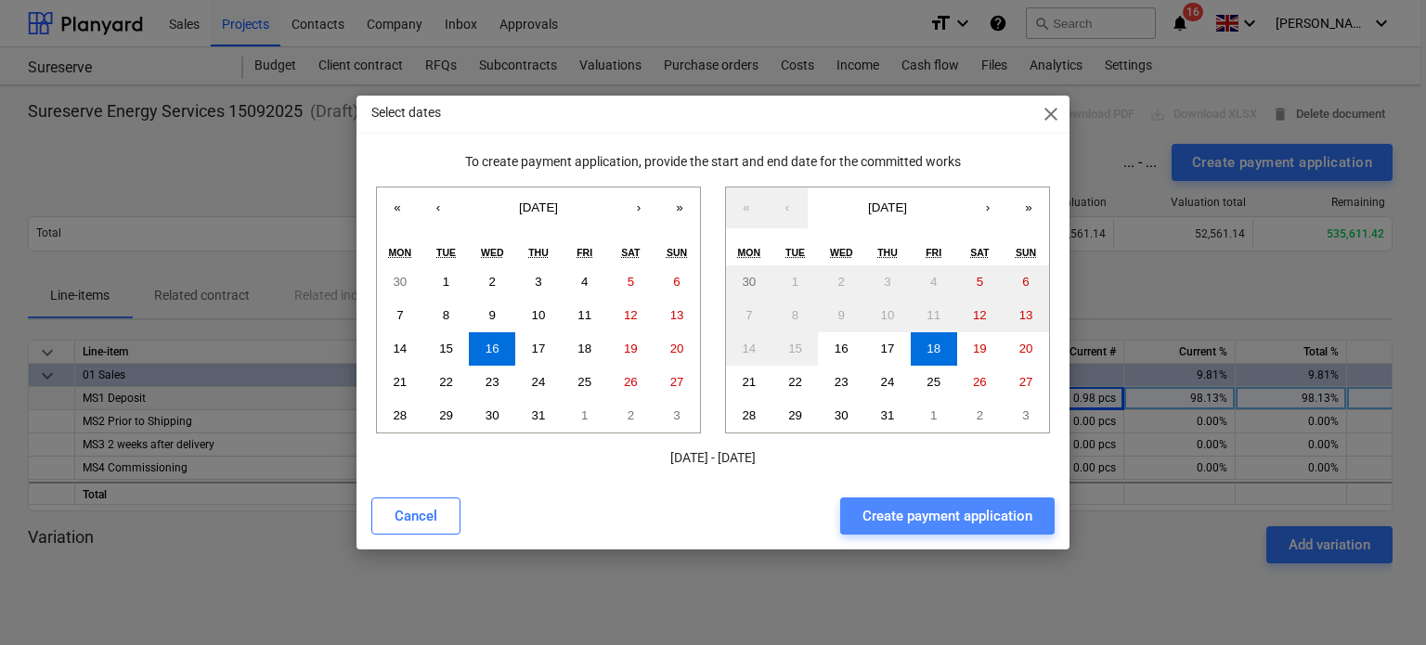
click at [928, 524] on div "Create payment application" at bounding box center [948, 516] width 170 height 24
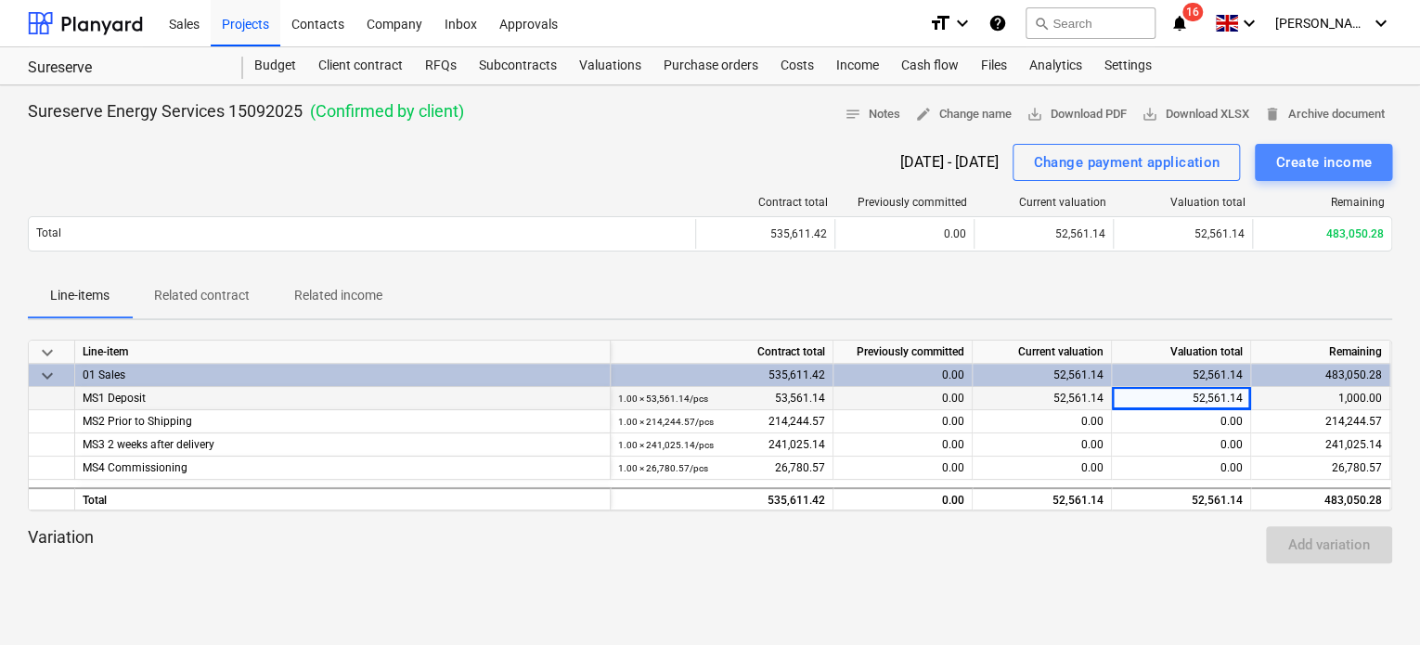
click at [1283, 165] on div "Create income" at bounding box center [1324, 162] width 97 height 24
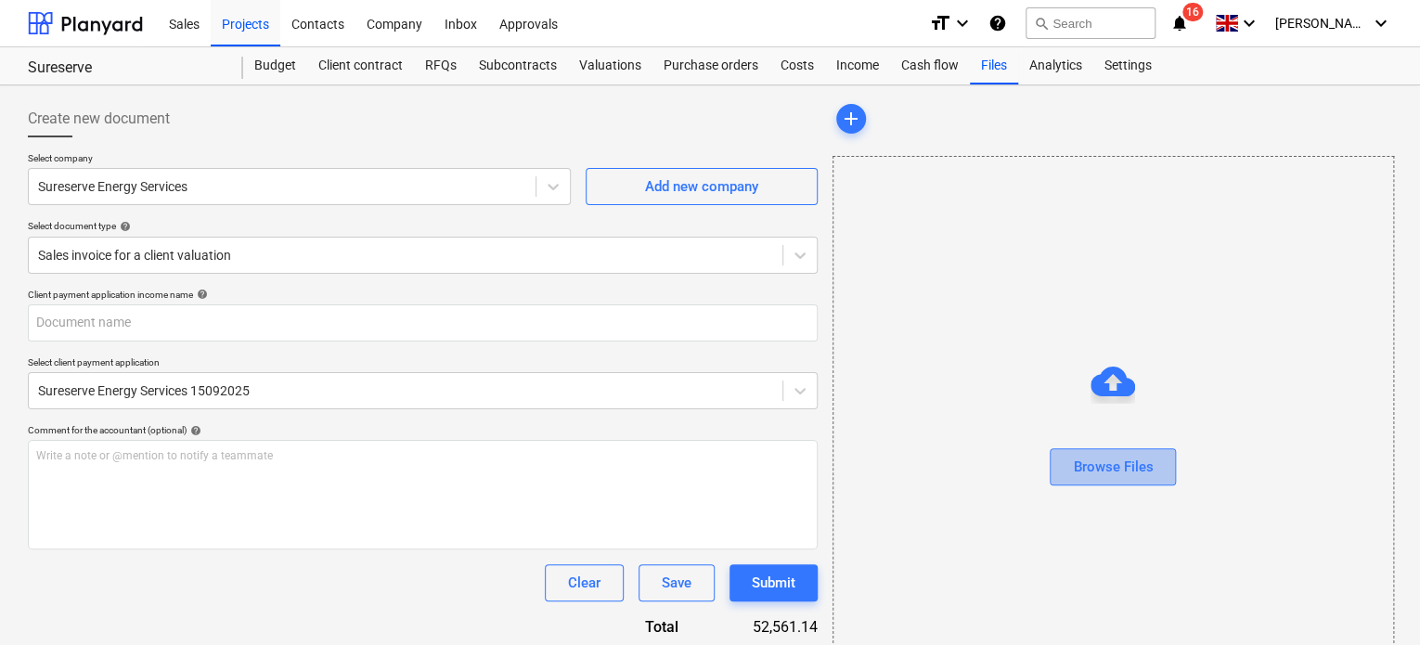
click at [1123, 467] on div "Browse Files" at bounding box center [1113, 467] width 80 height 24
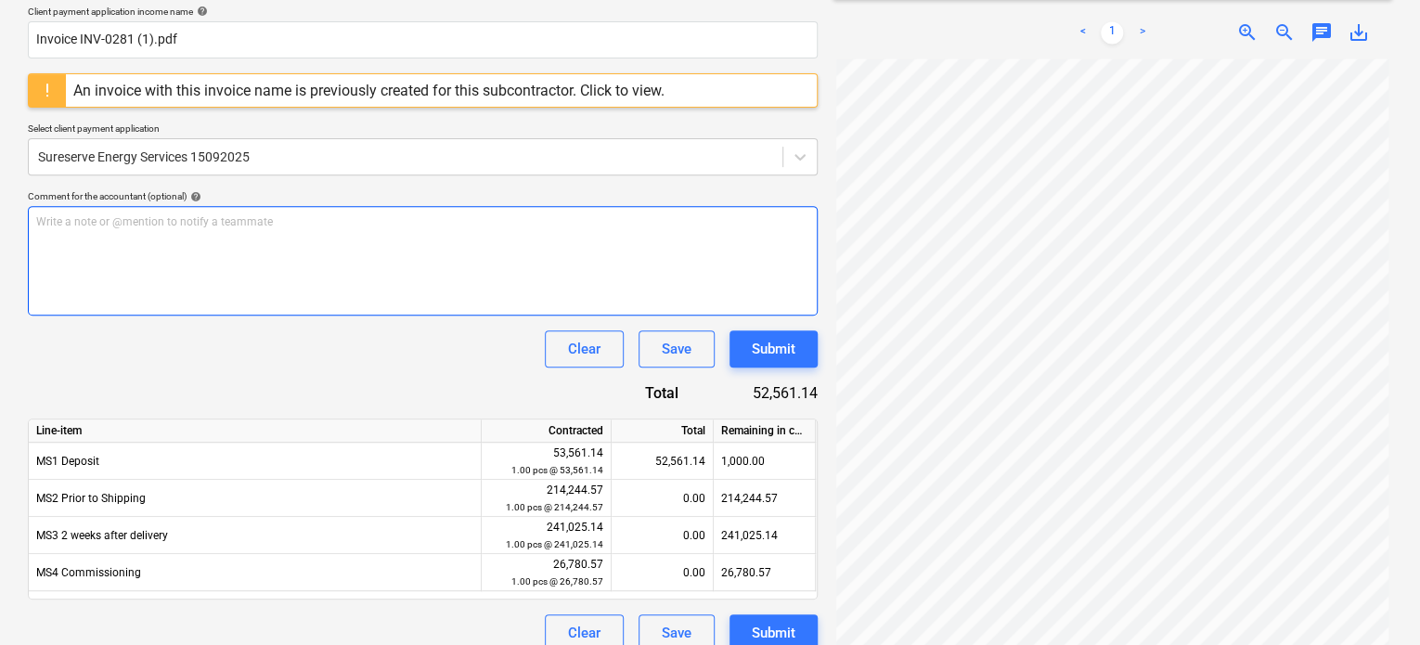
scroll to position [304, 0]
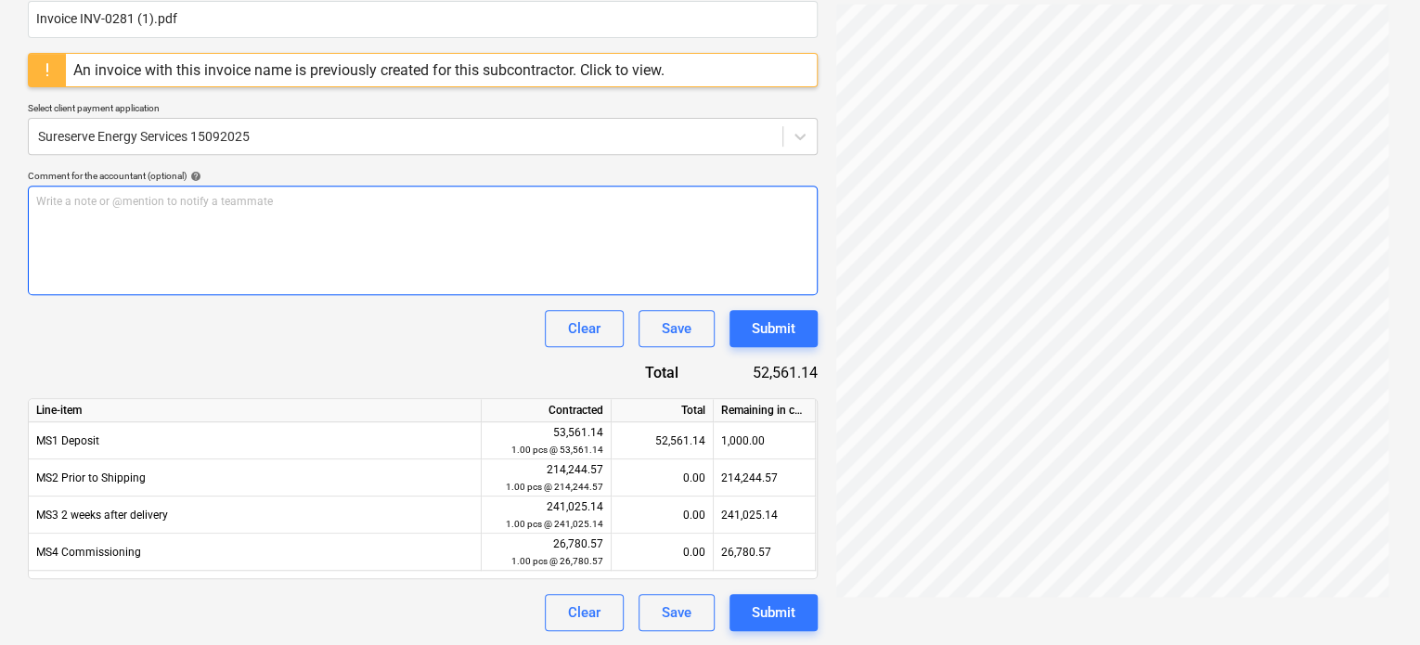
type input "INV-0281"
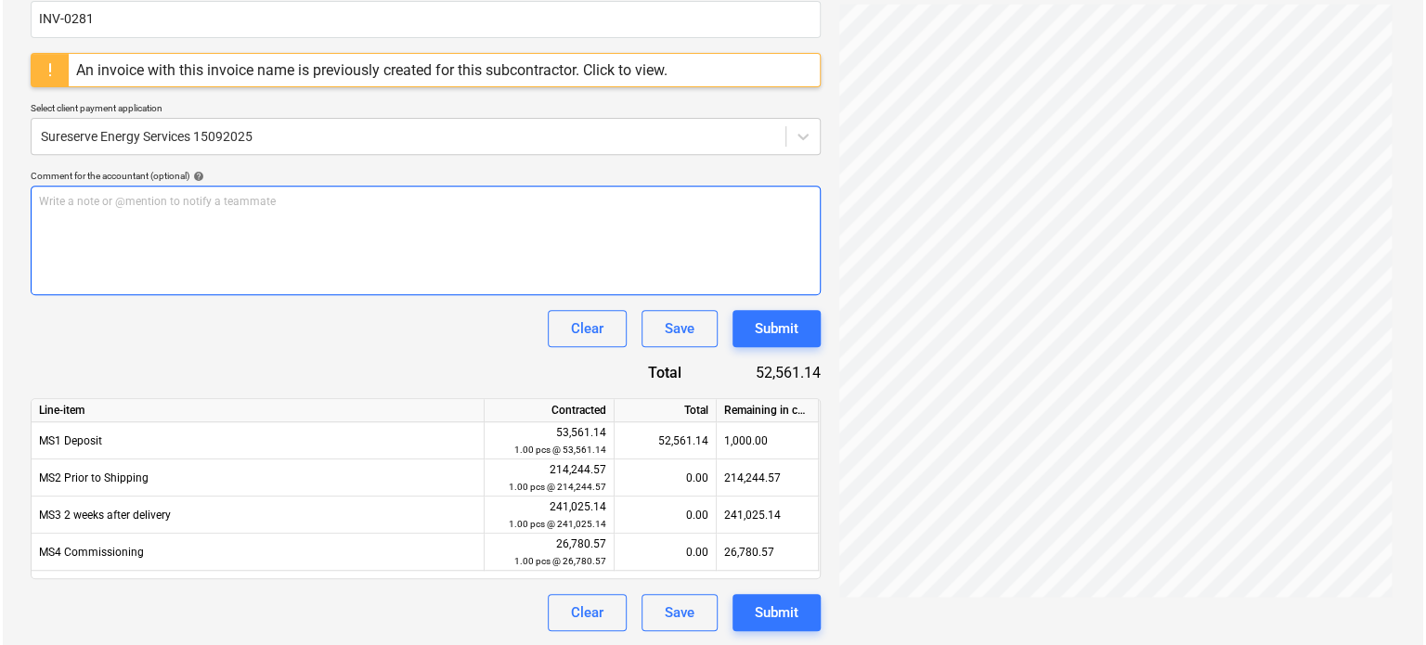
scroll to position [254, 0]
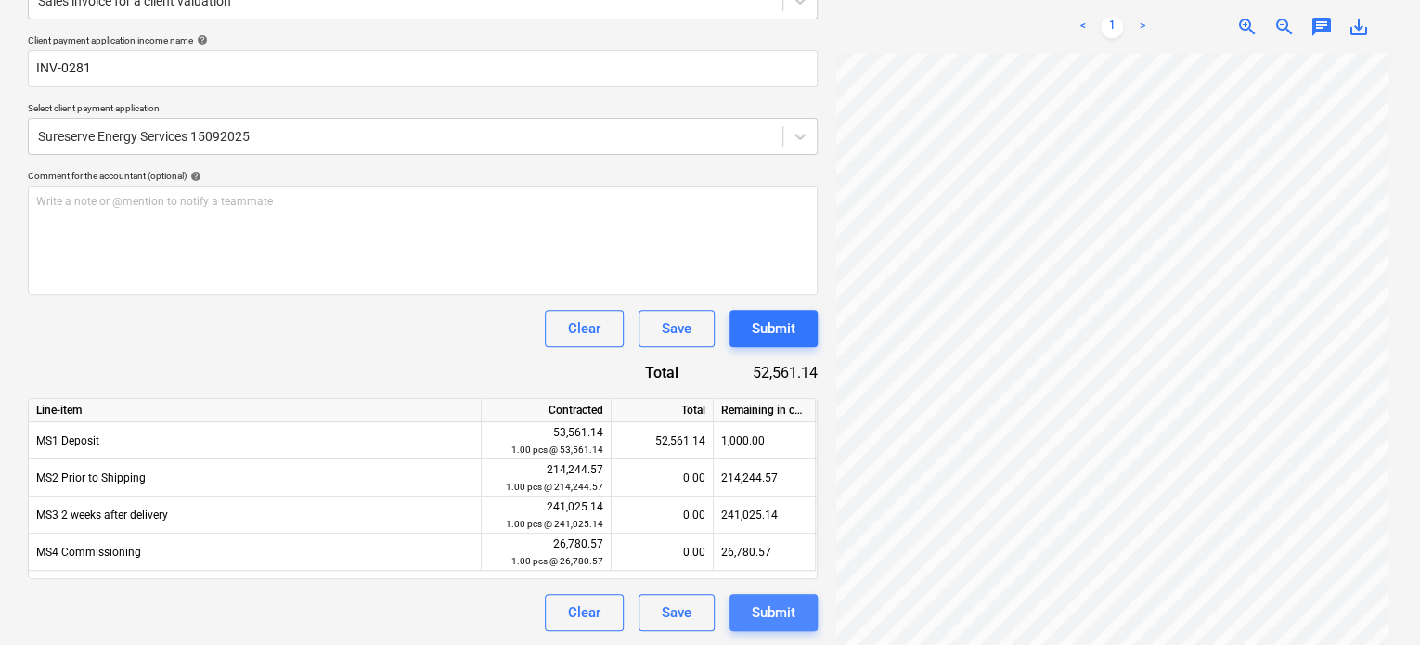
click at [773, 611] on div "Submit" at bounding box center [774, 613] width 44 height 24
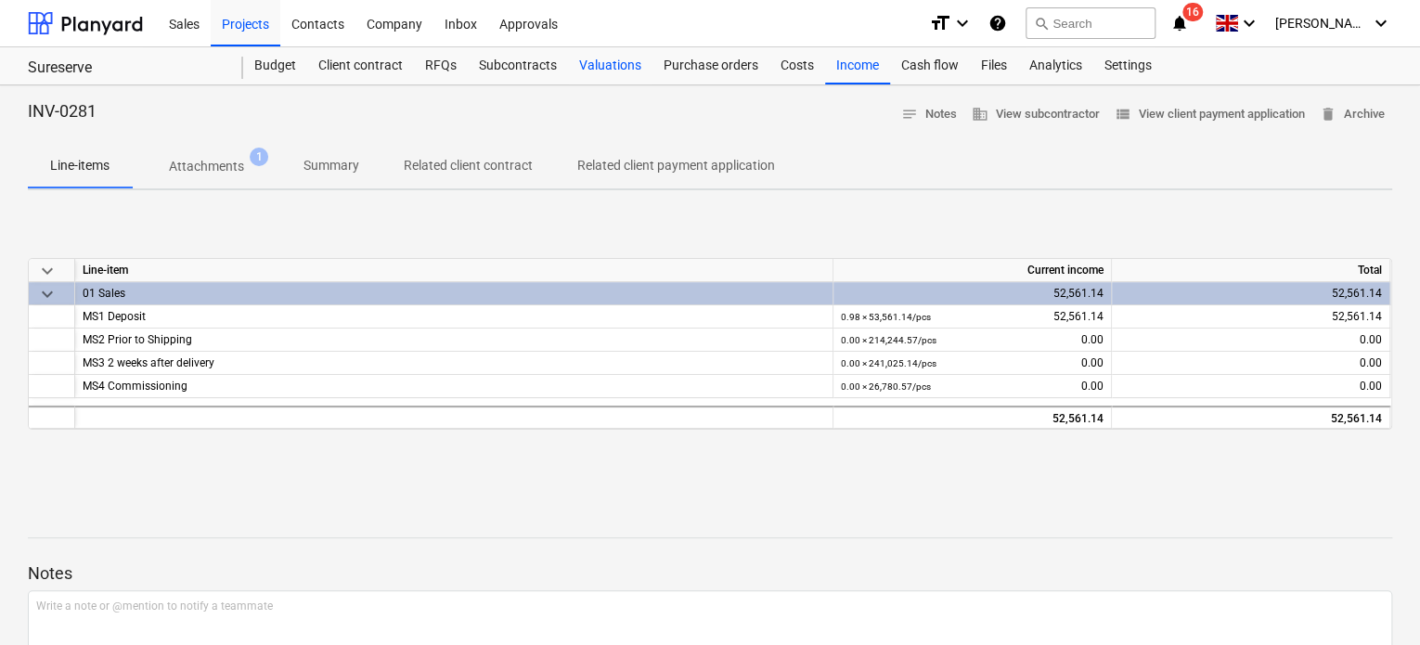
click at [611, 66] on div "Valuations" at bounding box center [610, 65] width 84 height 37
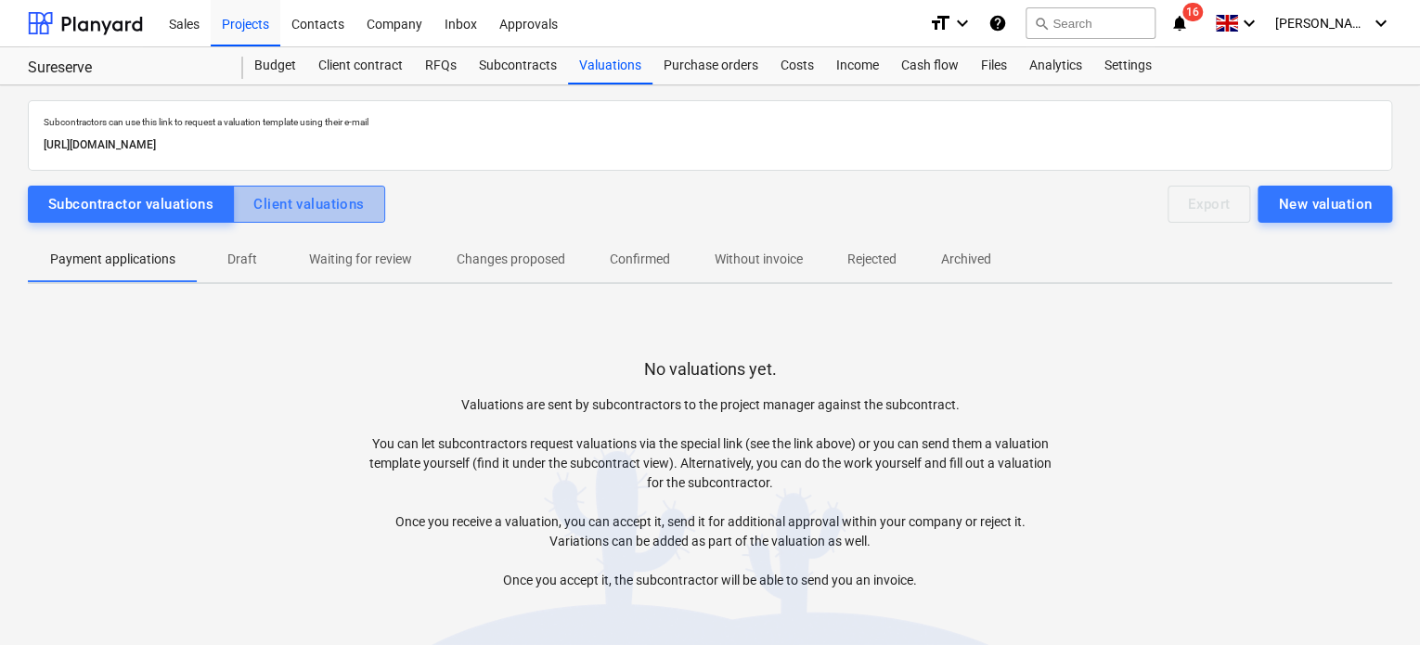
click at [296, 204] on div "Client valuations" at bounding box center [308, 204] width 110 height 24
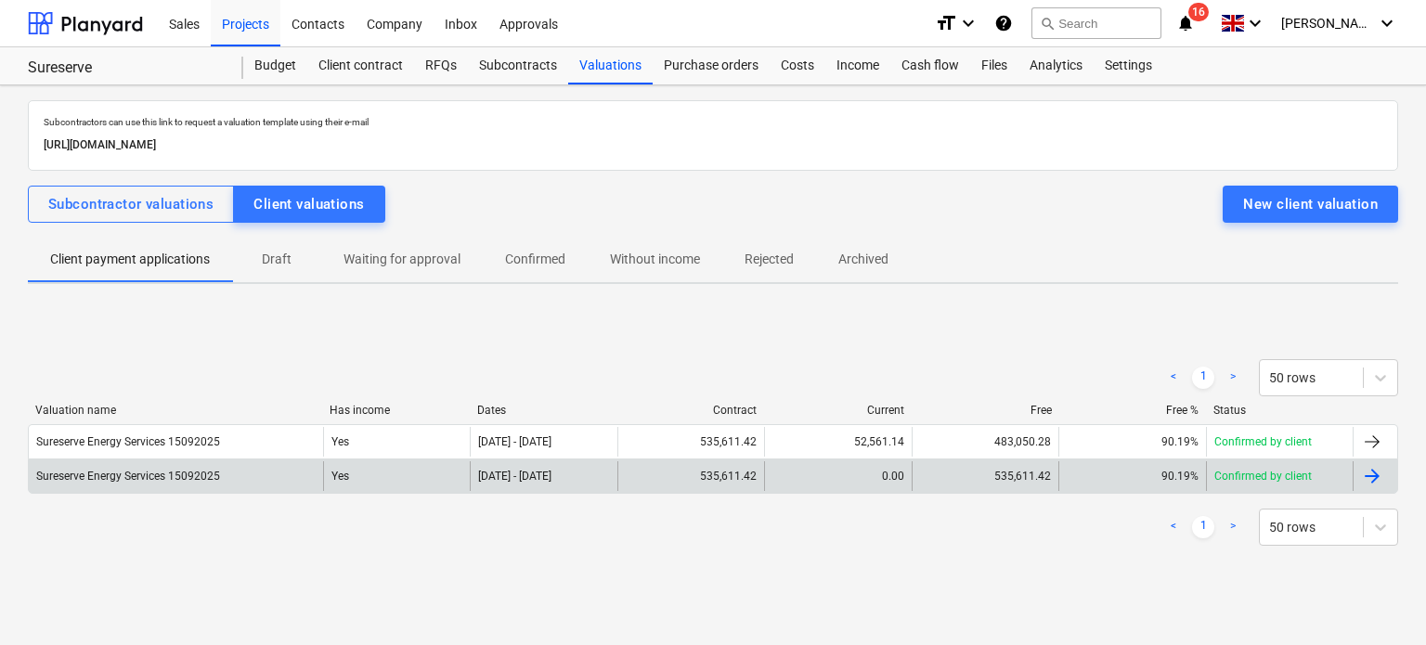
click at [847, 474] on div "0.00" at bounding box center [837, 476] width 147 height 30
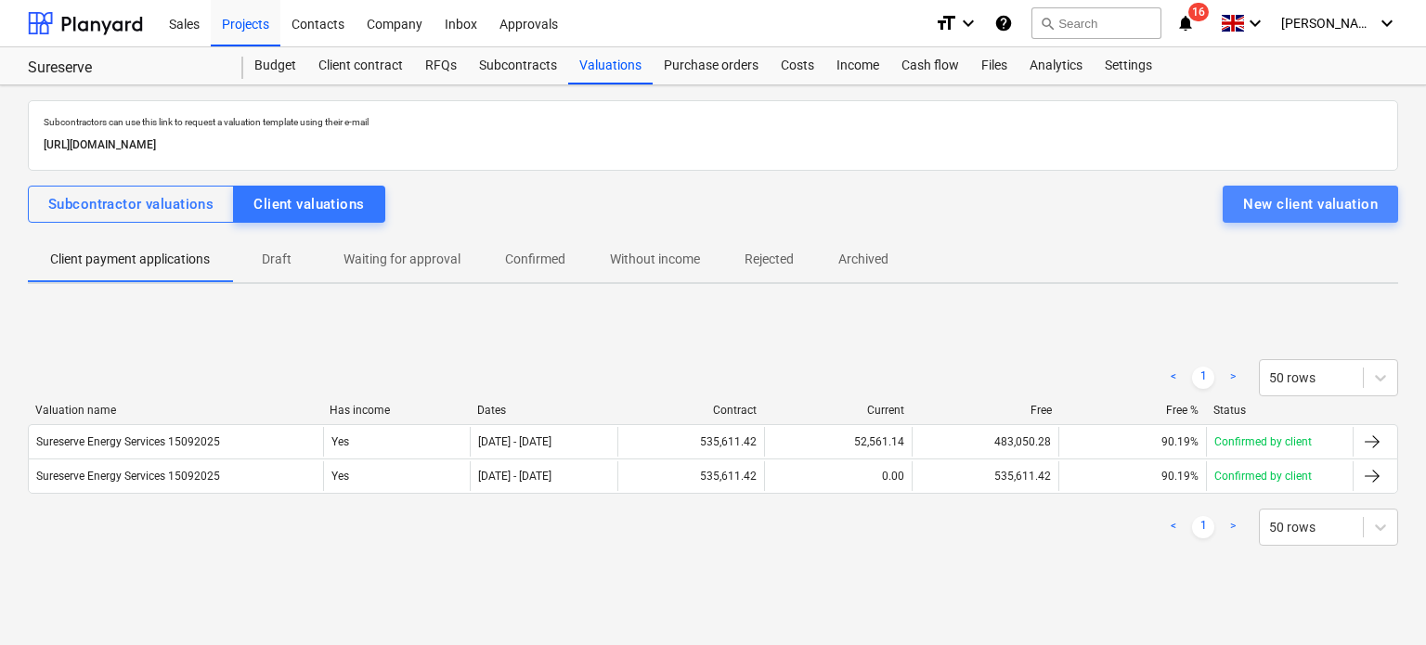
click at [1304, 207] on div "New client valuation" at bounding box center [1310, 204] width 135 height 24
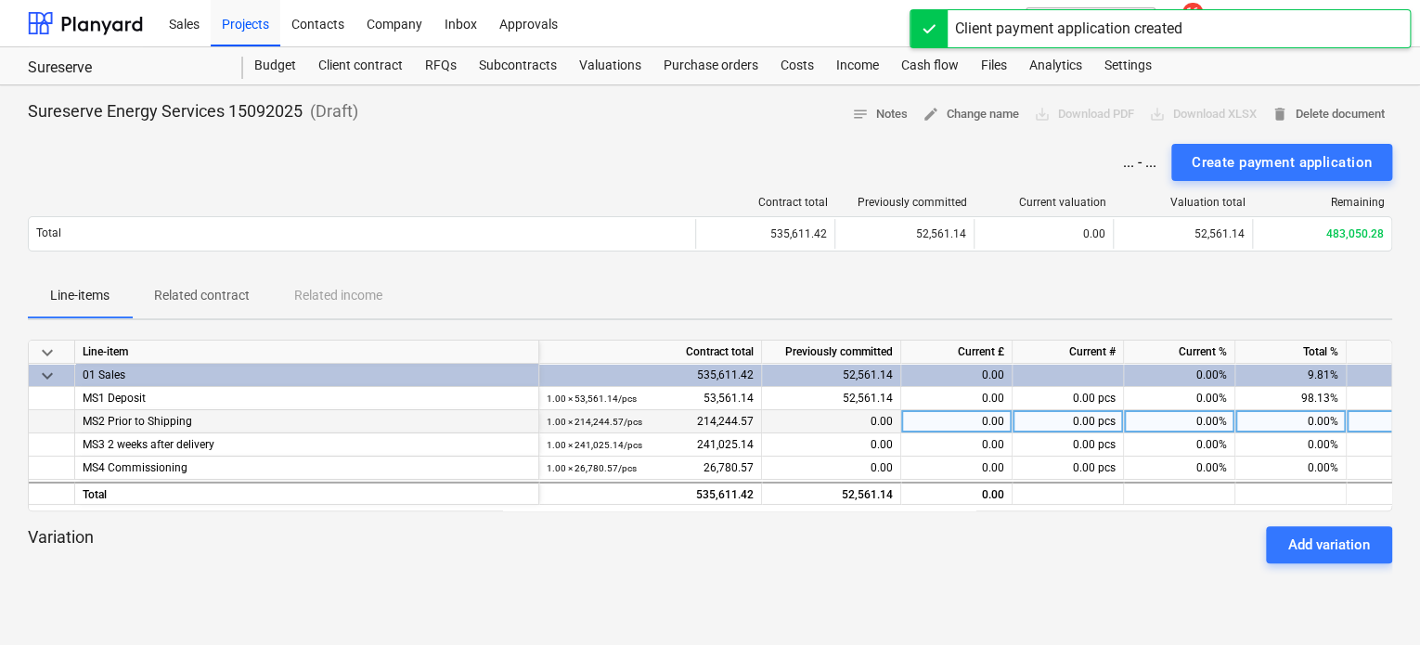
click at [853, 415] on div "0.00" at bounding box center [831, 421] width 139 height 23
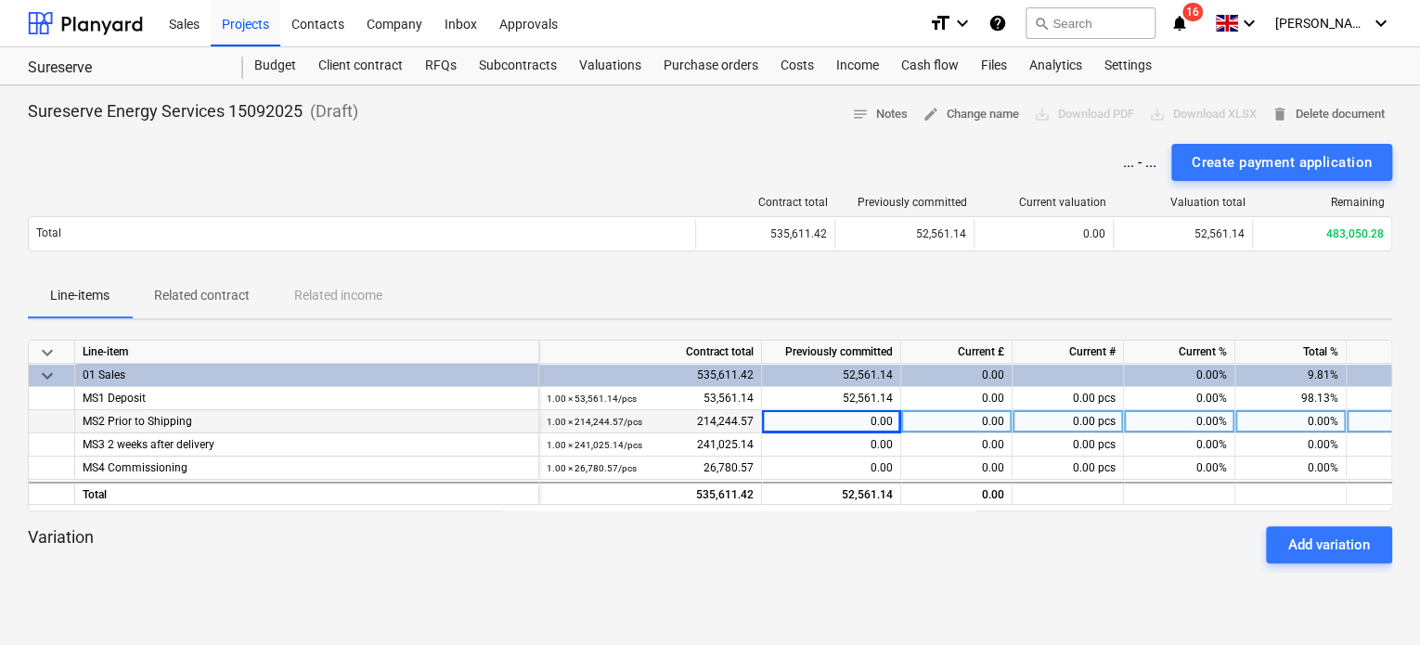
click at [836, 411] on div "0.00" at bounding box center [831, 421] width 139 height 23
click at [840, 417] on div "0.00" at bounding box center [831, 421] width 139 height 23
click at [940, 415] on div "0.00" at bounding box center [957, 421] width 111 height 23
type input "215244.57"
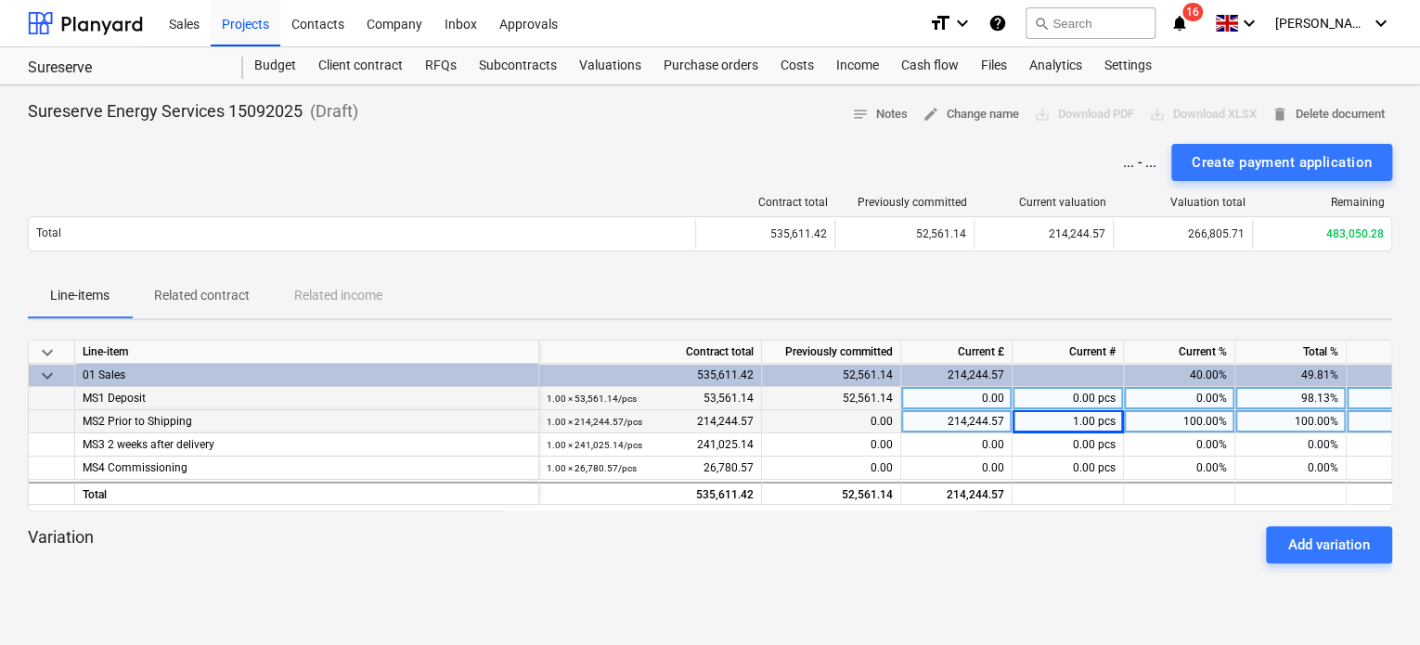
click at [960, 400] on div "0.00" at bounding box center [957, 398] width 111 height 23
type input "1000"
click at [963, 423] on div "214,244.57" at bounding box center [957, 421] width 111 height 23
type input "214244.57"
click at [1296, 162] on div "Create payment application" at bounding box center [1282, 162] width 180 height 24
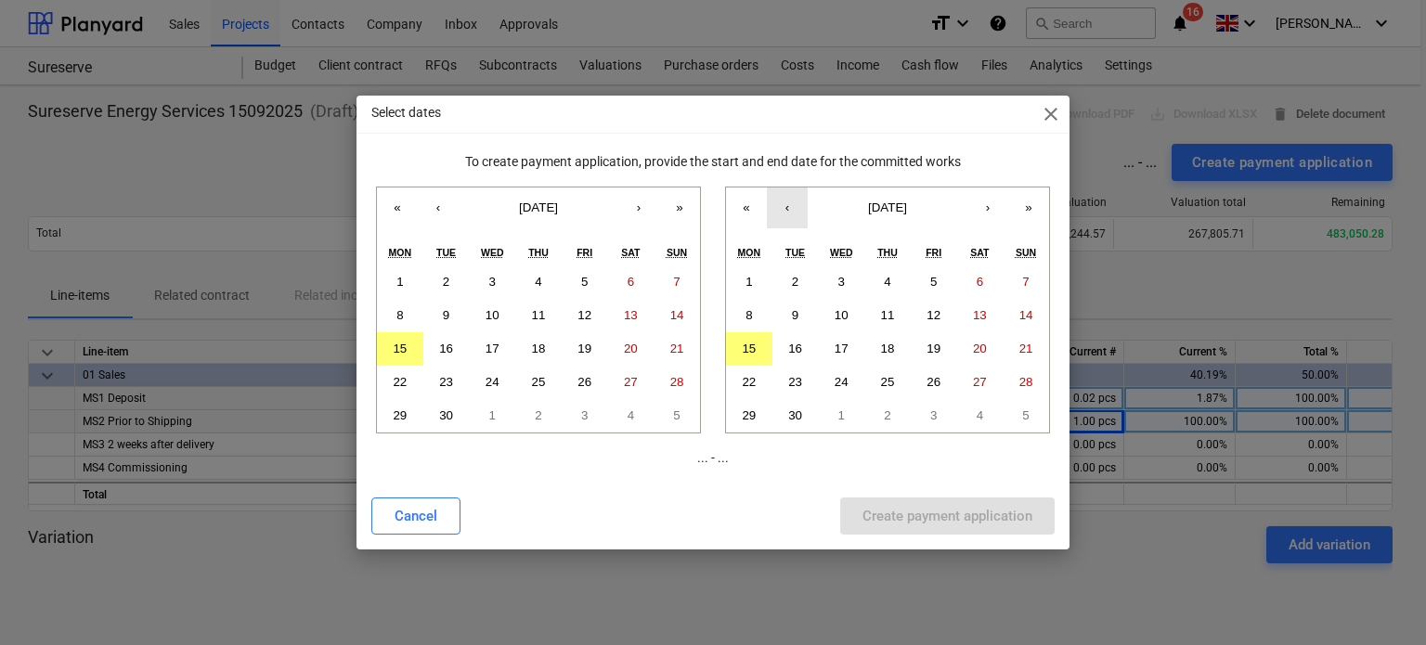
click at [787, 201] on button "‹" at bounding box center [787, 208] width 41 height 41
click at [933, 378] on abbr "22" at bounding box center [934, 382] width 14 height 14
click at [431, 207] on button "‹" at bounding box center [438, 208] width 41 height 41
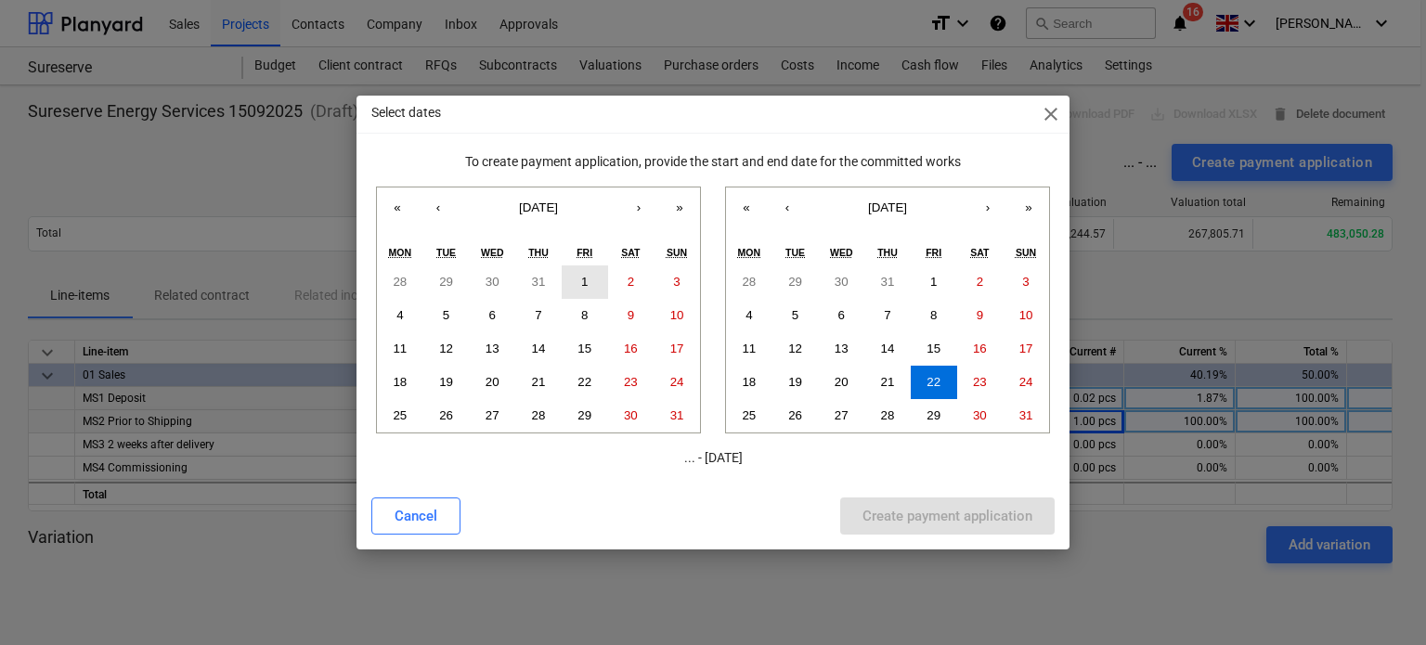
click at [577, 289] on button "1" at bounding box center [585, 282] width 46 height 33
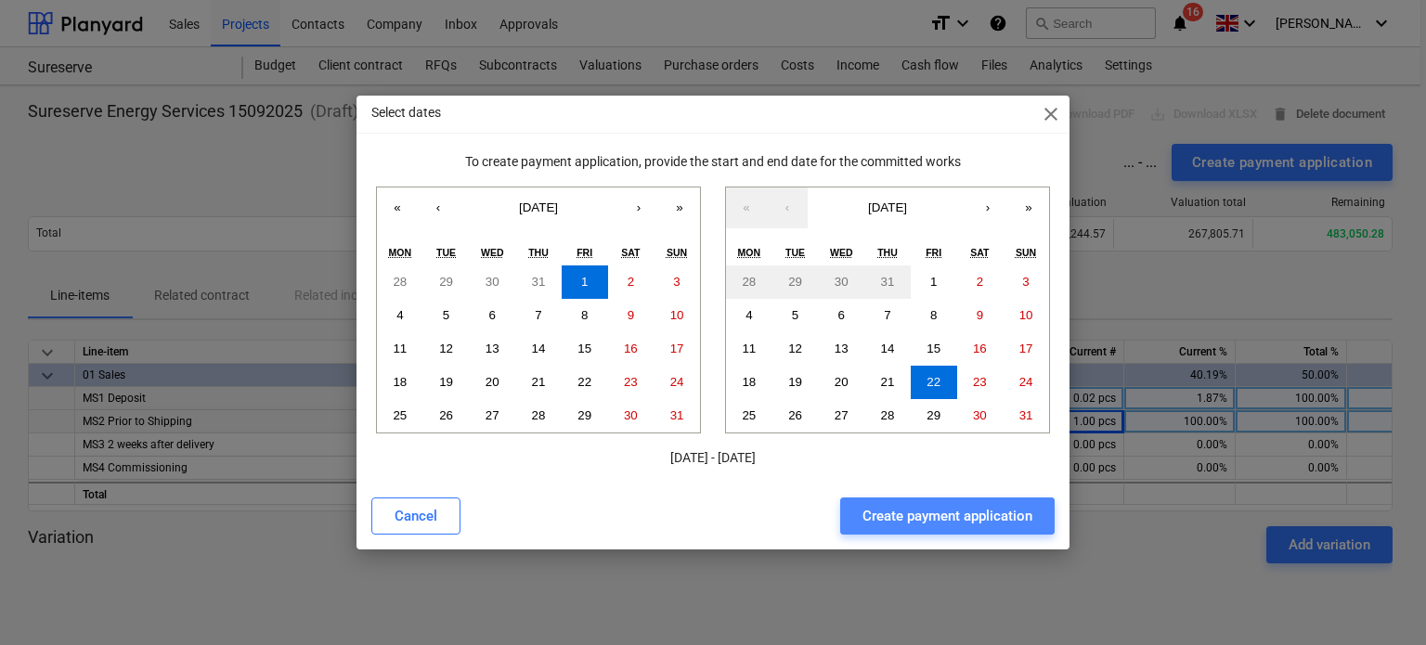
click at [914, 515] on div "Create payment application" at bounding box center [948, 516] width 170 height 24
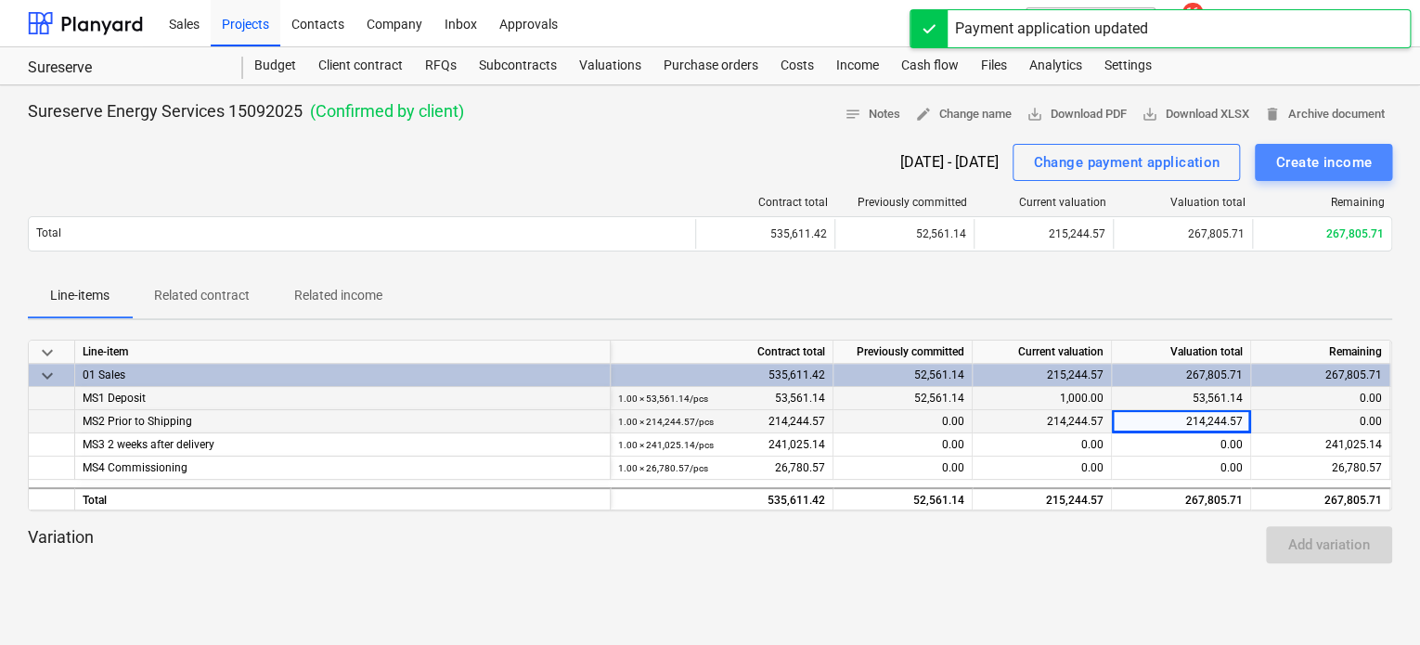
click at [1306, 153] on div "Create income" at bounding box center [1324, 162] width 97 height 24
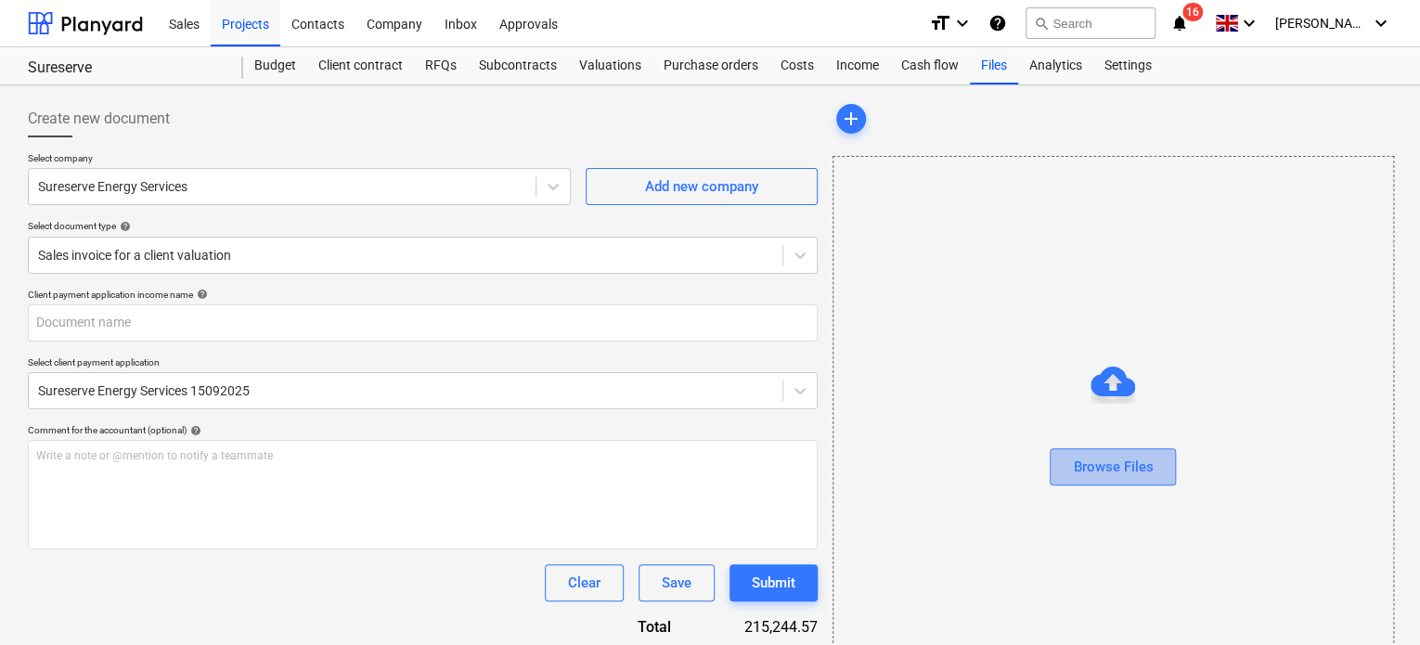
click at [1105, 471] on div "Browse Files" at bounding box center [1113, 467] width 80 height 24
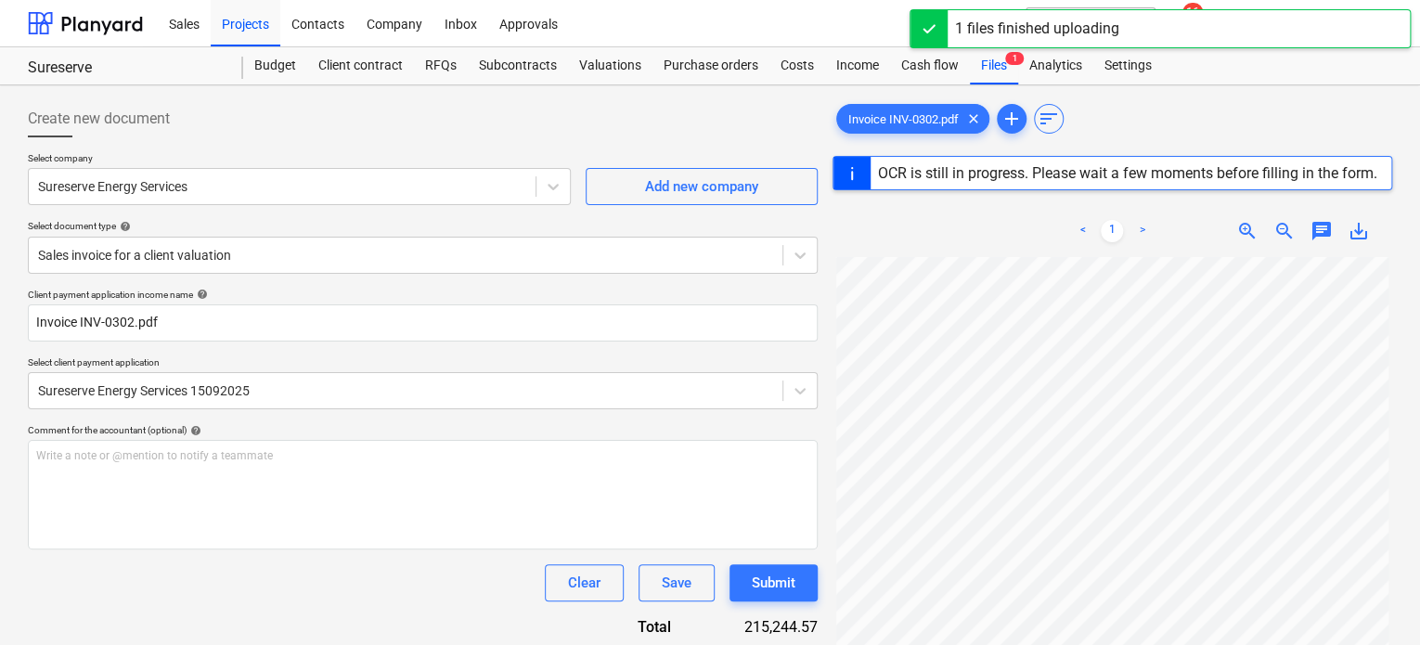
type input "INV-0302"
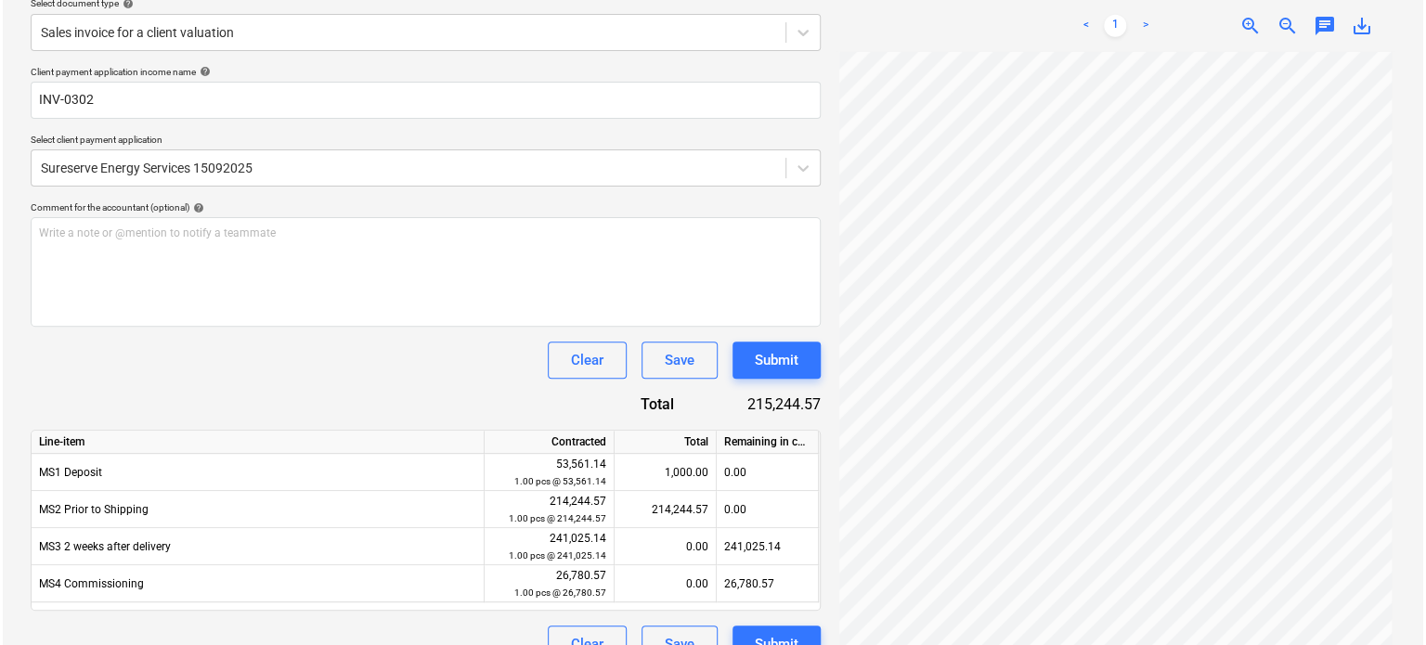
scroll to position [254, 0]
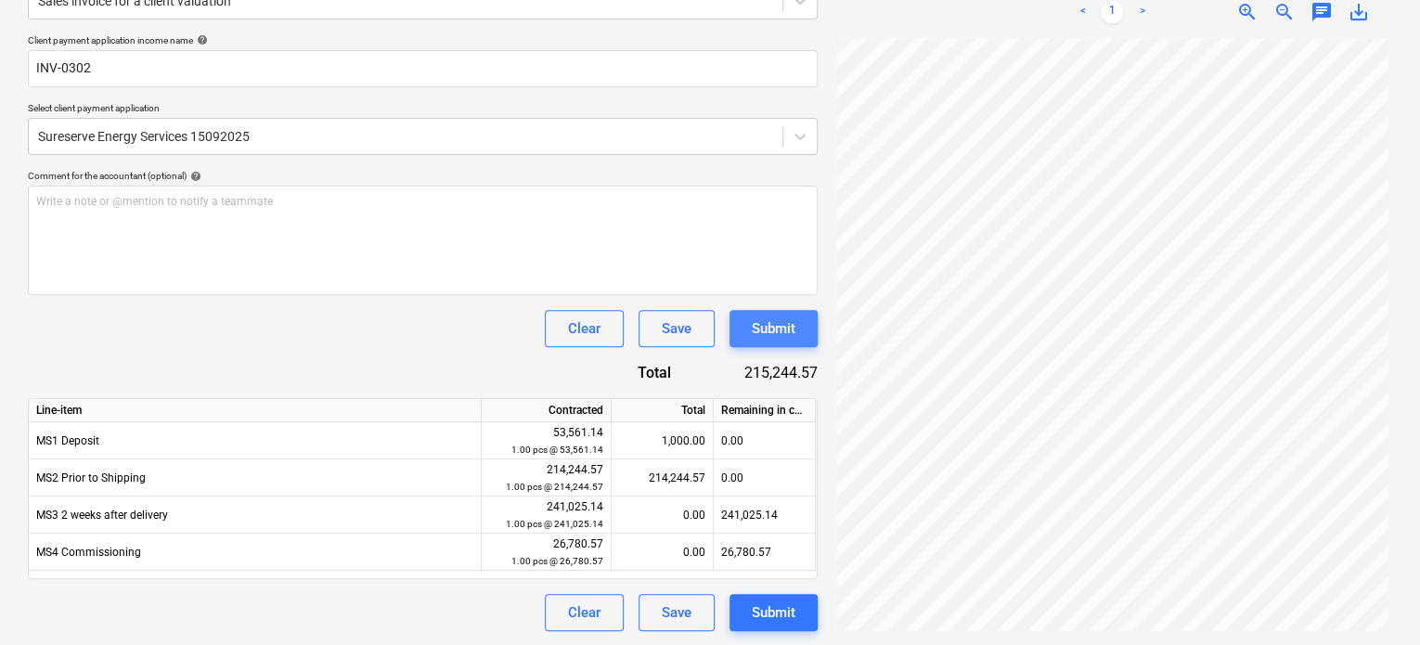
click at [785, 318] on div "Submit" at bounding box center [774, 329] width 44 height 24
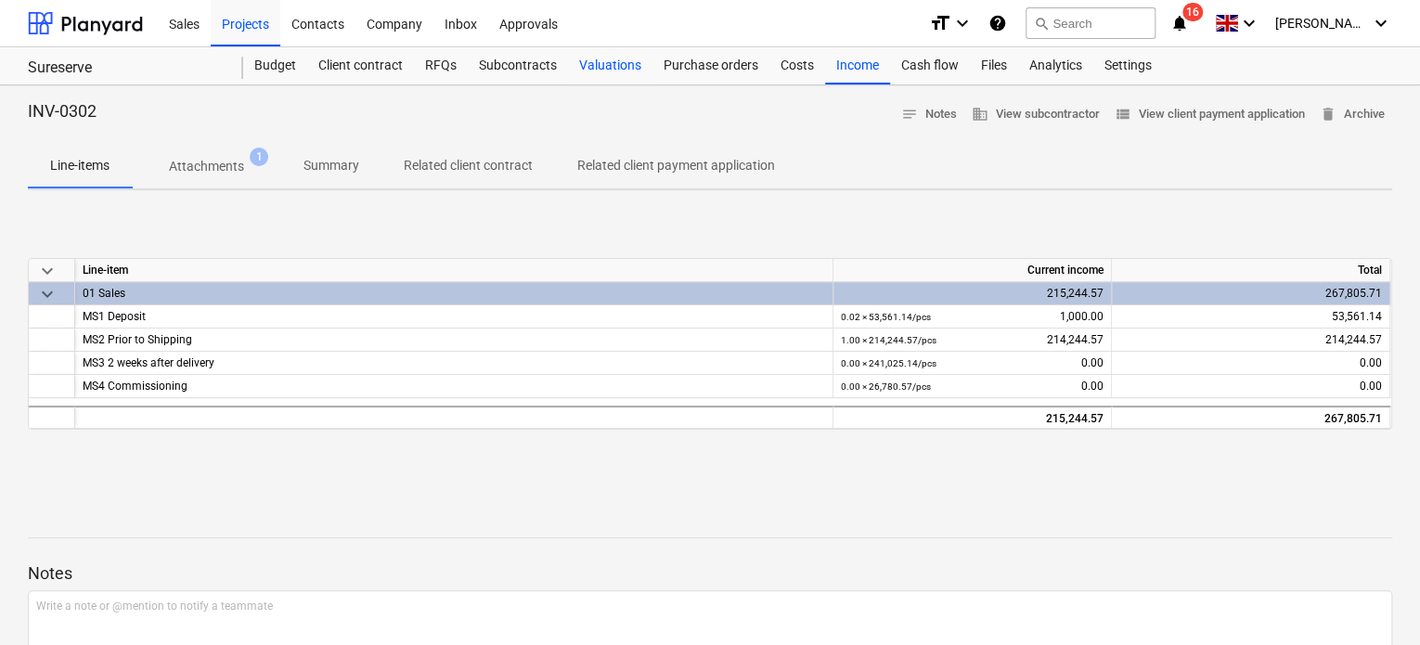
click at [598, 70] on div "Valuations" at bounding box center [610, 65] width 84 height 37
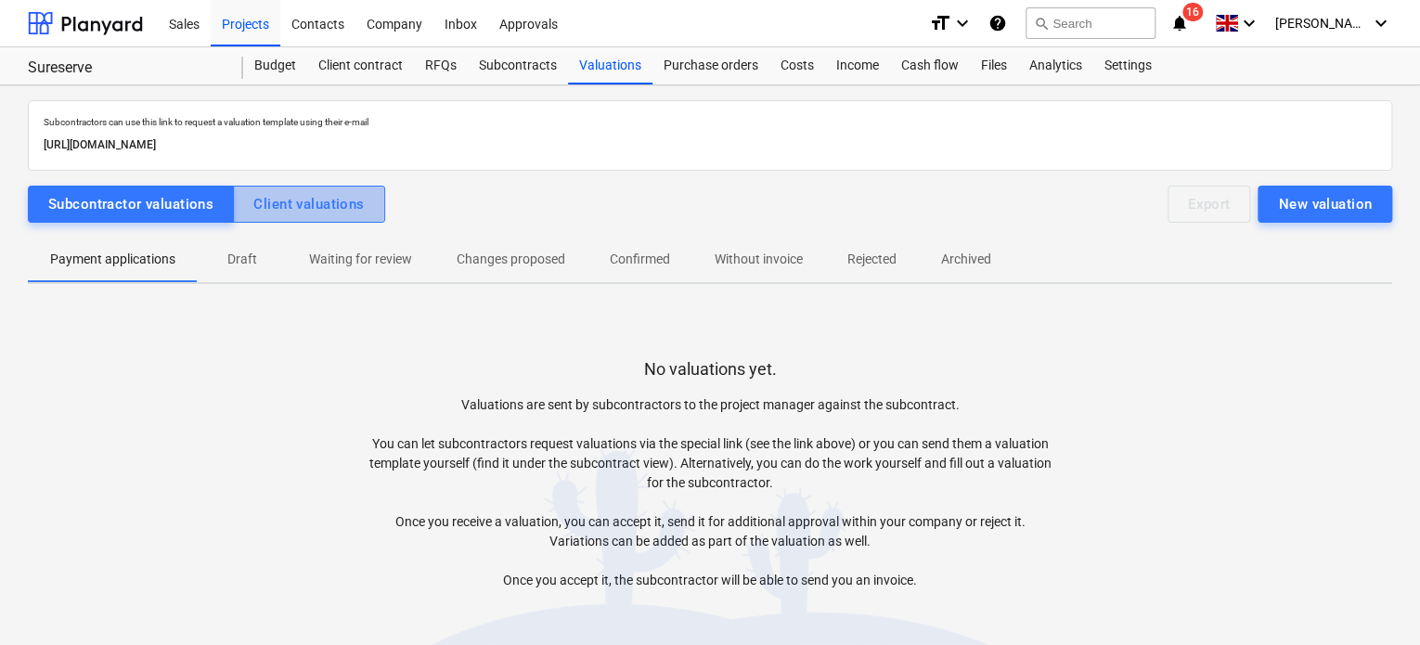
click at [343, 208] on div "Client valuations" at bounding box center [308, 204] width 110 height 24
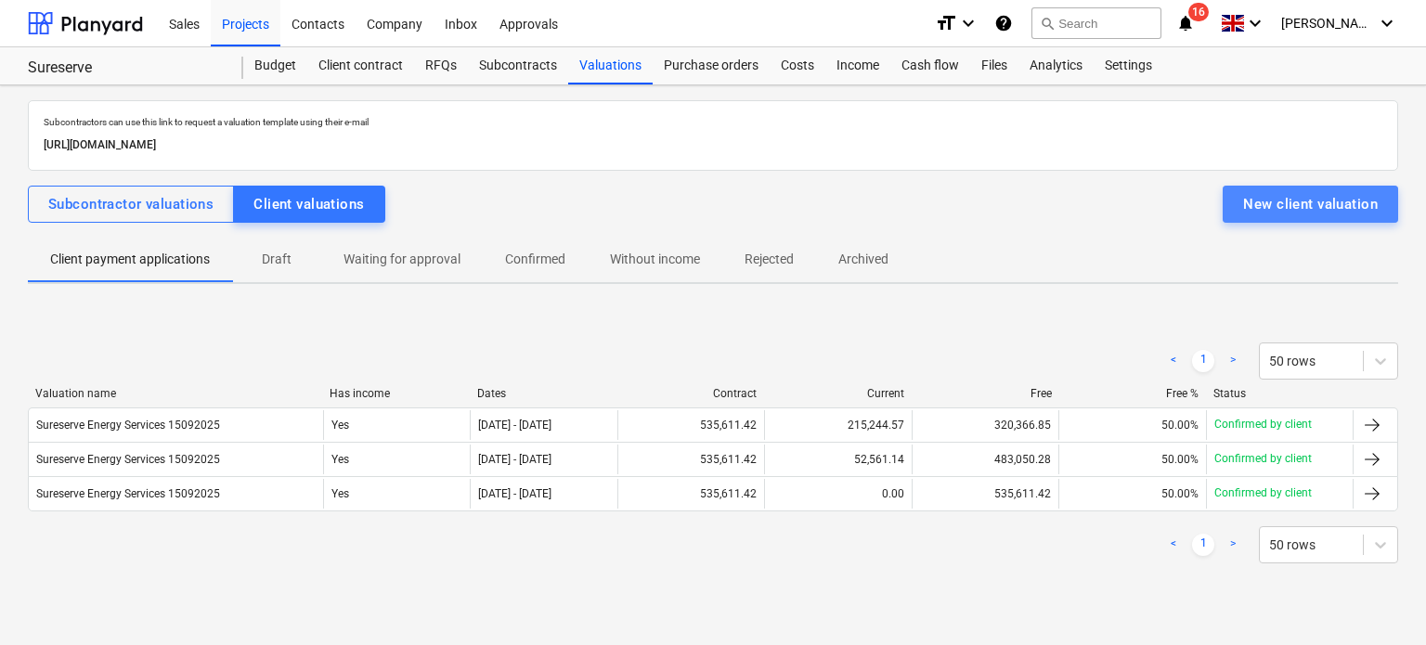
click at [1309, 211] on div "New client valuation" at bounding box center [1310, 204] width 135 height 24
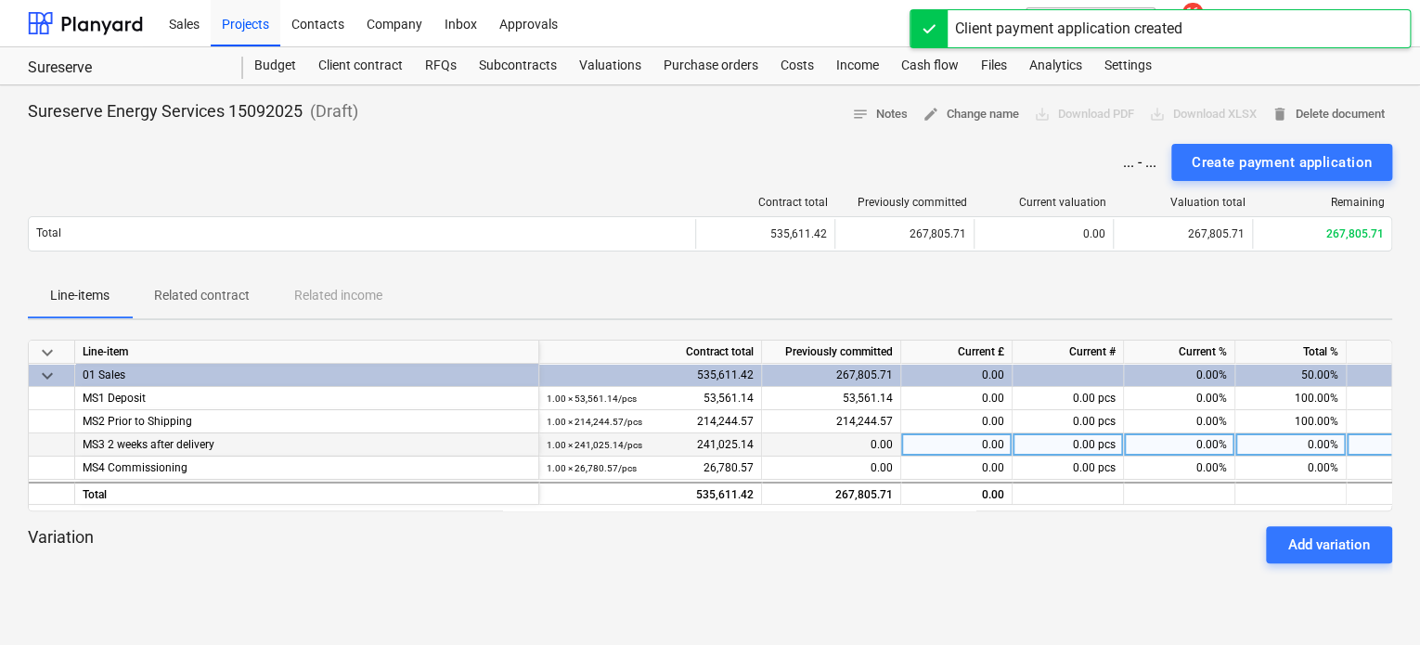
click at [854, 441] on div "0.00" at bounding box center [831, 445] width 139 height 23
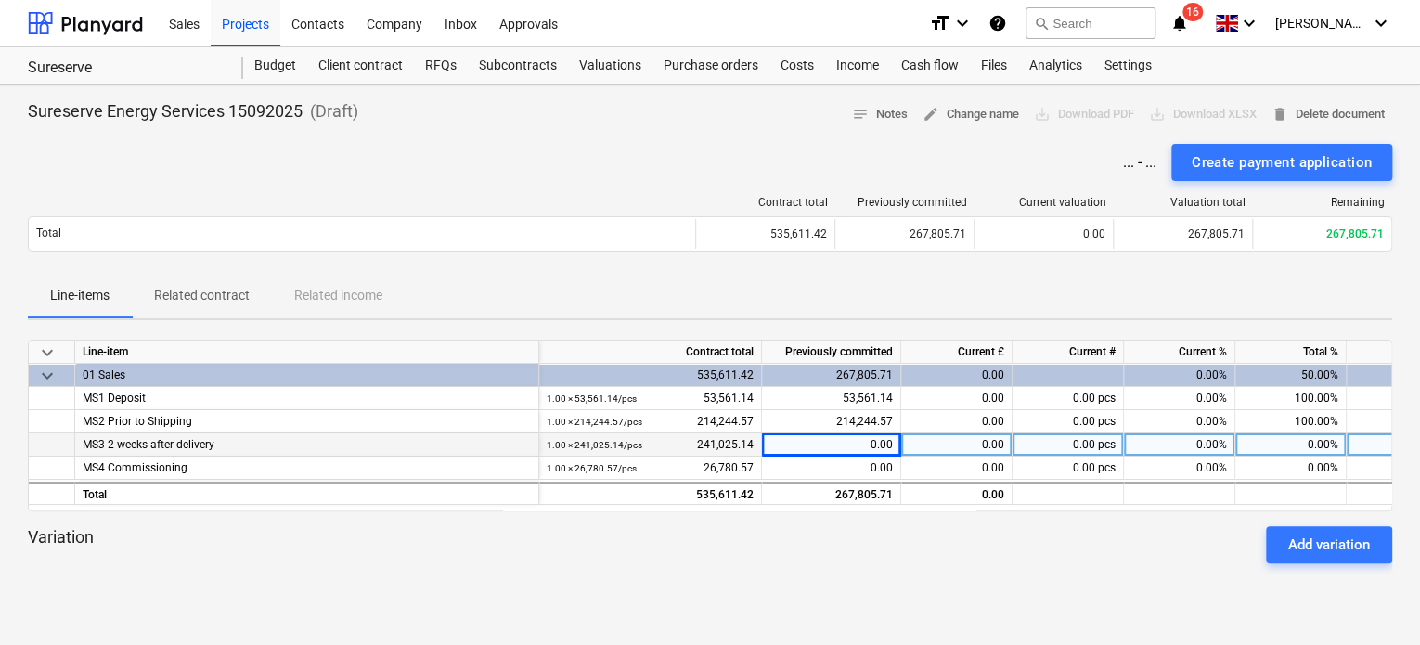
click at [962, 445] on div "0.00" at bounding box center [957, 445] width 111 height 23
type input "241025.14"
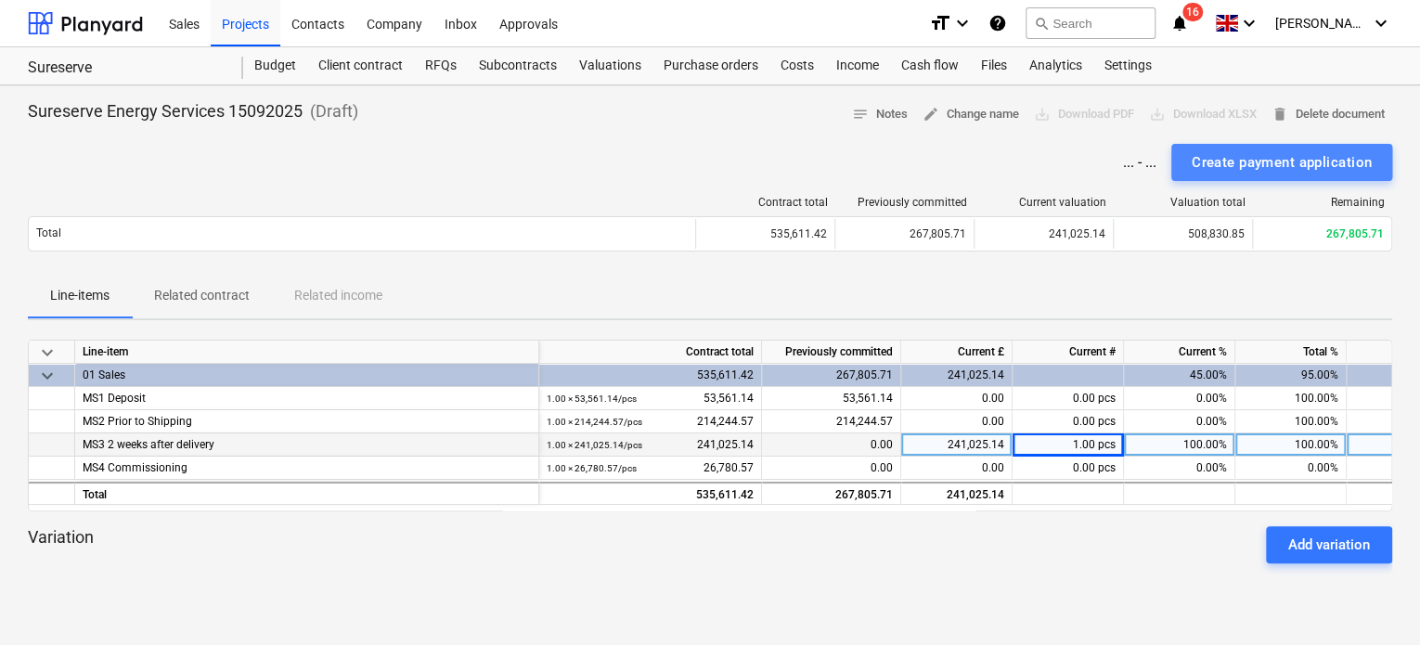
click at [1270, 160] on div "Create payment application" at bounding box center [1282, 162] width 180 height 24
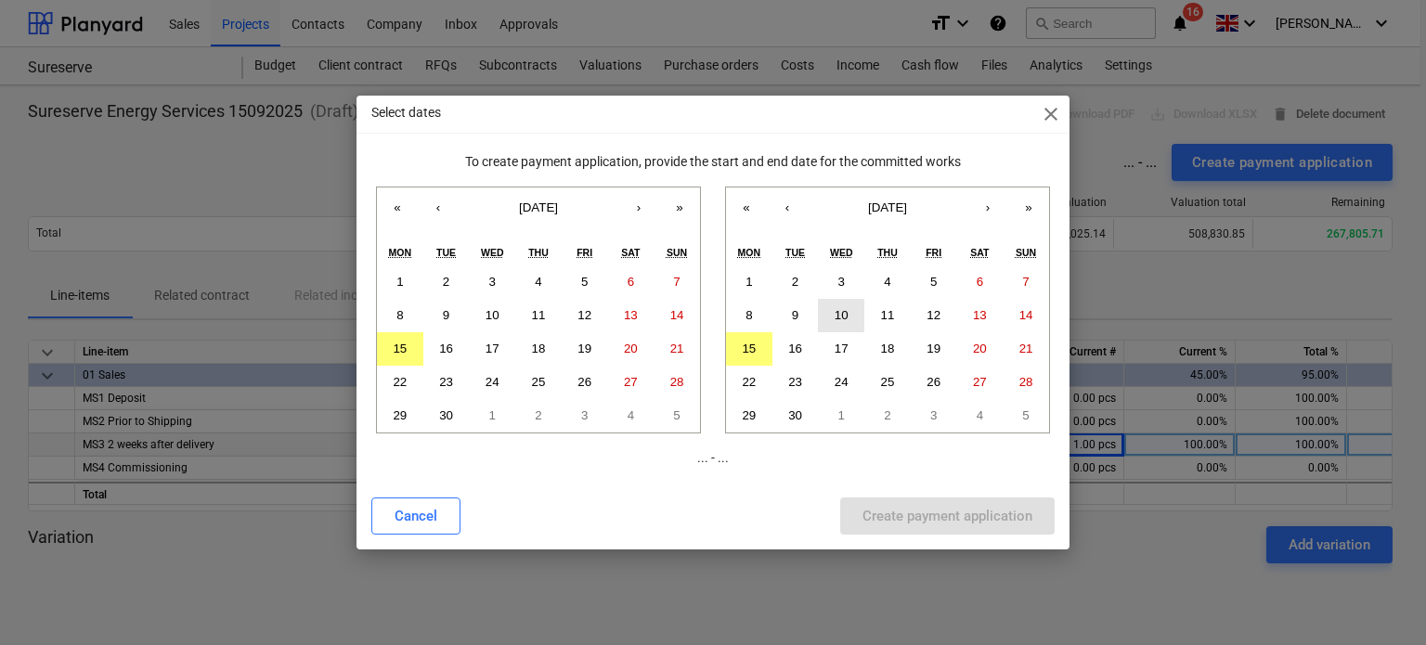
click at [847, 308] on abbr "10" at bounding box center [842, 315] width 14 height 14
click at [397, 276] on abbr "1" at bounding box center [399, 282] width 6 height 14
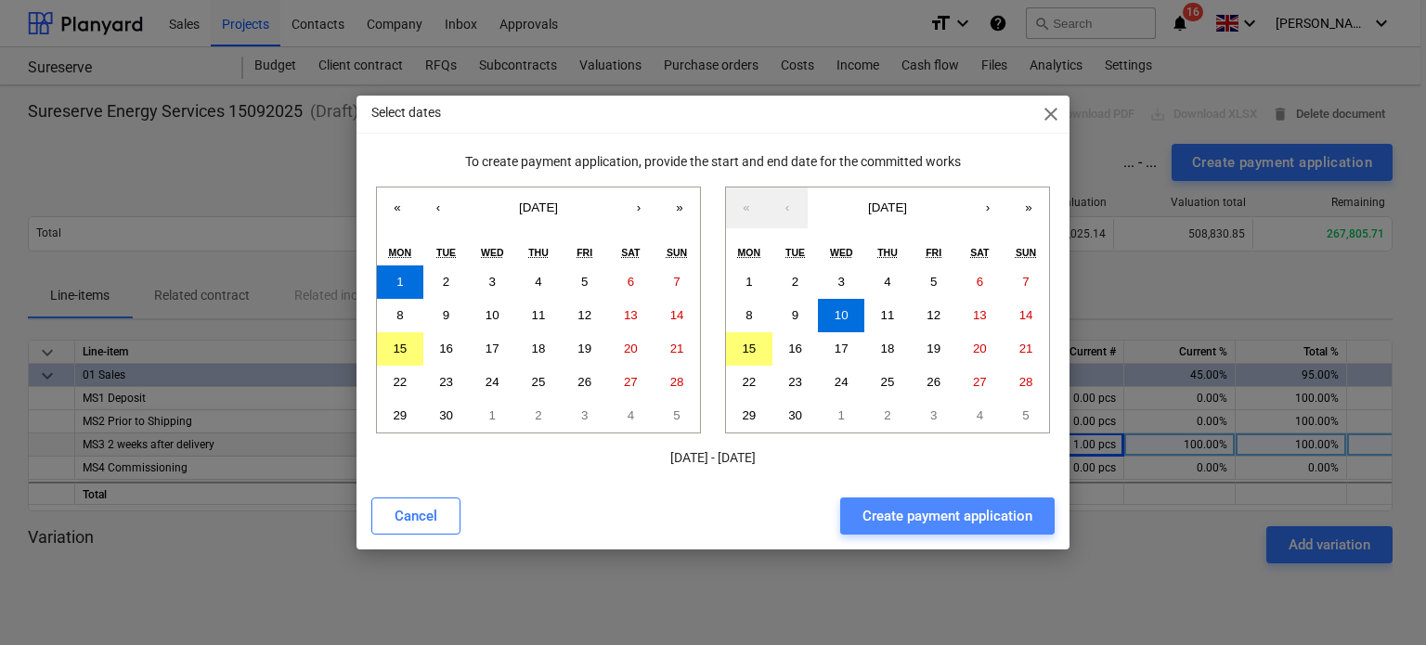
click at [897, 519] on div "Create payment application" at bounding box center [948, 516] width 170 height 24
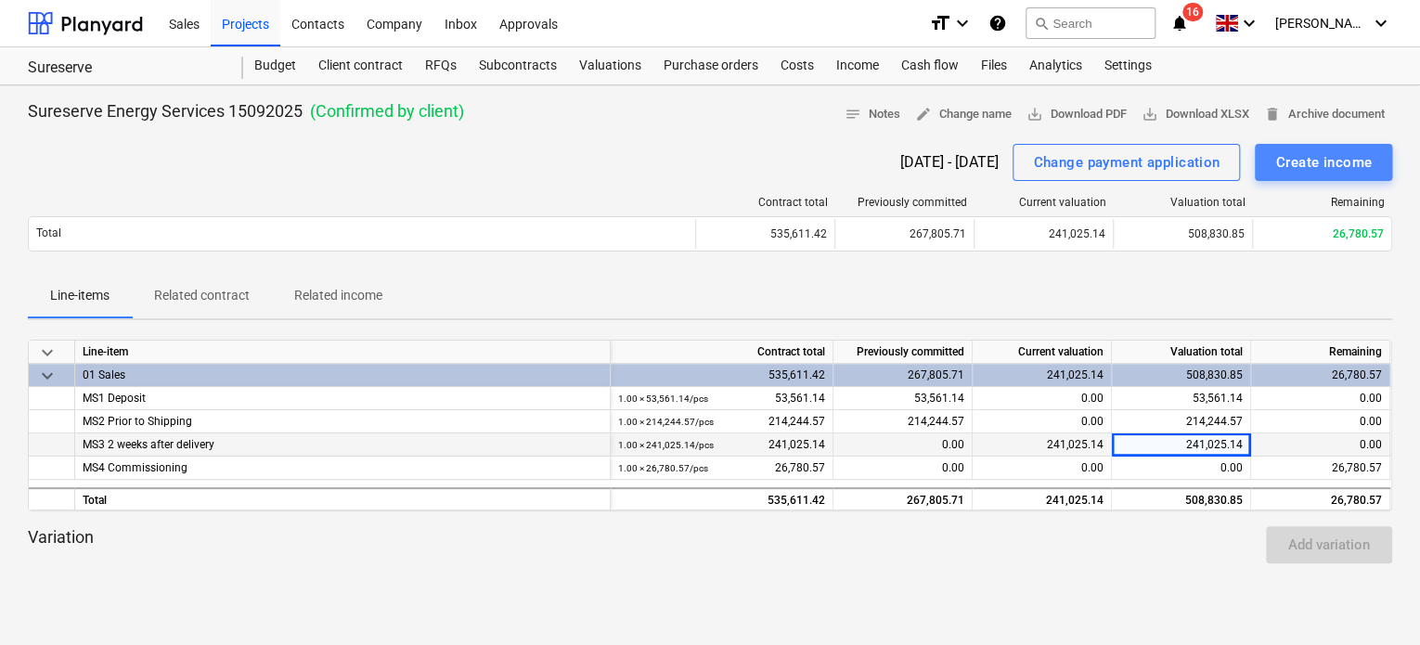
click at [1296, 164] on div "Create income" at bounding box center [1324, 162] width 97 height 24
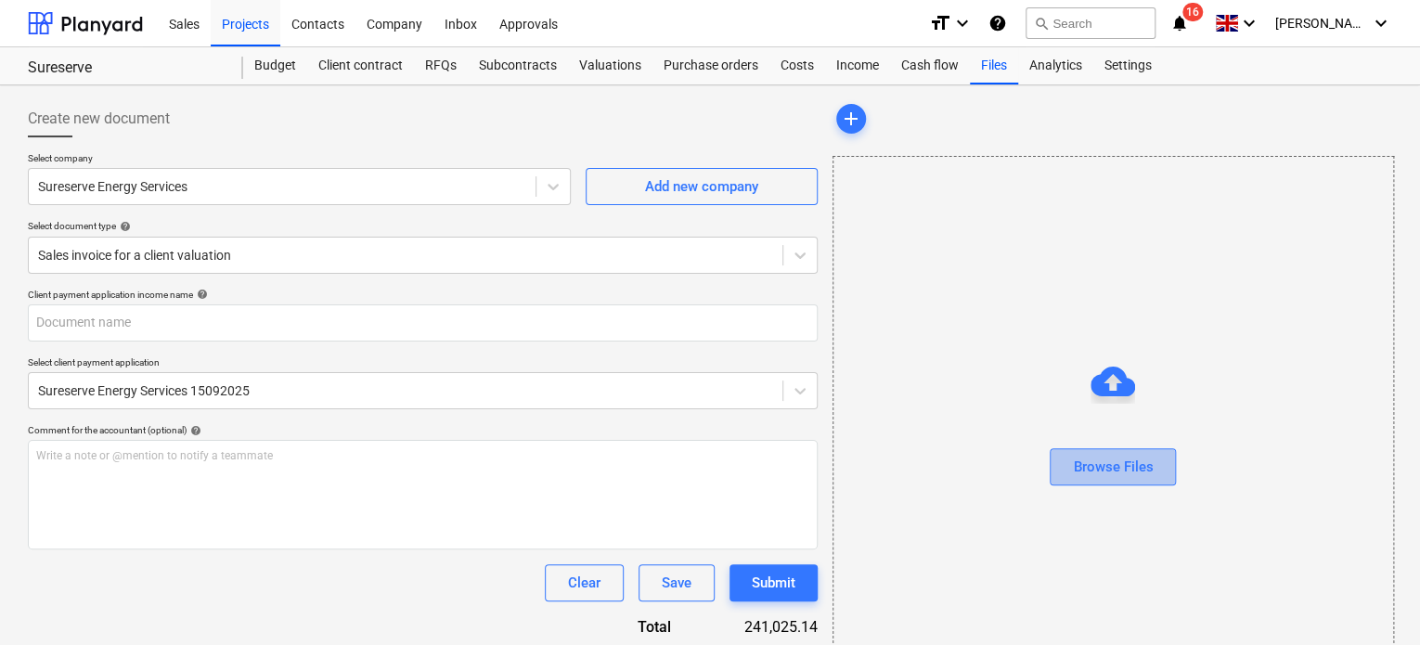
click at [1129, 478] on div "Browse Files" at bounding box center [1113, 467] width 80 height 24
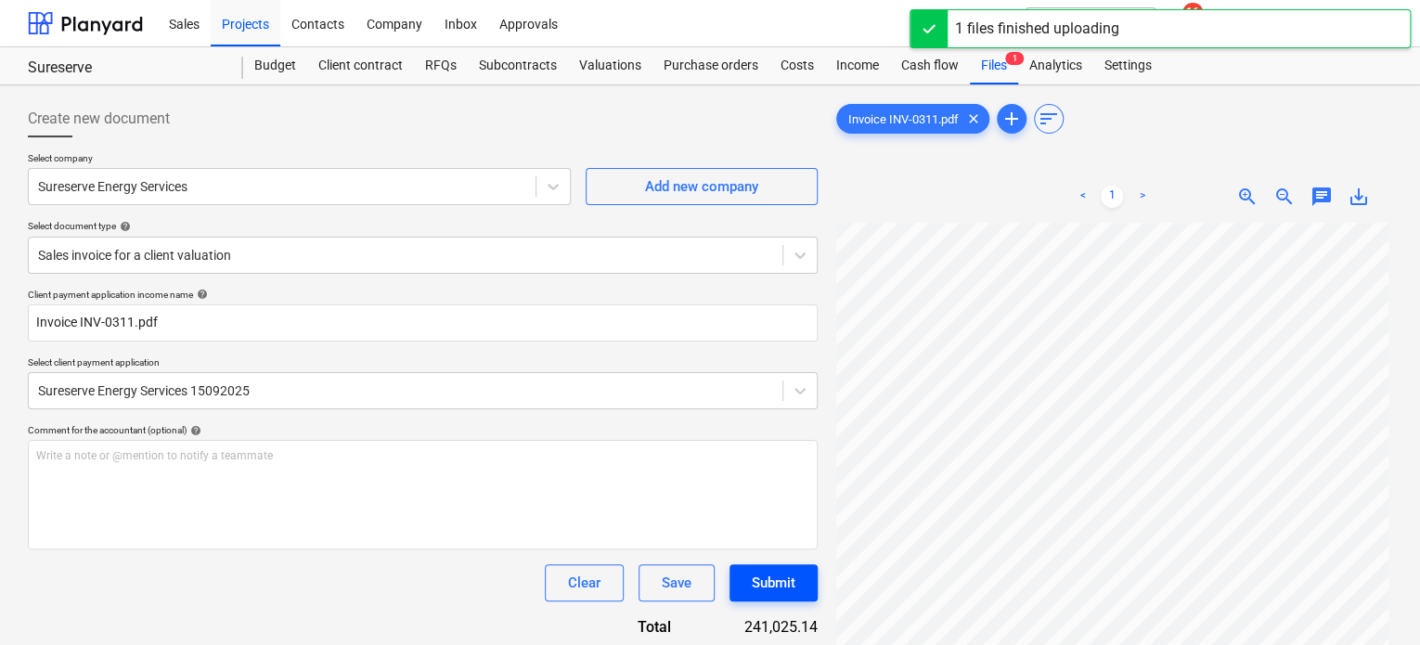
type input "INV-0311"
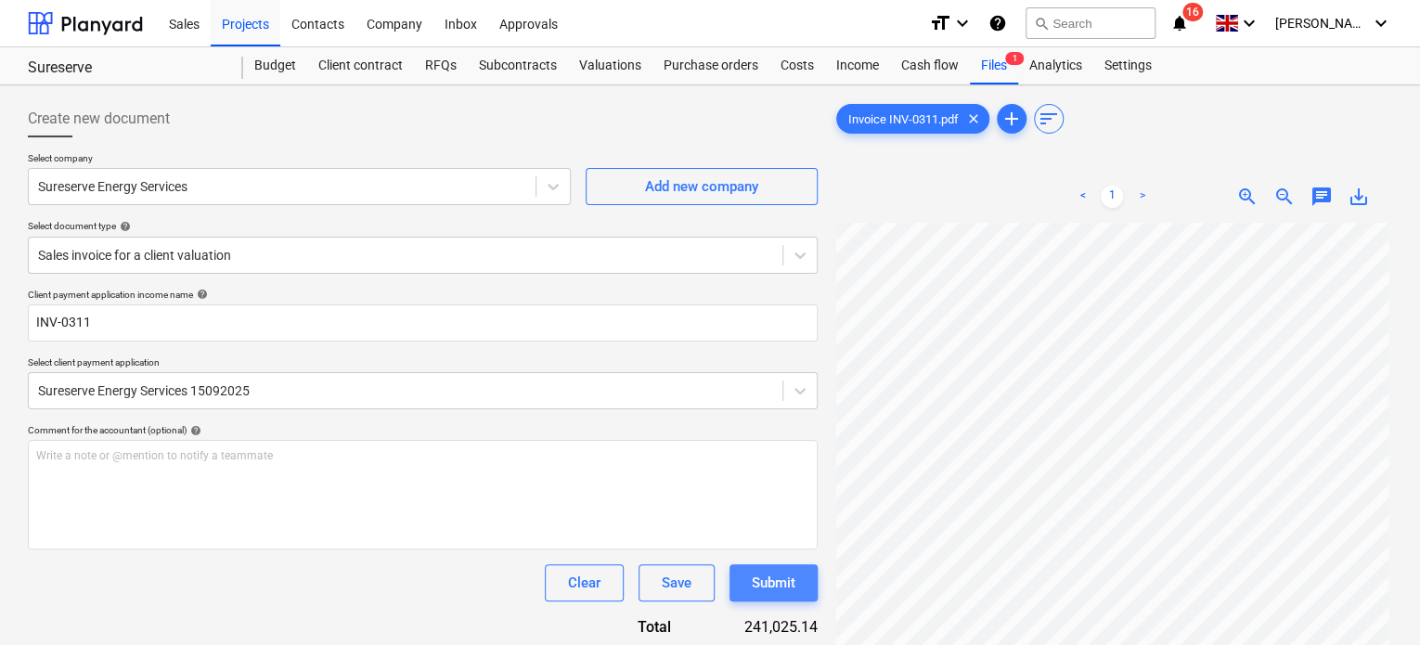
click at [781, 580] on div "Submit" at bounding box center [774, 583] width 44 height 24
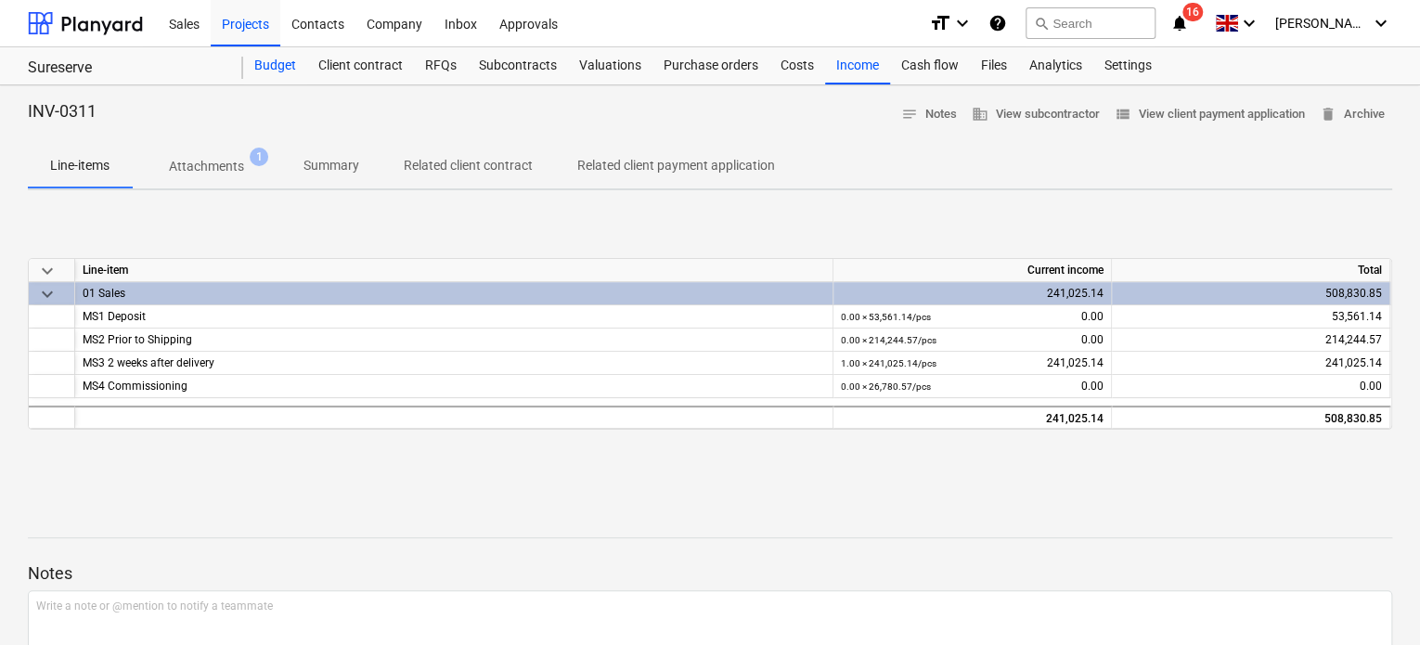
click at [290, 62] on div "Budget" at bounding box center [275, 65] width 64 height 37
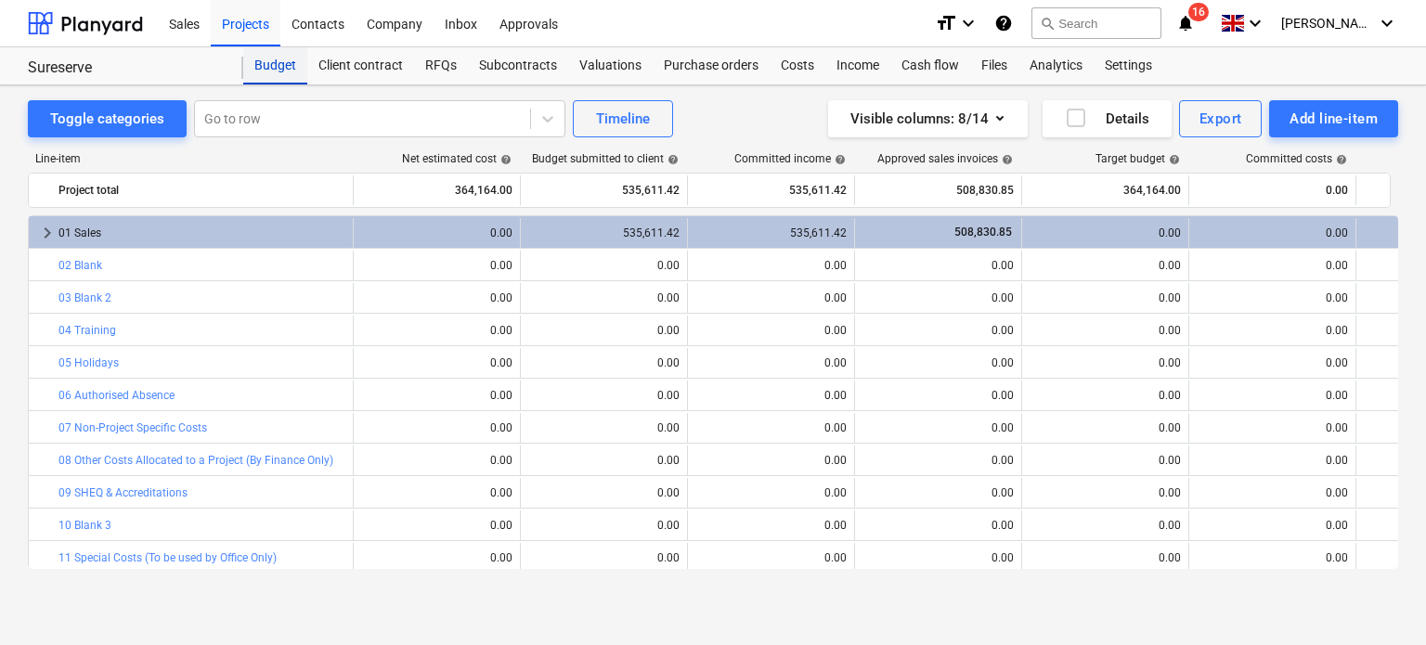
click at [274, 67] on div "Budget" at bounding box center [275, 65] width 64 height 37
click at [257, 32] on div "Projects" at bounding box center [246, 22] width 70 height 47
